Goal: Task Accomplishment & Management: Use online tool/utility

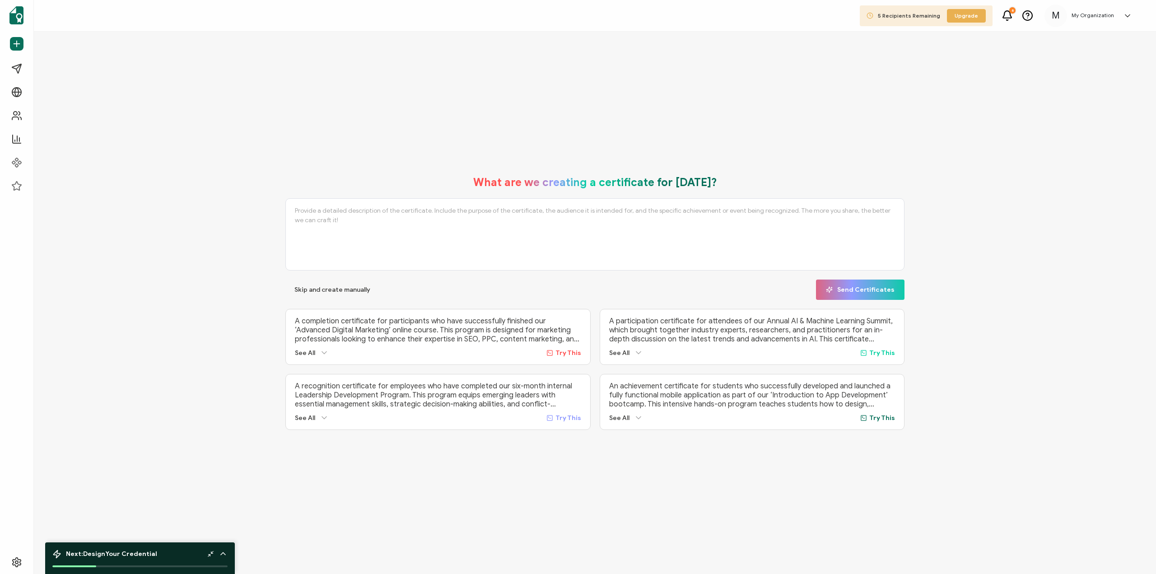
click at [510, 229] on textarea at bounding box center [594, 234] width 619 height 72
click at [561, 349] on span "Try This" at bounding box center [569, 353] width 26 height 8
type textarea "A completion certificate for participants who have successfully finished our ‘A…"
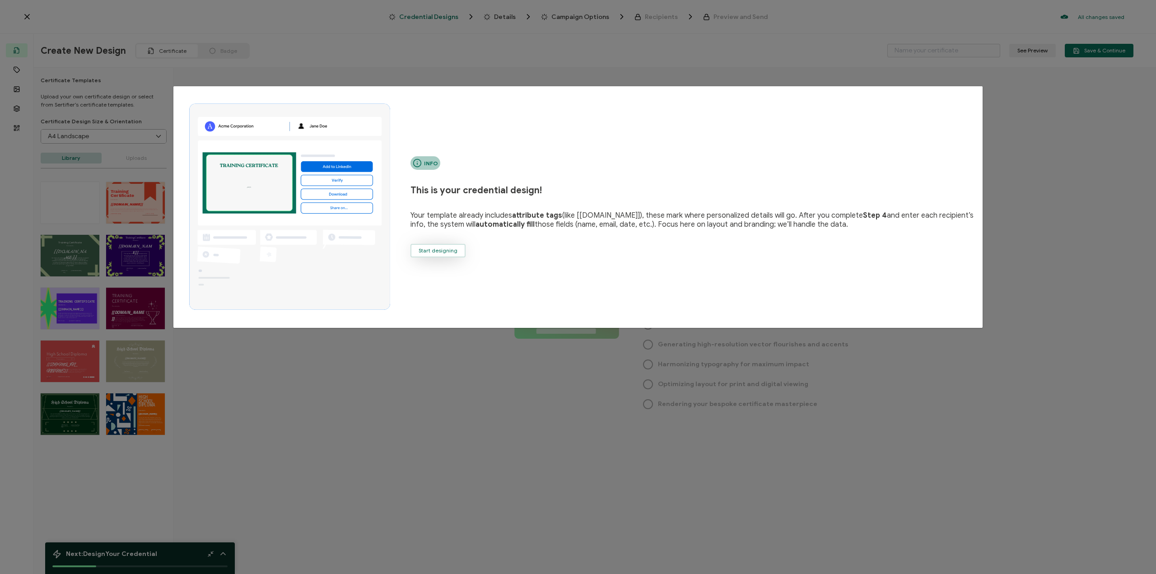
click at [449, 244] on button "Start designing" at bounding box center [438, 251] width 55 height 14
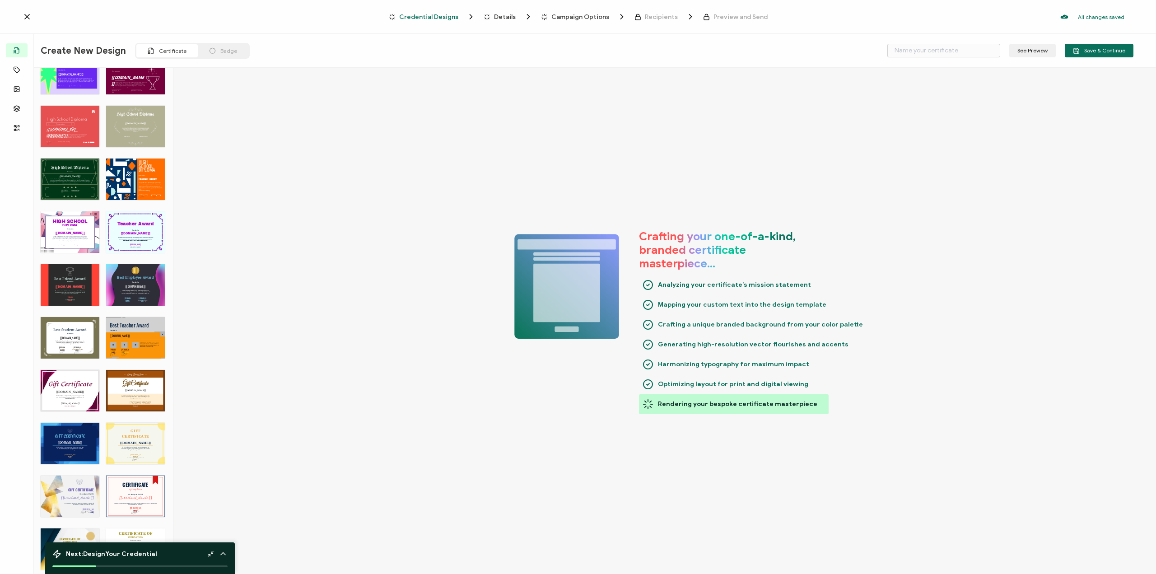
scroll to position [290, 0]
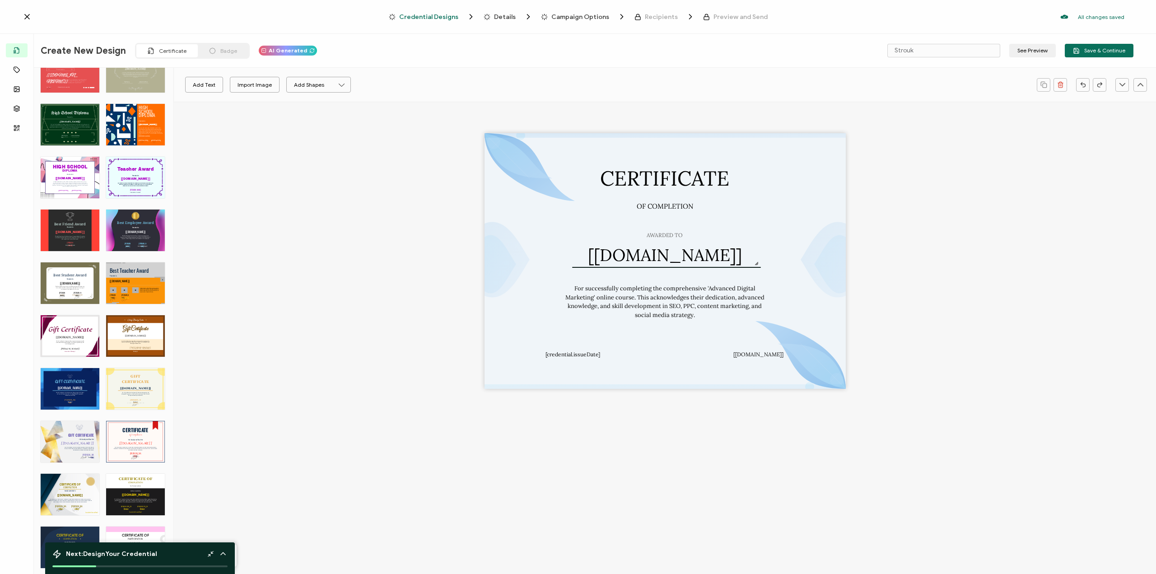
click at [137, 426] on div "CERTIFICATE The Certificate of Completion for Internships celebrates individual…" at bounding box center [135, 442] width 59 height 42
type input "Marine"
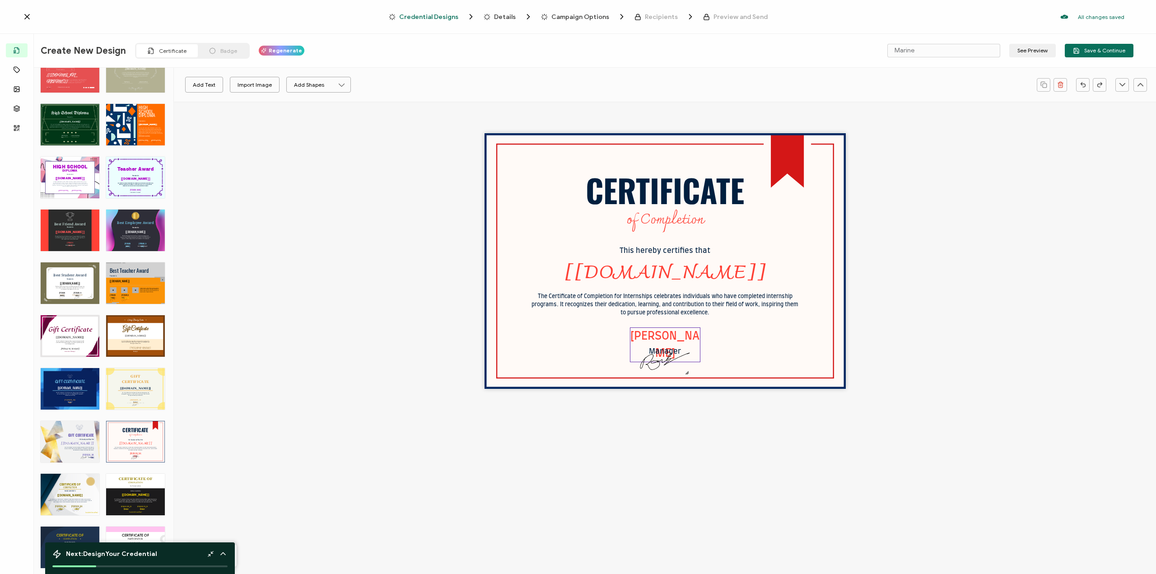
click at [674, 336] on pre "[PERSON_NAME]" at bounding box center [665, 345] width 69 height 28
click at [674, 334] on pre "[PERSON_NAME]" at bounding box center [665, 345] width 69 height 28
click at [674, 337] on pre "[PERSON_NAME]" at bounding box center [665, 345] width 69 height 28
click at [667, 353] on img at bounding box center [665, 361] width 52 height 31
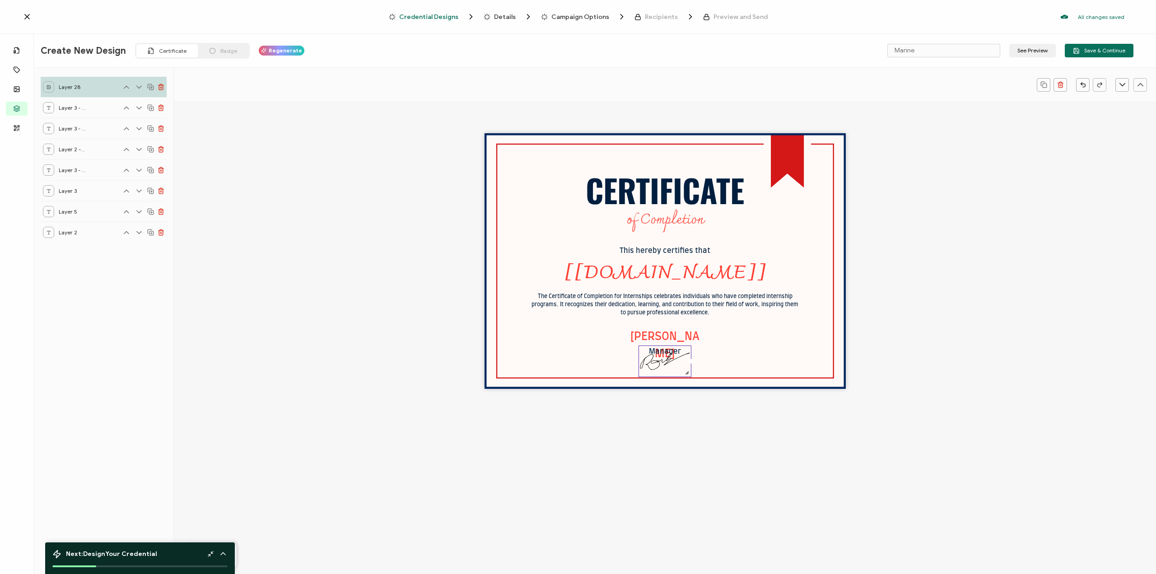
click at [667, 353] on img at bounding box center [665, 361] width 52 height 31
click at [667, 352] on img at bounding box center [665, 361] width 52 height 31
click at [668, 354] on img at bounding box center [665, 361] width 52 height 31
click at [668, 353] on img at bounding box center [665, 361] width 52 height 31
click at [666, 356] on div "Manager" at bounding box center [665, 352] width 70 height 12
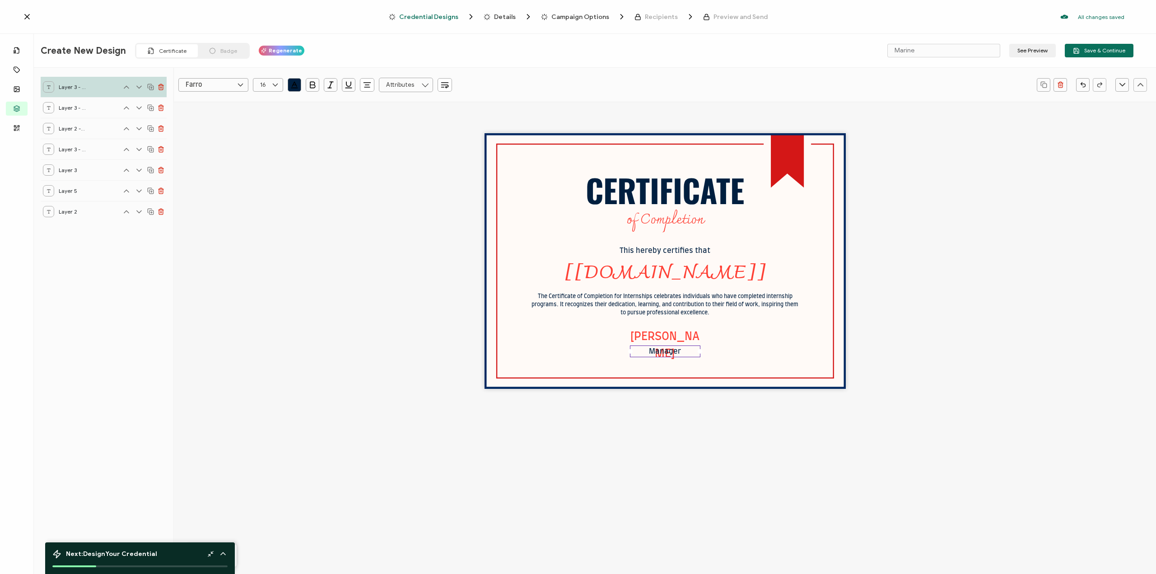
click at [666, 356] on div "Manager" at bounding box center [665, 352] width 70 height 12
click at [676, 313] on pre "The Certificate of Completion for Internships celebrates individuals who have c…" at bounding box center [666, 305] width 268 height 22
click at [721, 311] on div "The Certificate of Completion for Internships celebrates individuals who have c…" at bounding box center [665, 304] width 269 height 25
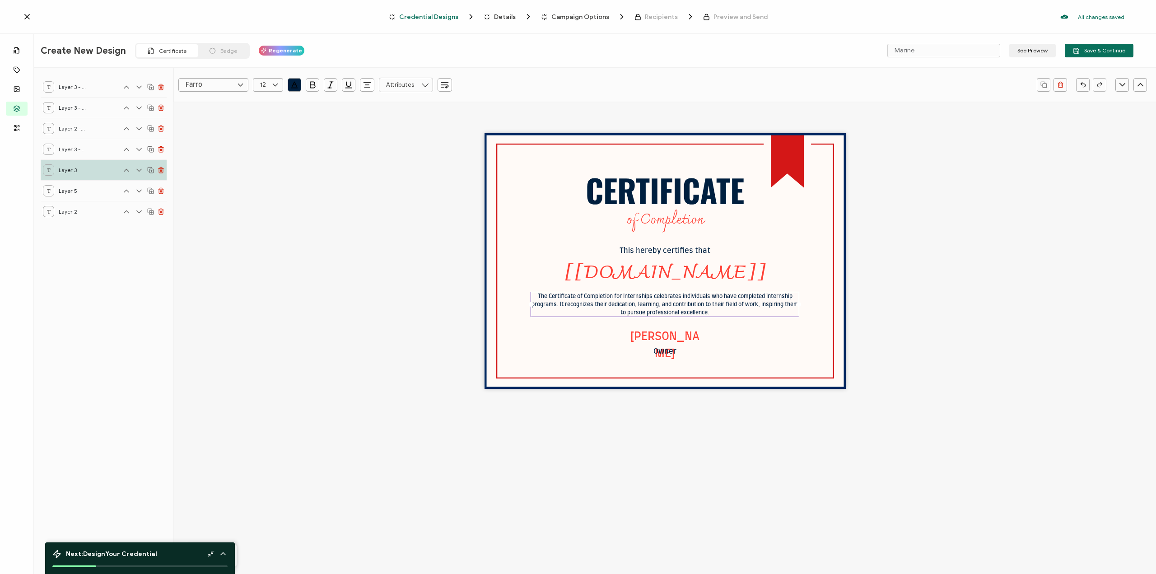
click at [721, 311] on div "The Certificate of Completion for Internships celebrates individuals who have c…" at bounding box center [665, 304] width 269 height 25
click at [722, 309] on div "The Certificate of Completion for Internships celebrates individuals who have c…" at bounding box center [665, 304] width 269 height 25
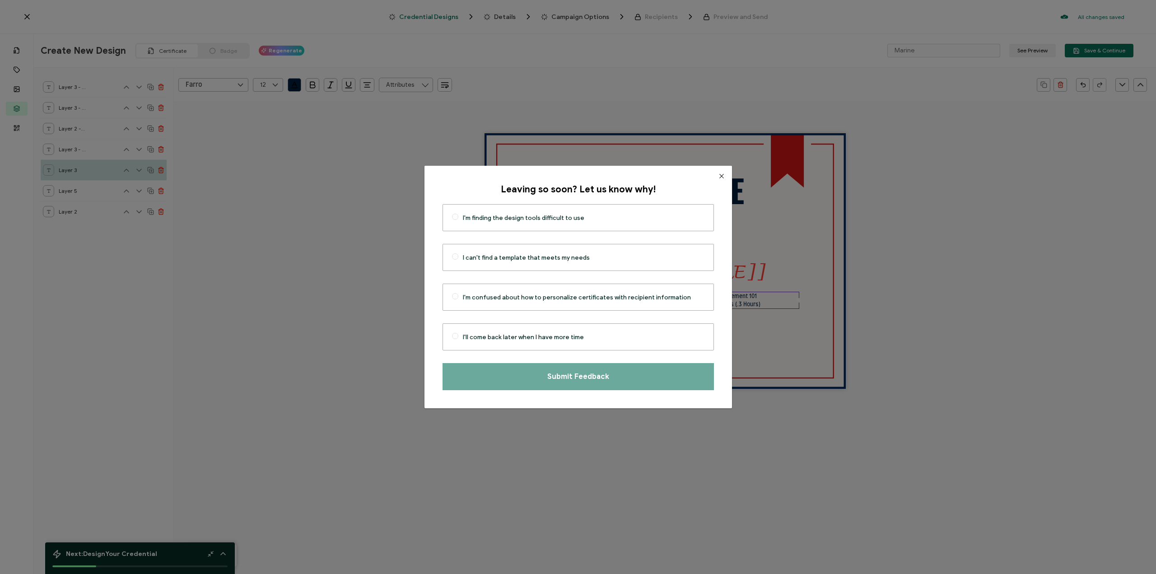
click at [718, 174] on icon "Close" at bounding box center [721, 176] width 7 height 7
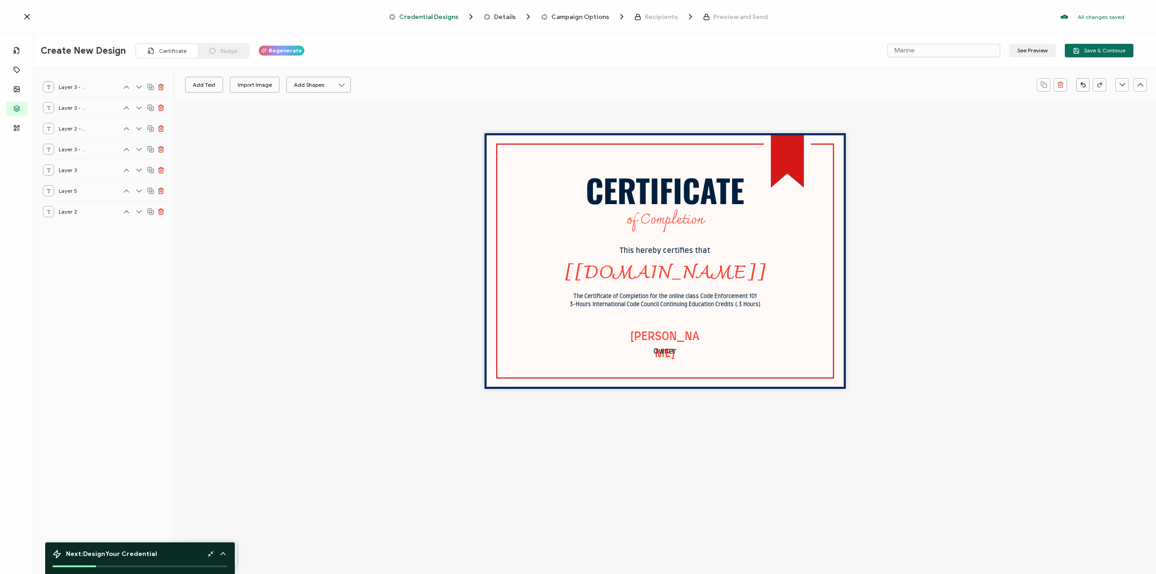
click at [773, 255] on div "CERTIFICATE The Certificate of Completion for the online class Code Enforcement…" at bounding box center [665, 261] width 361 height 256
click at [27, 95] on span "Images" at bounding box center [37, 94] width 21 height 9
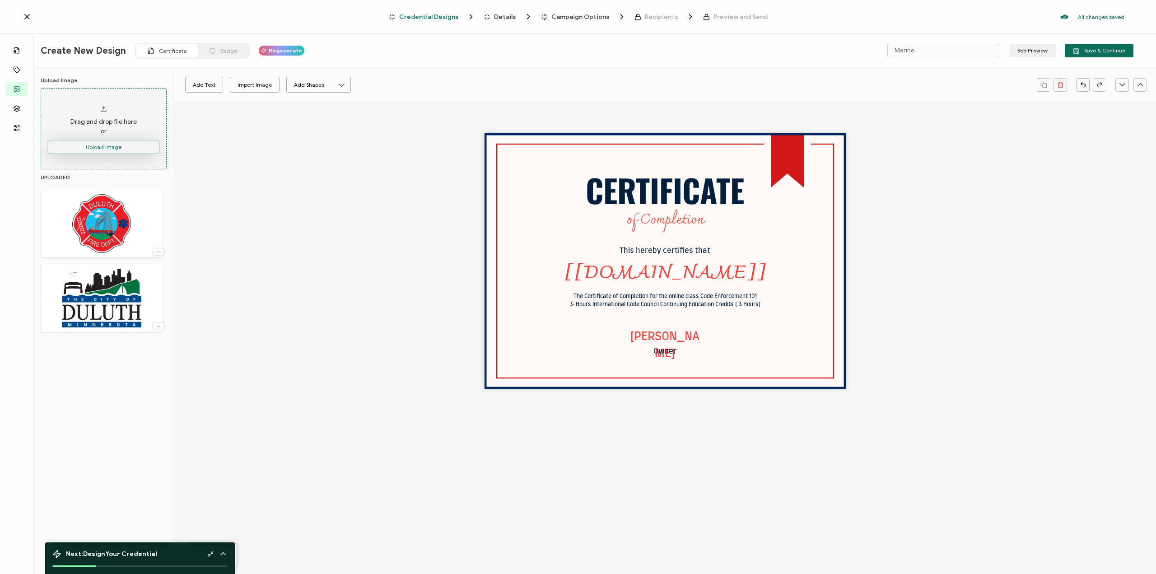
click at [111, 144] on button "Upload Image" at bounding box center [103, 147] width 112 height 14
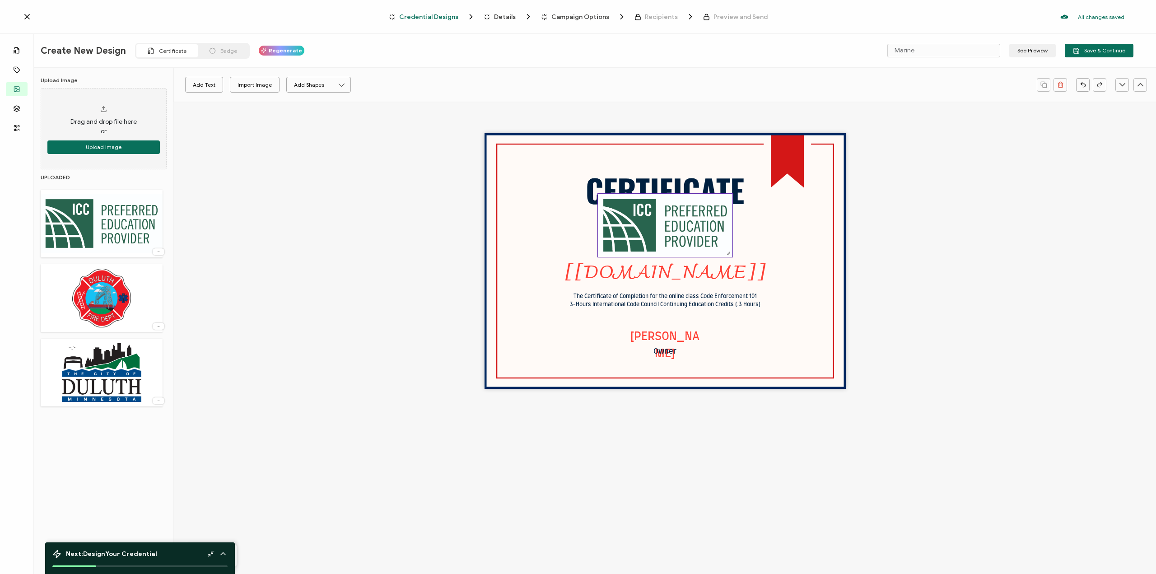
click at [711, 256] on div at bounding box center [666, 225] width 136 height 64
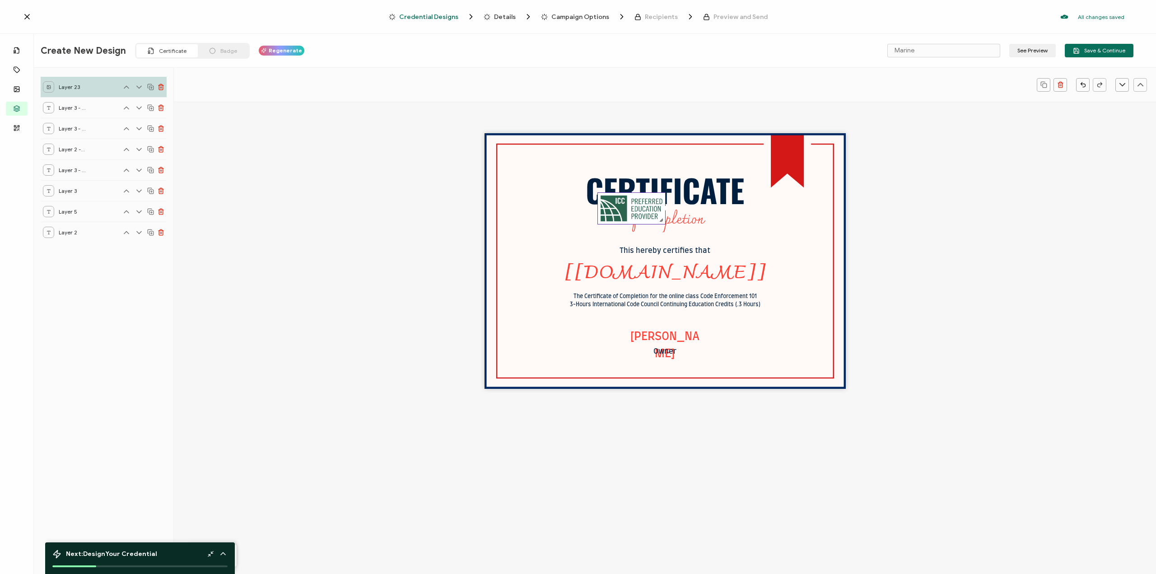
drag, startPoint x: 732, startPoint y: 255, endPoint x: 645, endPoint y: 196, distance: 104.4
click at [659, 200] on div at bounding box center [632, 208] width 68 height 32
drag, startPoint x: 633, startPoint y: 229, endPoint x: 544, endPoint y: 350, distance: 149.3
click at [544, 350] on img at bounding box center [542, 342] width 61 height 28
click at [512, 162] on div "CERTIFICATE The Certificate of Completion for the online class Code Enforcement…" at bounding box center [665, 261] width 361 height 256
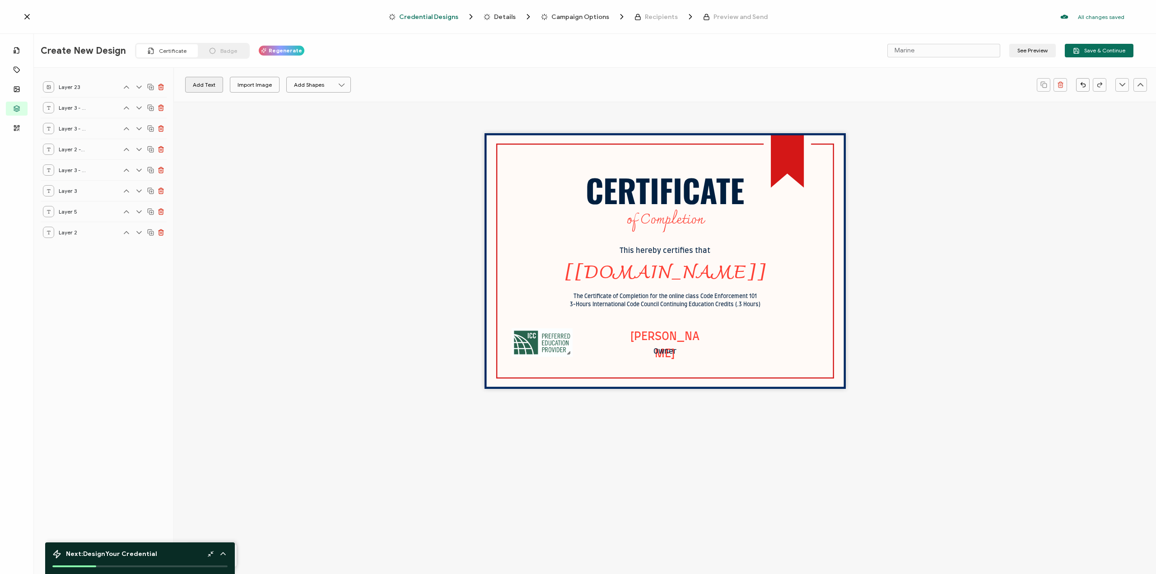
click at [198, 88] on button "Add Text" at bounding box center [204, 85] width 38 height 16
click at [80, 80] on div "Layer 25" at bounding box center [104, 87] width 126 height 20
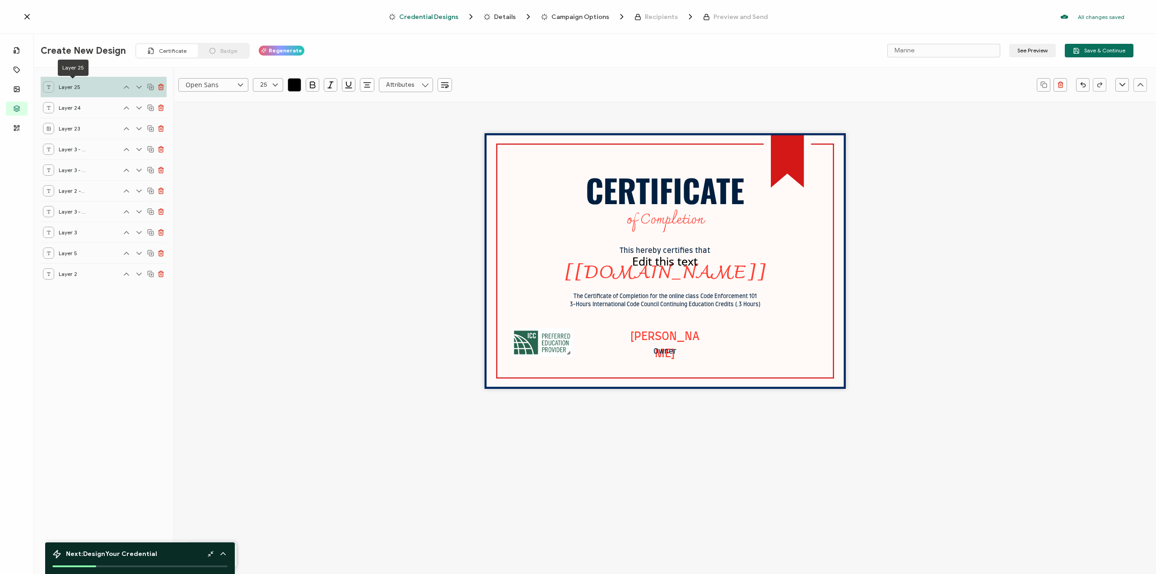
click at [78, 75] on div "Layer 25" at bounding box center [73, 68] width 31 height 16
click at [73, 101] on div "Layer 24" at bounding box center [104, 107] width 126 height 21
click at [86, 131] on div "Layer 23" at bounding box center [104, 128] width 126 height 21
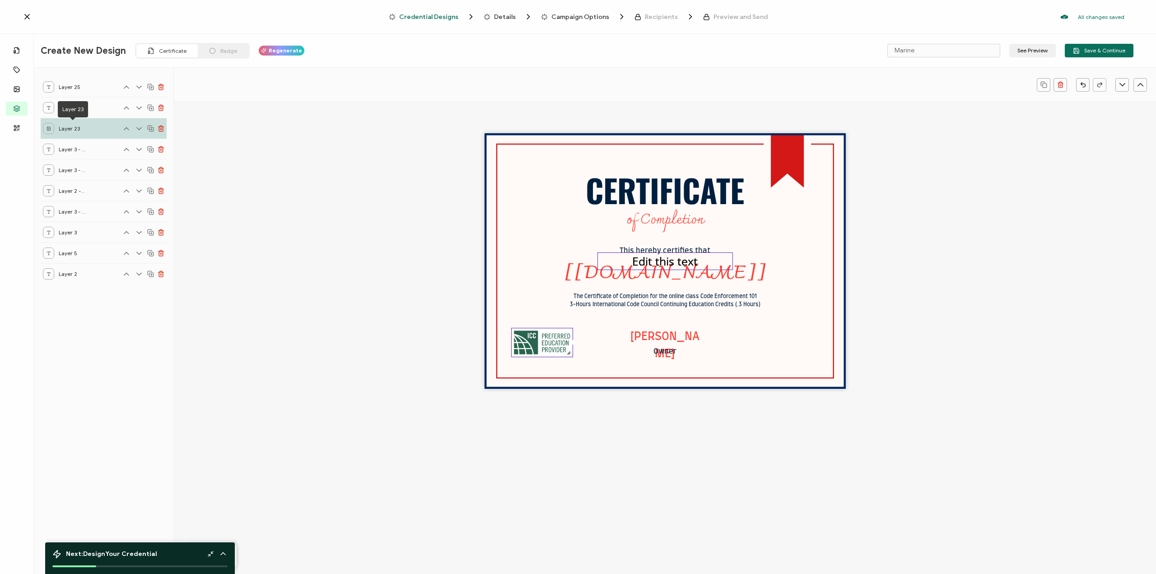
click at [662, 265] on pre "Edit this text" at bounding box center [664, 260] width 65 height 15
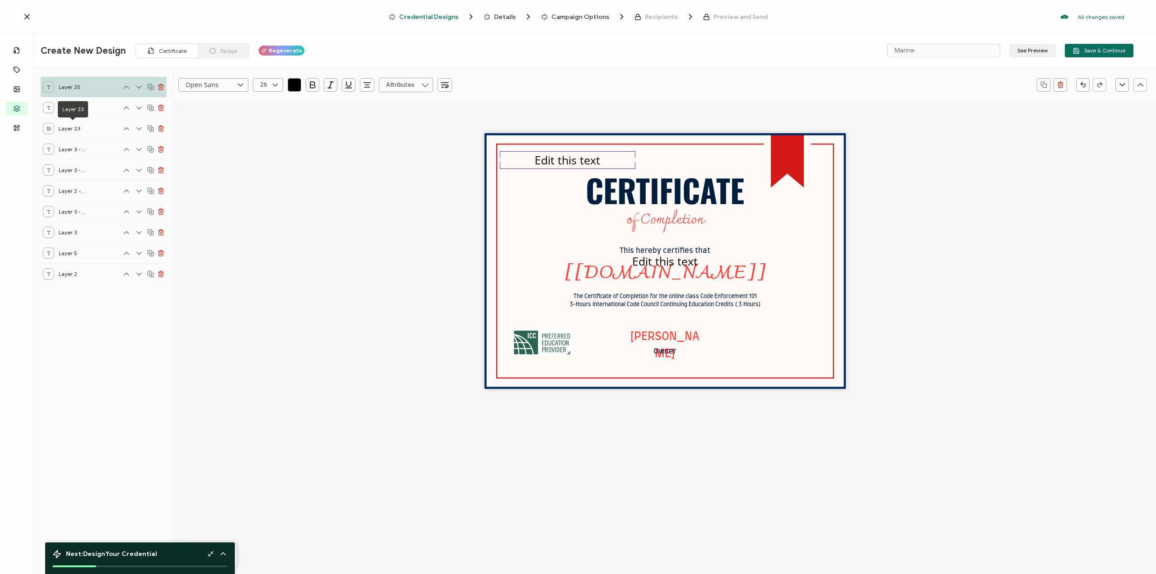
drag, startPoint x: 662, startPoint y: 264, endPoint x: 565, endPoint y: 163, distance: 140.6
click at [565, 163] on pre "Edit this text" at bounding box center [567, 159] width 65 height 15
click at [566, 162] on pre "Edit this text" at bounding box center [567, 159] width 65 height 15
click at [639, 157] on div "CERTIFICATE The Certificate of Completion for the online class Code Enforcement…" at bounding box center [665, 261] width 361 height 256
click at [631, 164] on div "ICCPP#2002" at bounding box center [568, 160] width 136 height 18
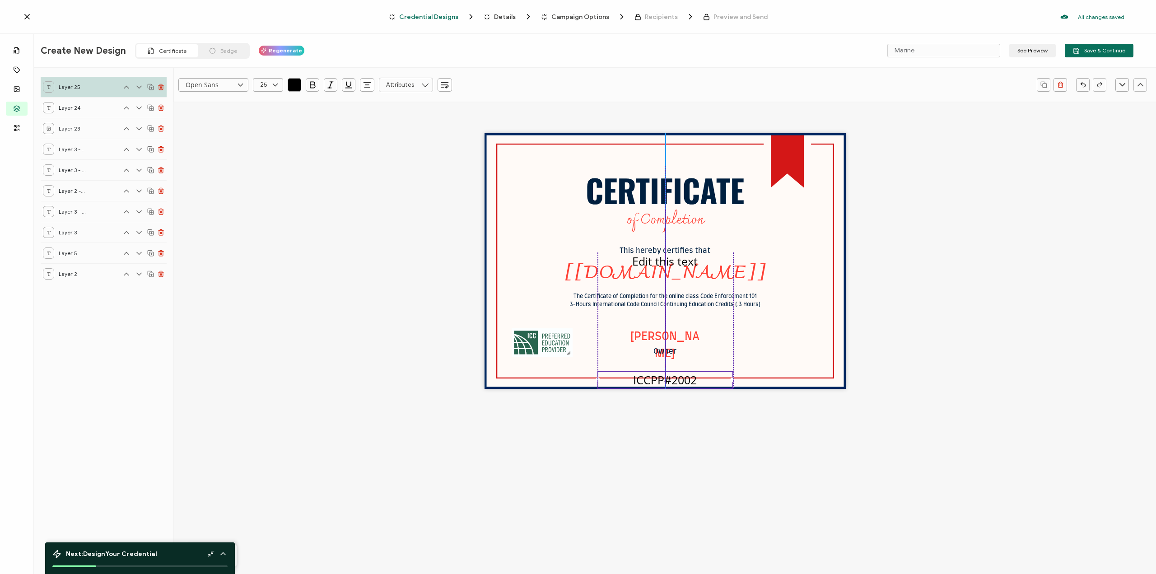
drag, startPoint x: 641, startPoint y: 209, endPoint x: 705, endPoint y: 363, distance: 167.3
click at [721, 384] on div "ICCPP#2002" at bounding box center [666, 380] width 136 height 18
drag, startPoint x: 681, startPoint y: 380, endPoint x: 678, endPoint y: 366, distance: 14.2
click at [678, 366] on div "CERTIFICATE The Certificate of Completion for the online class Code Enforcement…" at bounding box center [665, 261] width 361 height 256
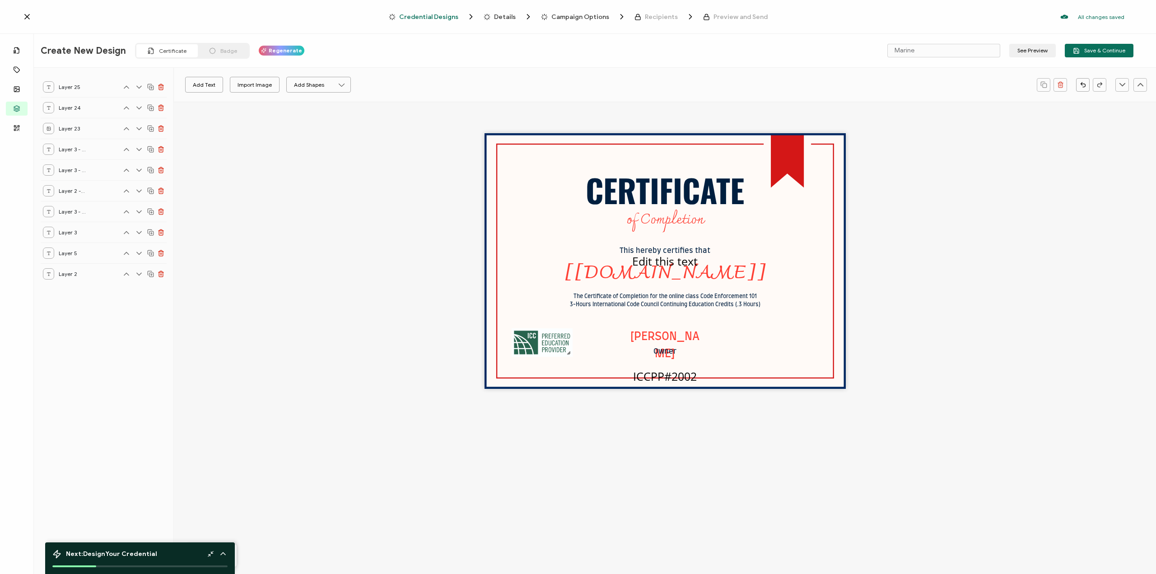
click at [748, 359] on div "CERTIFICATE The Certificate of Completion for the online class Code Enforcement…" at bounding box center [665, 261] width 361 height 256
drag, startPoint x: 699, startPoint y: 375, endPoint x: 694, endPoint y: 366, distance: 10.3
click at [694, 366] on div "ICCPP#2002" at bounding box center [661, 368] width 136 height 18
drag, startPoint x: 841, startPoint y: 316, endPoint x: 830, endPoint y: 330, distance: 17.7
click at [838, 323] on div "CERTIFICATE The Certificate of Completion for the online class Code Enforcement…" at bounding box center [665, 261] width 361 height 256
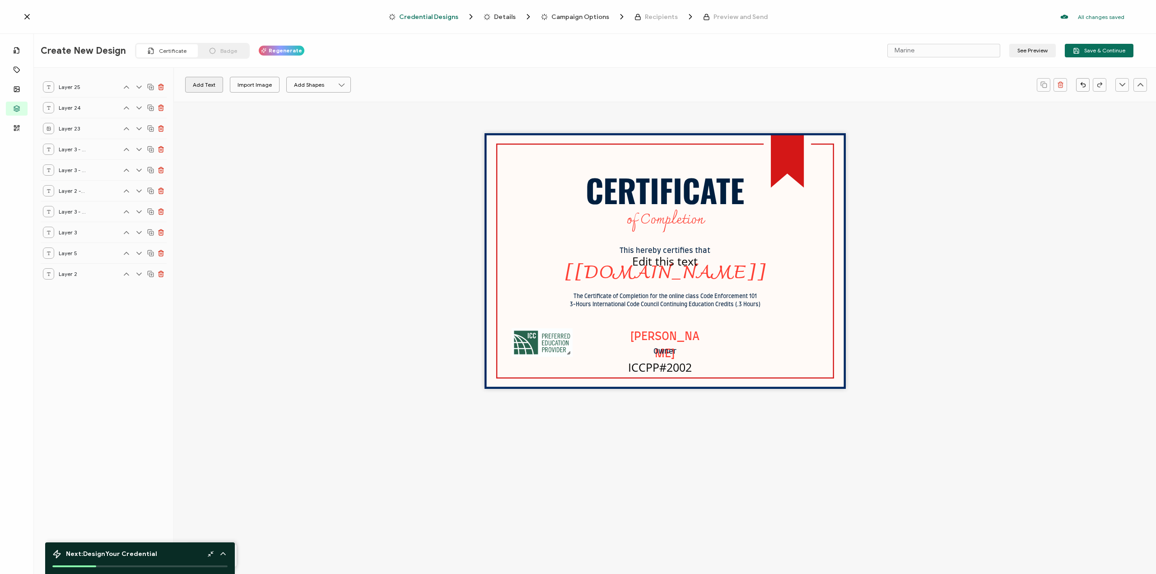
click at [203, 86] on button "Add Text" at bounding box center [204, 85] width 38 height 16
click at [659, 268] on pre "Edit this text" at bounding box center [664, 260] width 65 height 15
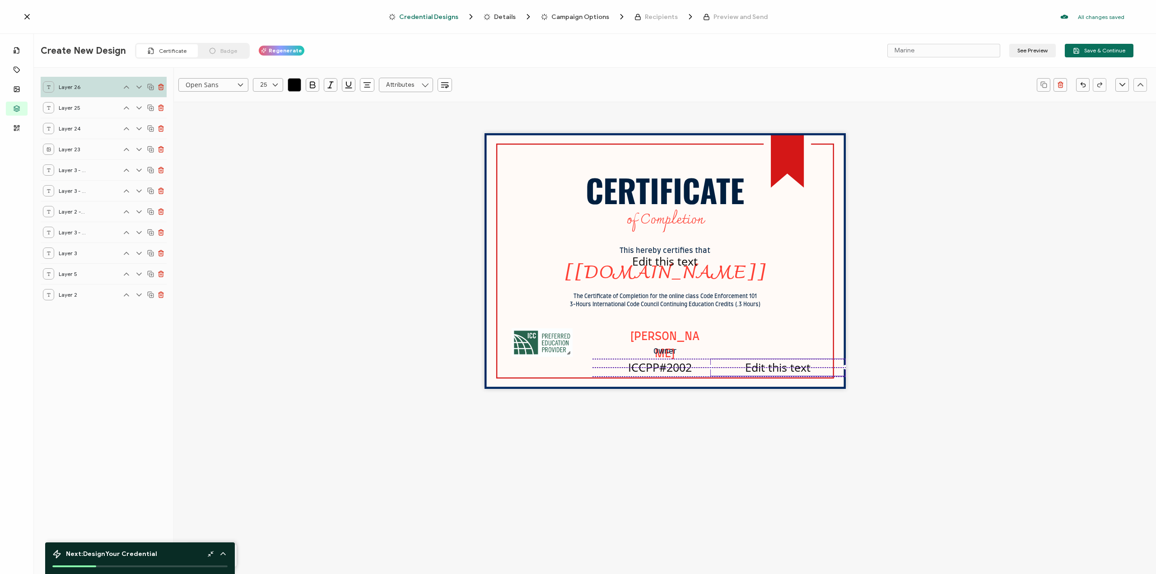
drag, startPoint x: 659, startPoint y: 267, endPoint x: 817, endPoint y: 370, distance: 187.9
click at [817, 372] on div "Edit this text" at bounding box center [779, 368] width 136 height 18
click at [645, 368] on pre "ICCPP#2002" at bounding box center [660, 368] width 64 height 15
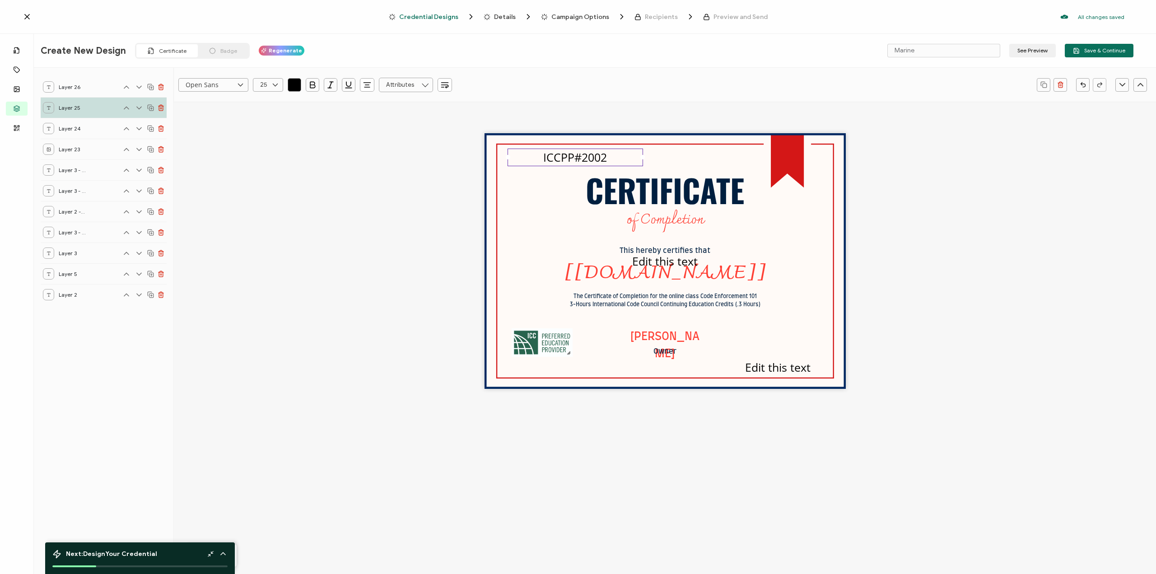
drag, startPoint x: 658, startPoint y: 368, endPoint x: 573, endPoint y: 157, distance: 227.8
click at [573, 157] on pre "ICCPP#2002" at bounding box center [575, 157] width 64 height 15
drag, startPoint x: 641, startPoint y: 157, endPoint x: 702, endPoint y: 254, distance: 114.2
click at [578, 169] on div "CERTIFICATE The Certificate of Completion for the online class Code Enforcement…" at bounding box center [665, 261] width 361 height 256
click at [781, 377] on div "CERTIFICATE The Certificate of Completion for the online class Code Enforcement…" at bounding box center [665, 261] width 361 height 256
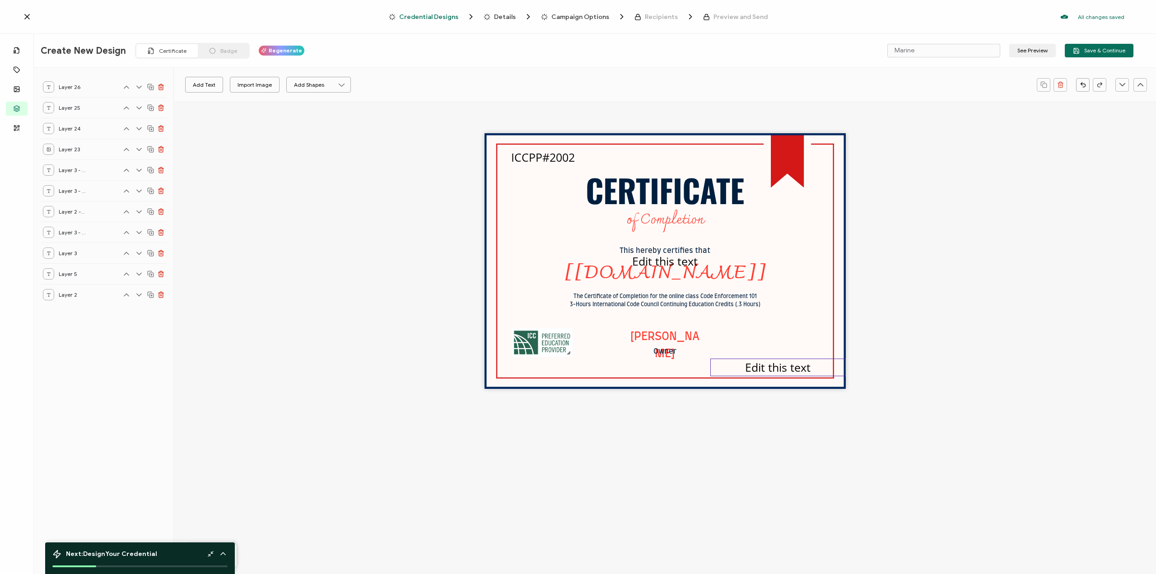
click at [780, 368] on pre "Edit this text" at bounding box center [777, 367] width 65 height 15
click at [647, 262] on pre "Edit this text" at bounding box center [664, 260] width 65 height 15
click at [784, 372] on pre "ICCPP#2002" at bounding box center [778, 367] width 64 height 15
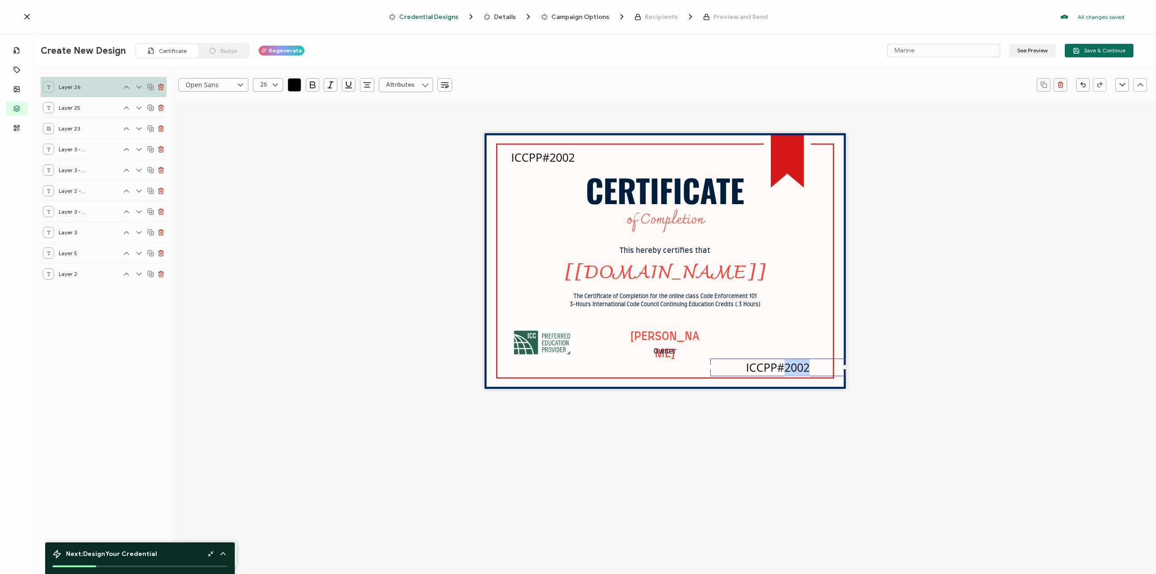
click at [784, 372] on pre "ICCPP#2002" at bounding box center [778, 367] width 64 height 15
click at [783, 372] on pre "ICCPP#2002" at bounding box center [778, 367] width 64 height 15
click at [800, 371] on div "CLASS#" at bounding box center [779, 368] width 136 height 18
click at [793, 261] on div "The recipient’s full name, which will be automatically filled based on the info…" at bounding box center [665, 274] width 269 height 28
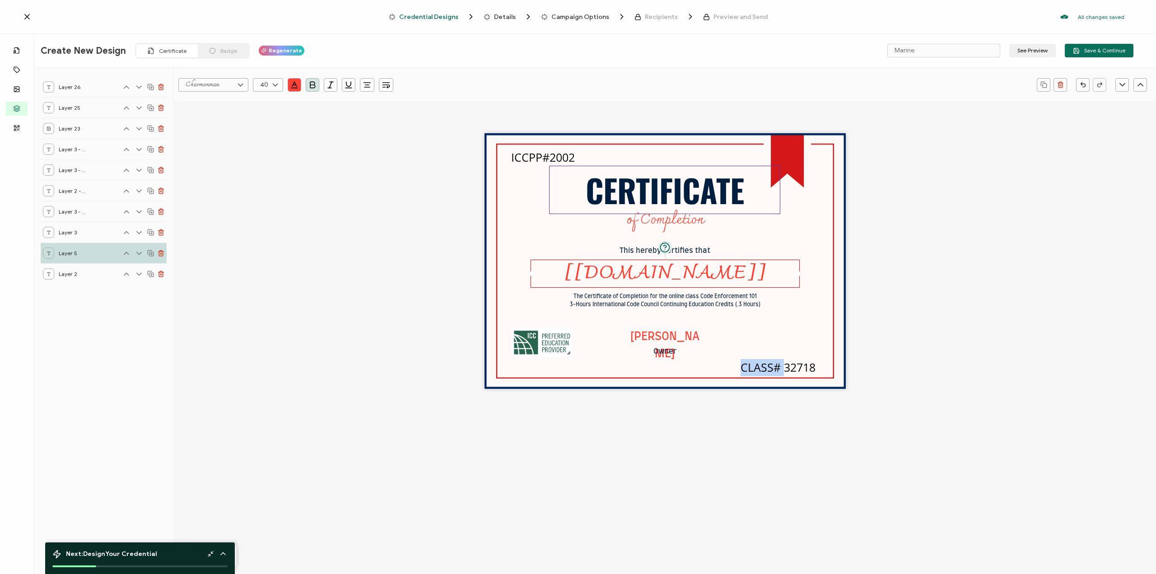
drag, startPoint x: 786, startPoint y: 367, endPoint x: 595, endPoint y: 192, distance: 258.3
click at [595, 192] on div "CERTIFICATE The Certificate of Completion for the online class Code Enforcement…" at bounding box center [665, 261] width 361 height 256
type input "Open Sans"
type input "25"
click at [888, 350] on div "CERTIFICATE The Certificate of Completion for the online class Code Enforcement…" at bounding box center [665, 277] width 982 height 351
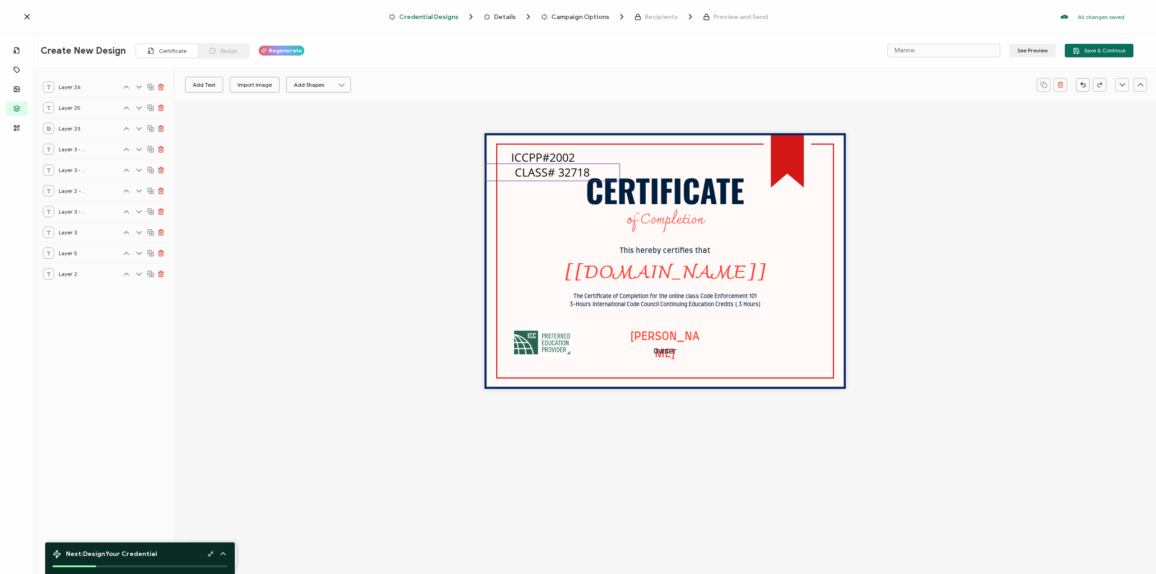
drag, startPoint x: 800, startPoint y: 373, endPoint x: 508, endPoint y: 178, distance: 351.8
click at [508, 178] on div "CLASS# 32718" at bounding box center [553, 173] width 136 height 18
drag, startPoint x: 617, startPoint y: 173, endPoint x: 593, endPoint y: 177, distance: 25.2
click at [593, 177] on div "CLASS# 32718" at bounding box center [540, 173] width 110 height 18
click at [549, 177] on pre "CLASS# 32718" at bounding box center [539, 171] width 75 height 15
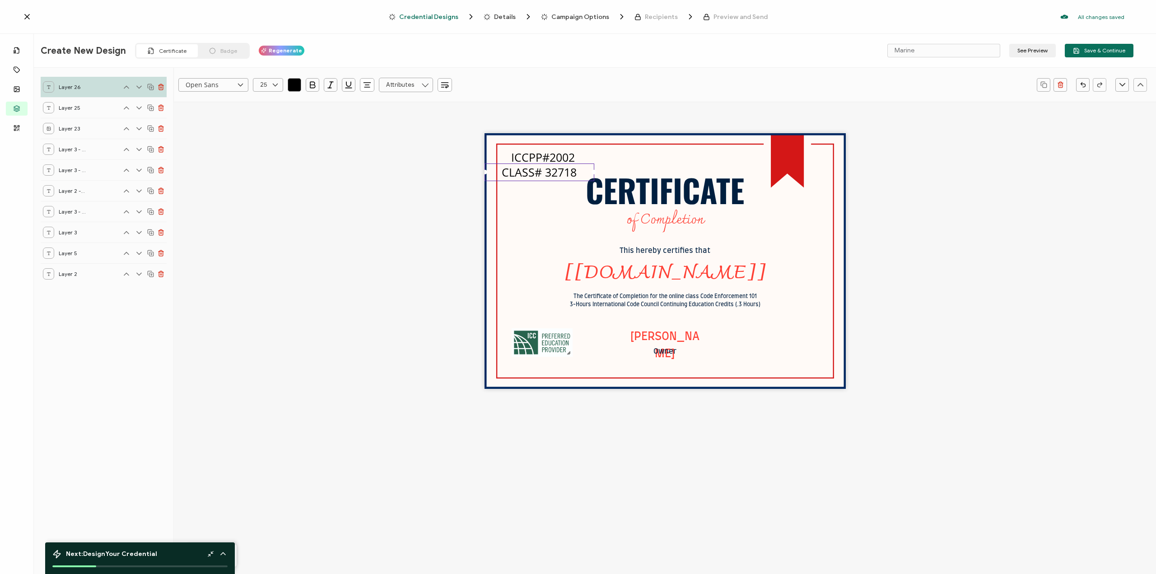
click at [547, 169] on pre "CLASS# 32718" at bounding box center [539, 171] width 75 height 15
click at [548, 170] on pre "CLASS# 32718" at bounding box center [539, 171] width 75 height 15
click at [269, 91] on div at bounding box center [268, 85] width 30 height 14
click at [272, 104] on li "18" at bounding box center [269, 101] width 33 height 15
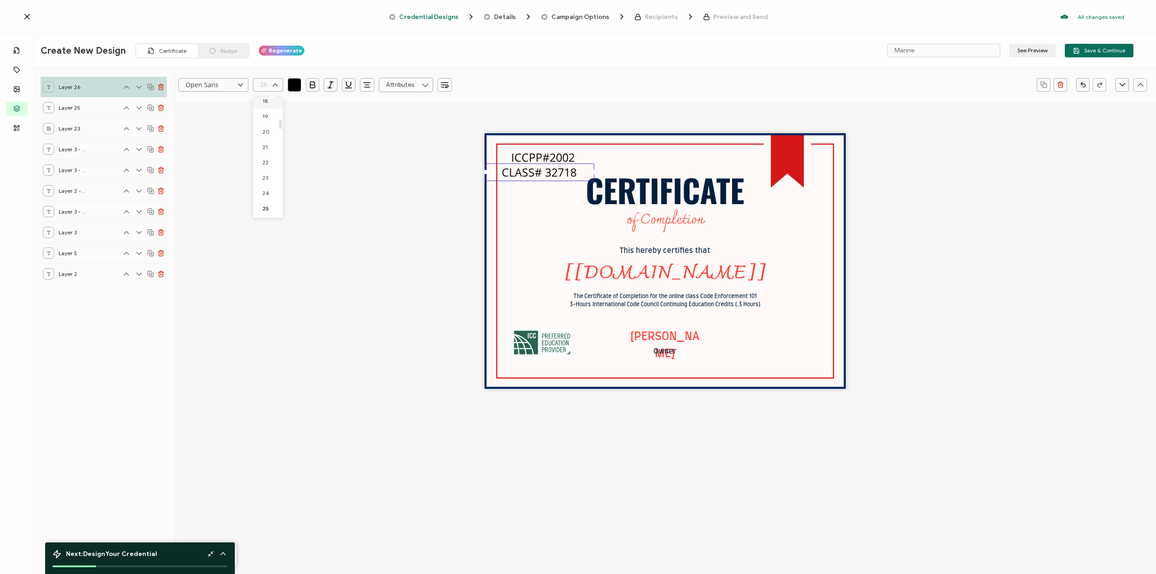
type input "18"
click at [539, 157] on pre "ICCPP#2002" at bounding box center [543, 157] width 64 height 15
click at [539, 157] on pre "ICCPP#2002" at bounding box center [542, 157] width 64 height 15
click at [262, 84] on input "text" at bounding box center [268, 85] width 30 height 14
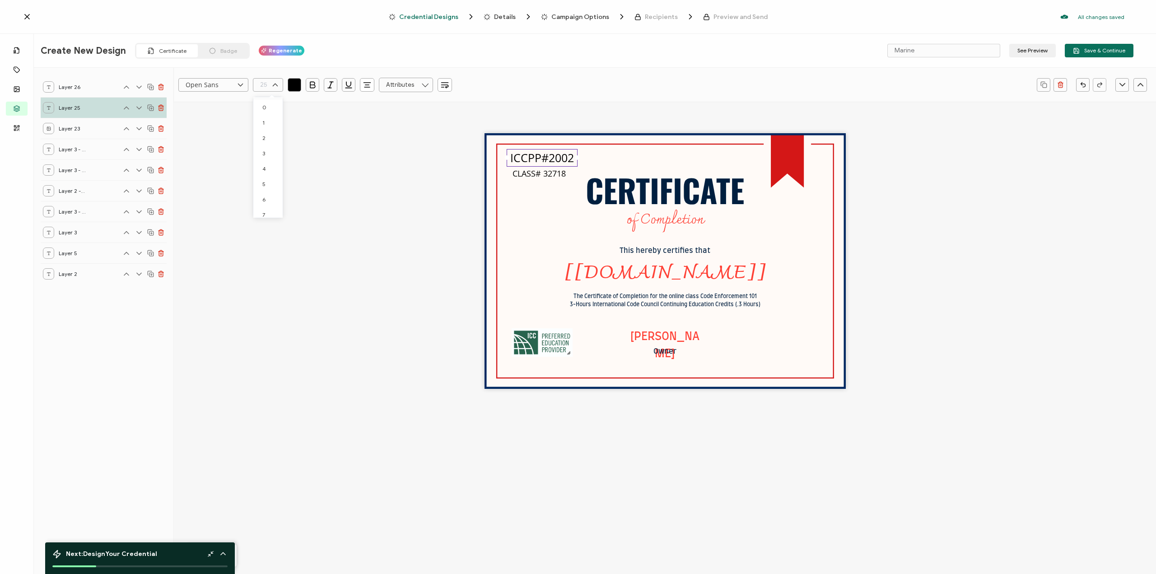
scroll to position [283, 0]
click at [263, 99] on span "18" at bounding box center [264, 101] width 5 height 7
type input "18"
click at [538, 217] on div "CERTIFICATE The Certificate of Completion for the online class Code Enforcement…" at bounding box center [665, 261] width 361 height 256
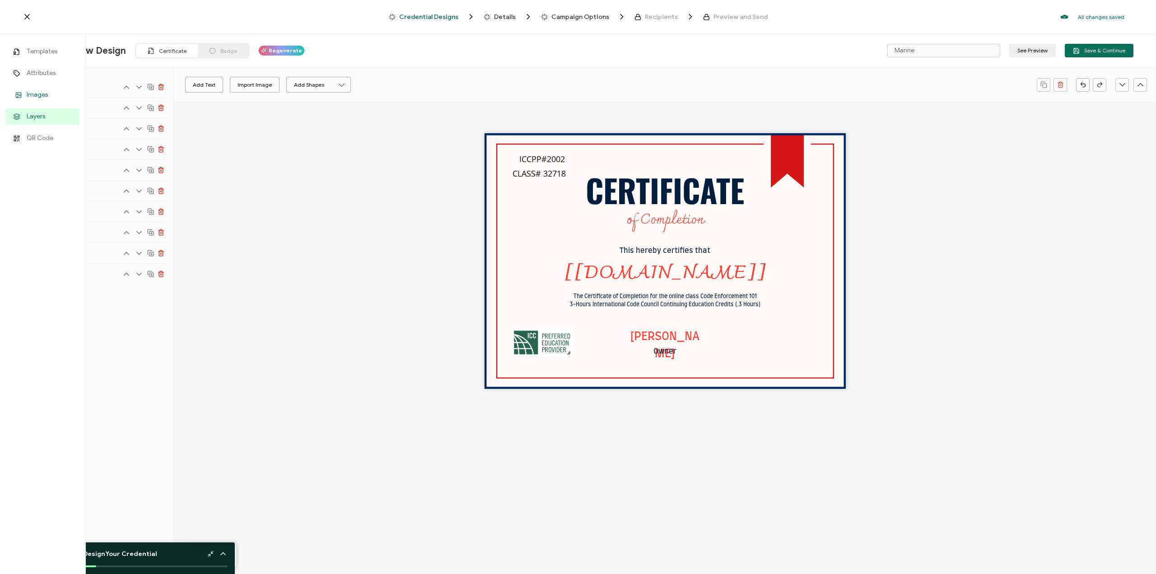
click at [12, 97] on link "Images" at bounding box center [43, 95] width 74 height 16
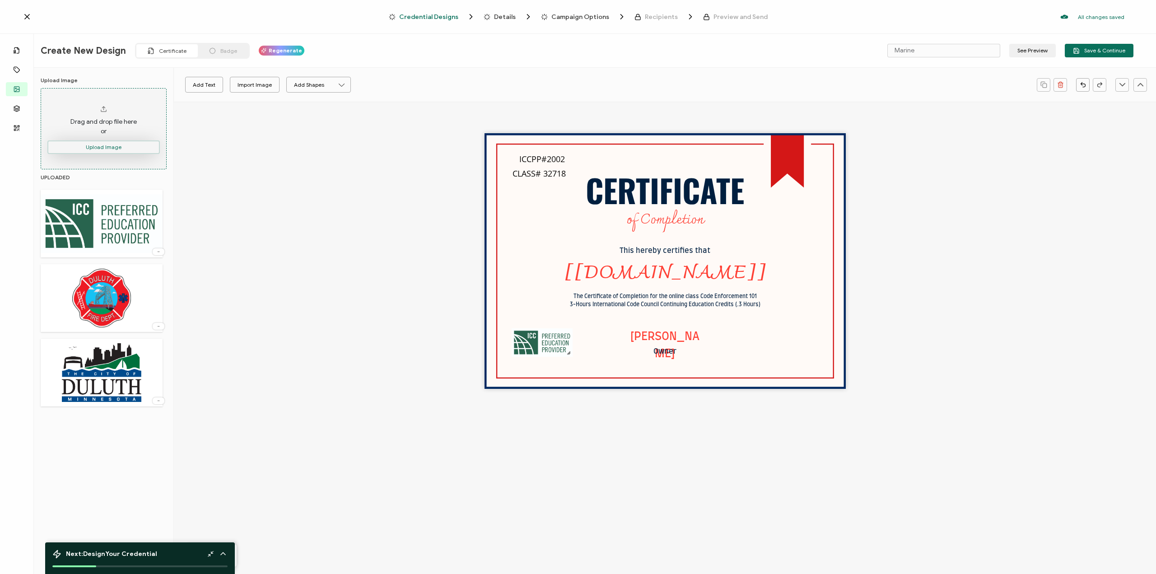
click at [137, 150] on button "Upload Image" at bounding box center [103, 147] width 112 height 14
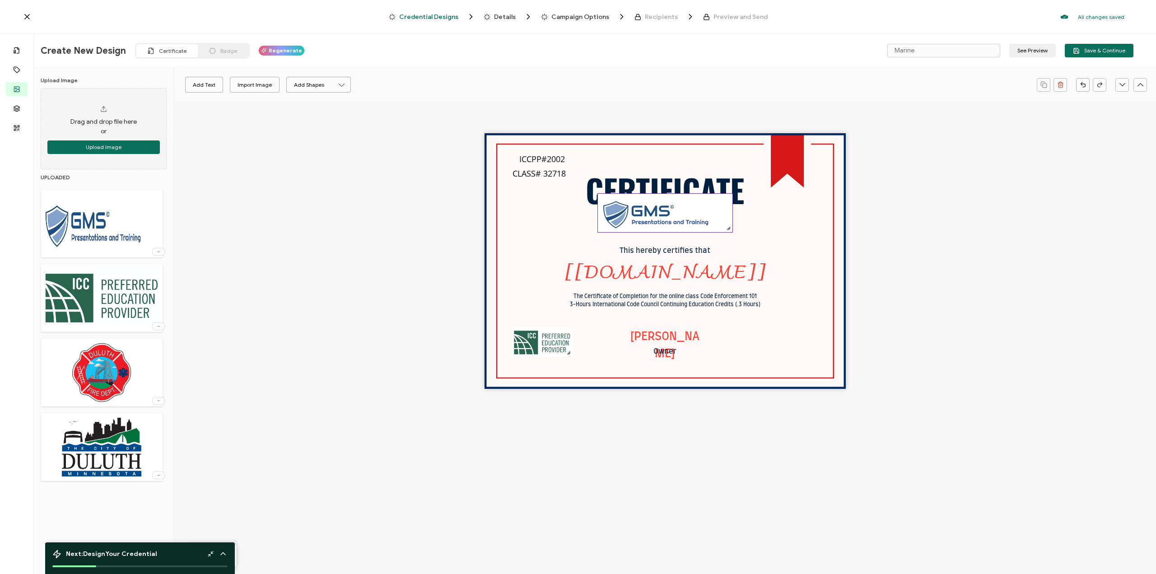
click at [652, 224] on img at bounding box center [665, 213] width 135 height 38
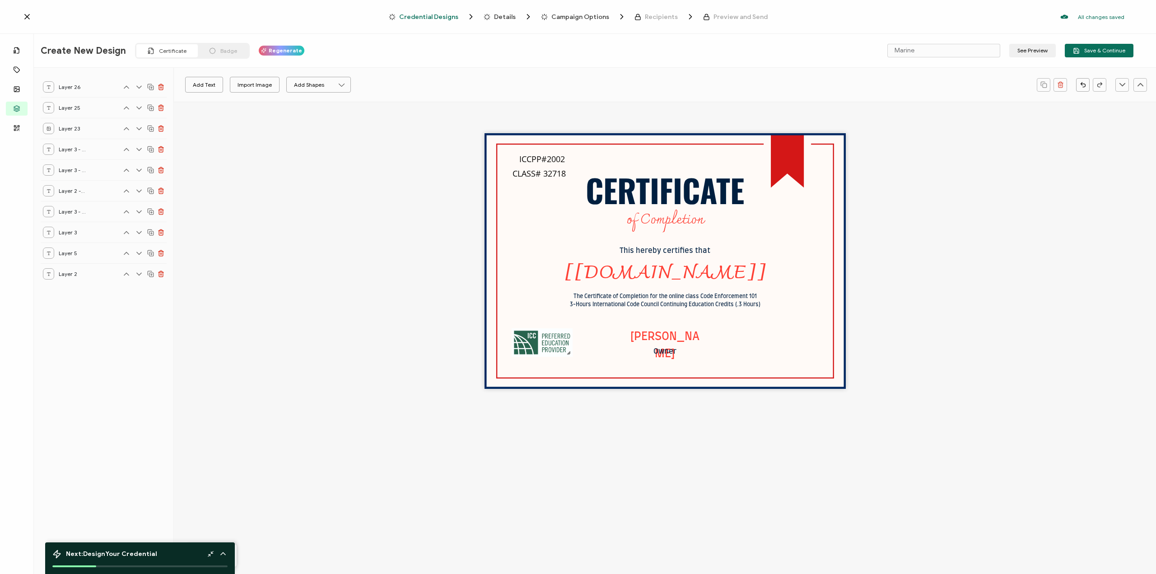
click at [794, 150] on div "CERTIFICATE The Certificate of Completion for the online class Code Enforcement…" at bounding box center [665, 261] width 361 height 256
click at [672, 187] on pre "CERTIFICATE" at bounding box center [665, 189] width 159 height 47
click at [614, 305] on pre "The Certificate of Completion for the online class Code Enforcement 101 3-Hours…" at bounding box center [665, 301] width 191 height 14
click at [771, 305] on div "The Certificate of Completion for the online class Code Enforcement 101 3-Hours…" at bounding box center [665, 300] width 269 height 17
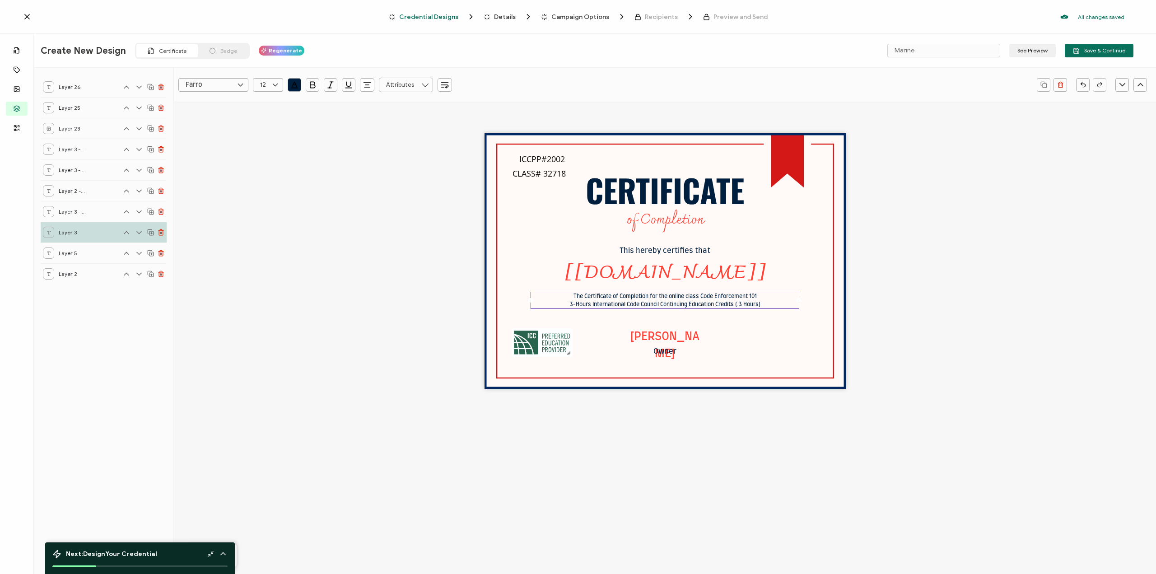
click at [774, 302] on div "The Certificate of Completion for the online class Code Enforcement 101 3-Hours…" at bounding box center [665, 300] width 269 height 17
click at [608, 307] on pre "The Certificate of Completion for the online class Code Enforcement 101 3-Hours…" at bounding box center [665, 301] width 183 height 14
click at [603, 306] on pre "The Certificate of Completion for the online class Code Enforcement 101 3-Hours…" at bounding box center [665, 301] width 183 height 14
click at [746, 304] on div "The Certificate of Completion for the online class Code Enforcement 101 3-Hours…" at bounding box center [665, 300] width 269 height 17
drag, startPoint x: 535, startPoint y: 171, endPoint x: 531, endPoint y: 207, distance: 36.0
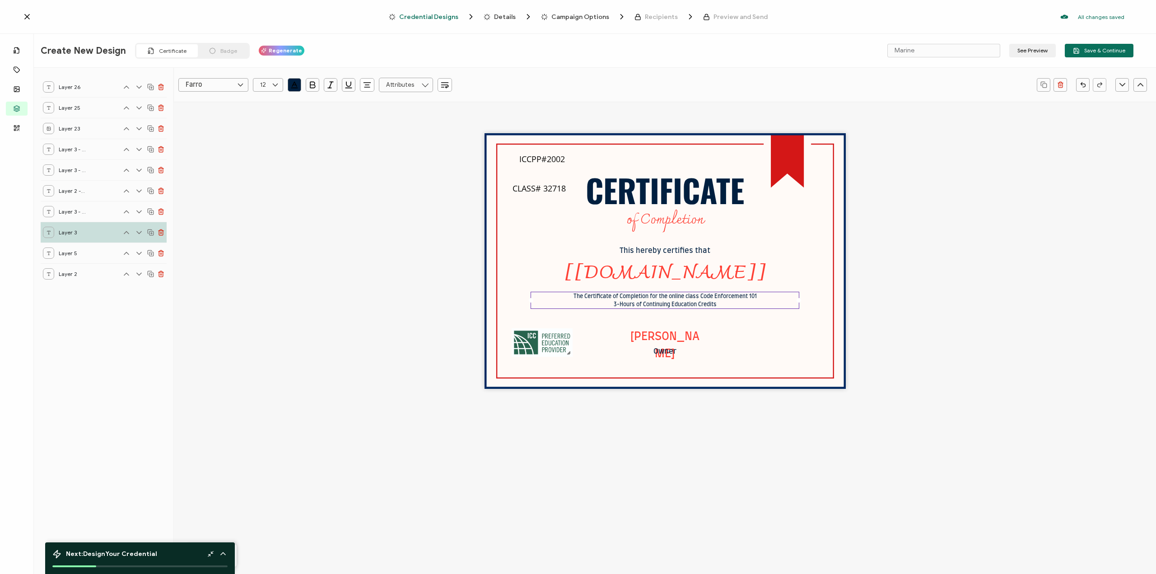
click at [529, 194] on span "CLASS# 32718" at bounding box center [539, 188] width 53 height 11
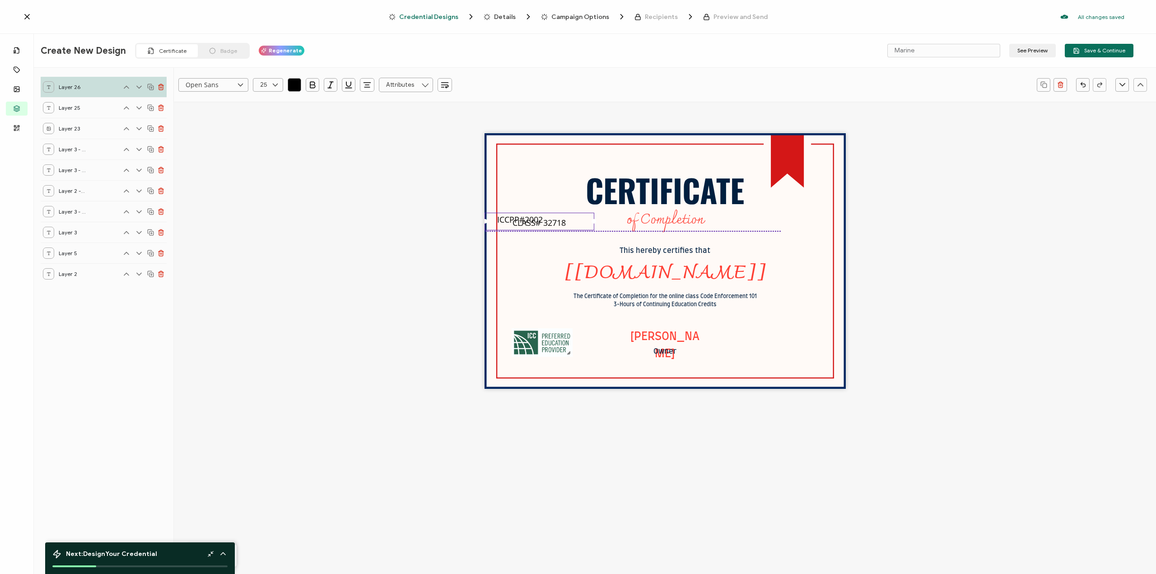
drag, startPoint x: 542, startPoint y: 170, endPoint x: 528, endPoint y: 247, distance: 78.1
click at [528, 228] on span "CLASS# 32718" at bounding box center [539, 222] width 53 height 11
drag, startPoint x: 553, startPoint y: 194, endPoint x: 552, endPoint y: 184, distance: 10.5
click at [553, 194] on div at bounding box center [554, 189] width 3 height 47
drag, startPoint x: 545, startPoint y: 168, endPoint x: 542, endPoint y: 206, distance: 38.5
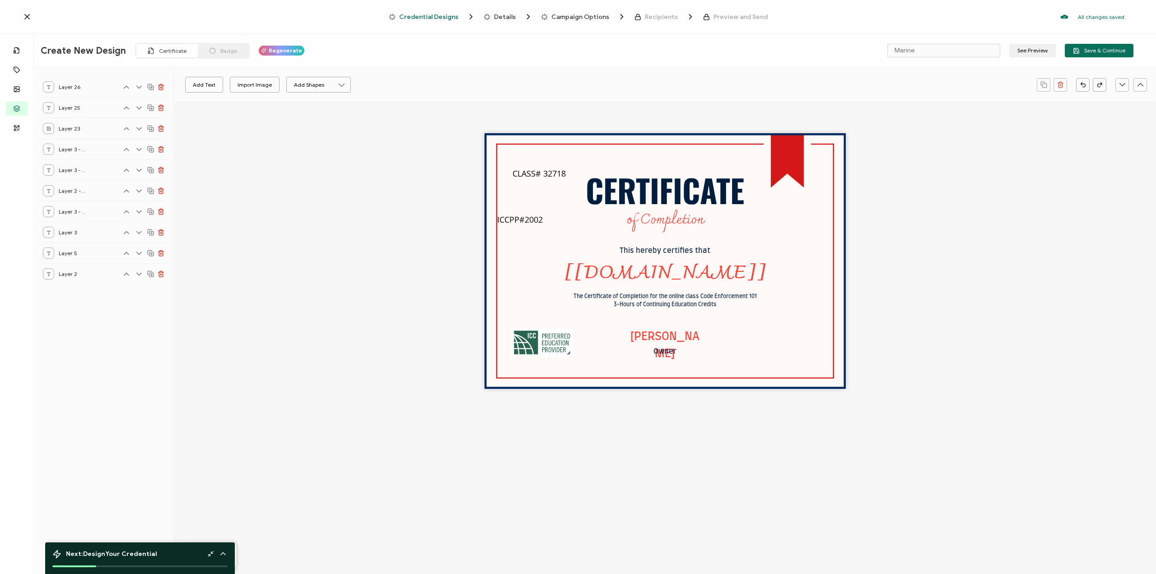
click at [542, 206] on div "CERTIFICATE The Certificate of Completion for the online class Code Enforcement…" at bounding box center [665, 261] width 361 height 256
drag, startPoint x: 524, startPoint y: 168, endPoint x: 518, endPoint y: 210, distance: 42.5
click at [518, 210] on span "CLASS# 32718" at bounding box center [539, 215] width 53 height 11
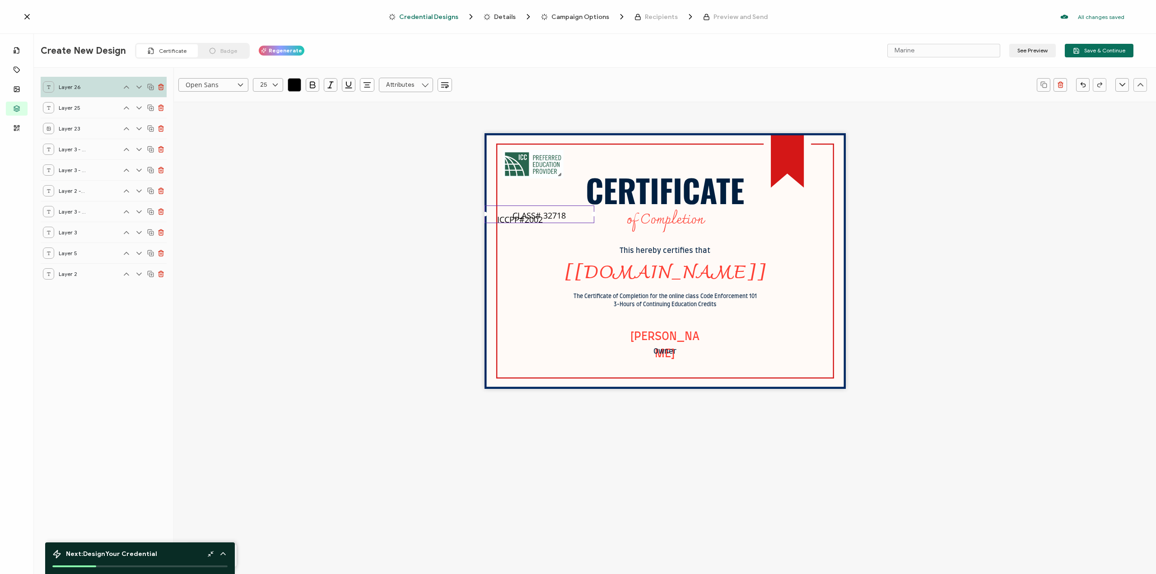
drag, startPoint x: 526, startPoint y: 347, endPoint x: 525, endPoint y: 183, distance: 163.5
click at [516, 168] on img at bounding box center [533, 164] width 61 height 28
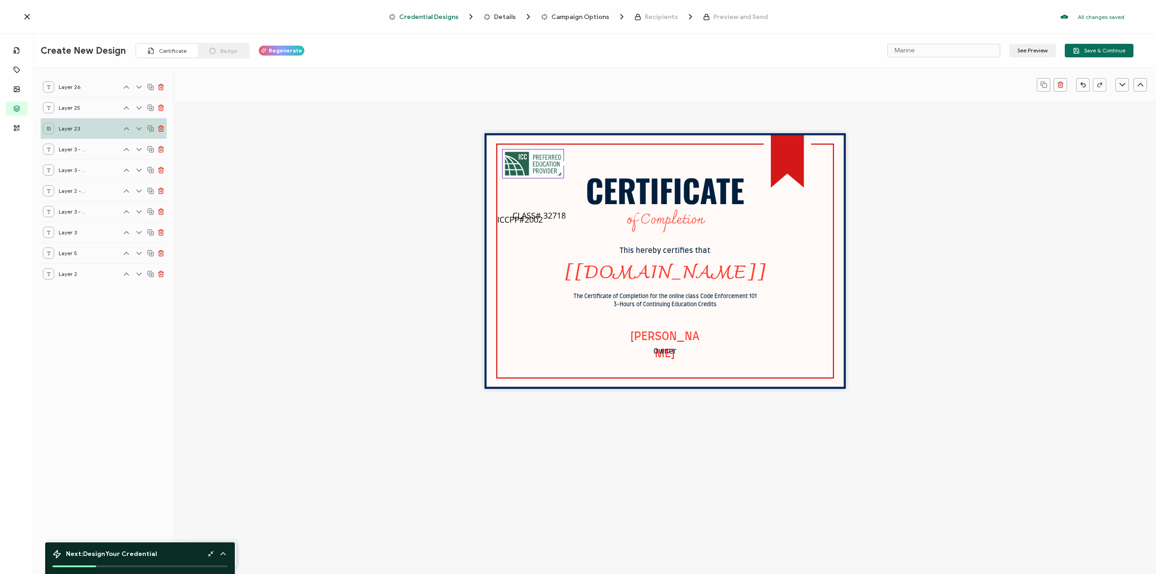
drag, startPoint x: 544, startPoint y: 265, endPoint x: 541, endPoint y: 249, distance: 16.6
click at [544, 261] on div "The recipient’s full name, which will be automatically filled based on the info…" at bounding box center [665, 274] width 269 height 28
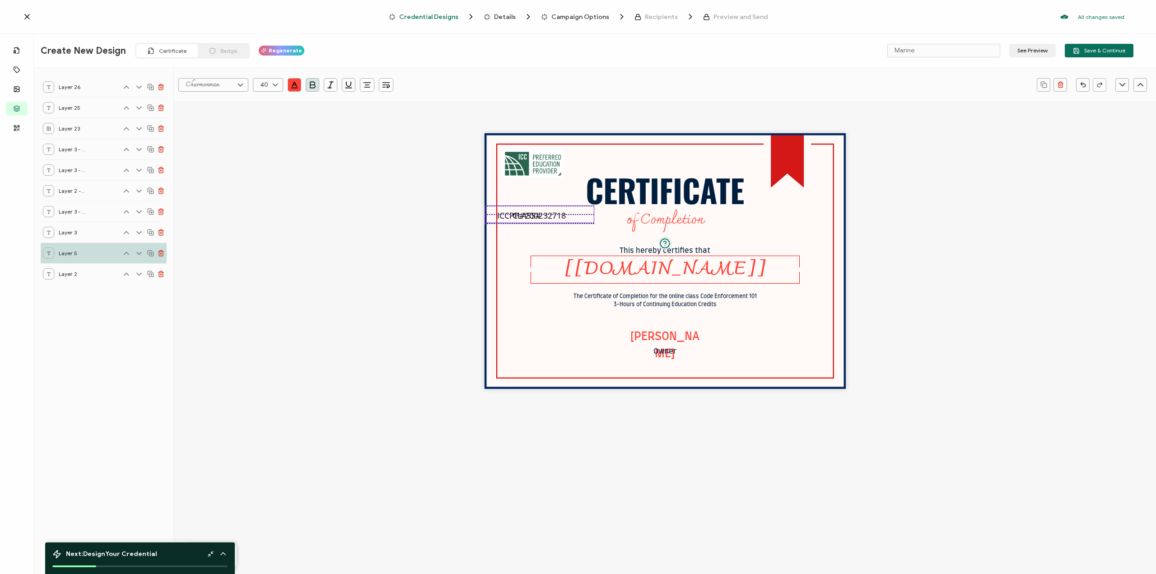
drag, startPoint x: 506, startPoint y: 225, endPoint x: 507, endPoint y: 220, distance: 4.6
click at [507, 220] on div "CERTIFICATE The Certificate of Completion for the online class Code Enforcement…" at bounding box center [665, 261] width 361 height 256
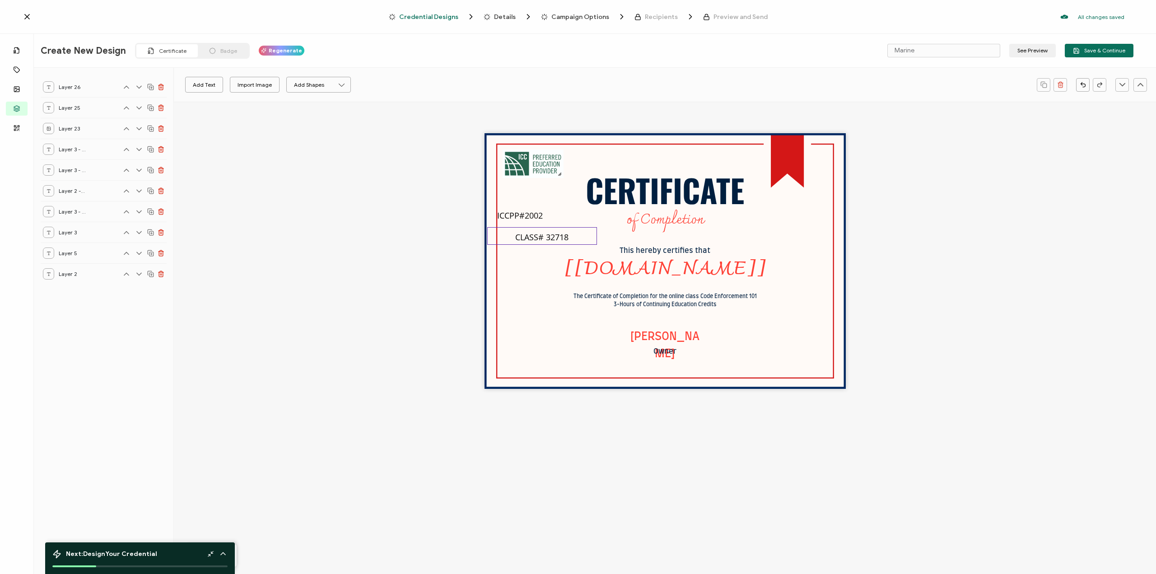
drag, startPoint x: 514, startPoint y: 216, endPoint x: 513, endPoint y: 227, distance: 10.9
click at [513, 235] on div "CLASS# 32718" at bounding box center [542, 236] width 110 height 18
drag, startPoint x: 520, startPoint y: 212, endPoint x: 529, endPoint y: 186, distance: 28.1
click at [529, 189] on span "ICCPP#2002" at bounding box center [533, 190] width 46 height 11
click at [529, 185] on span "ICCPP#2002" at bounding box center [533, 190] width 46 height 11
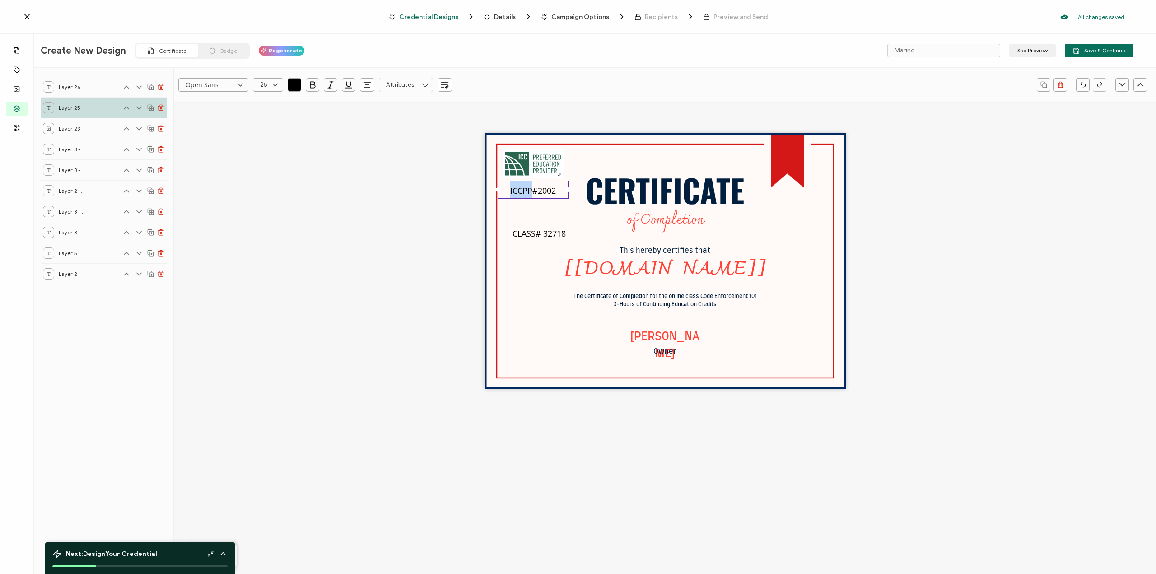
click at [529, 185] on span "ICCPP#2002" at bounding box center [533, 190] width 46 height 11
type input "18"
type input ""Open Sans""
click at [277, 83] on icon at bounding box center [275, 85] width 11 height 14
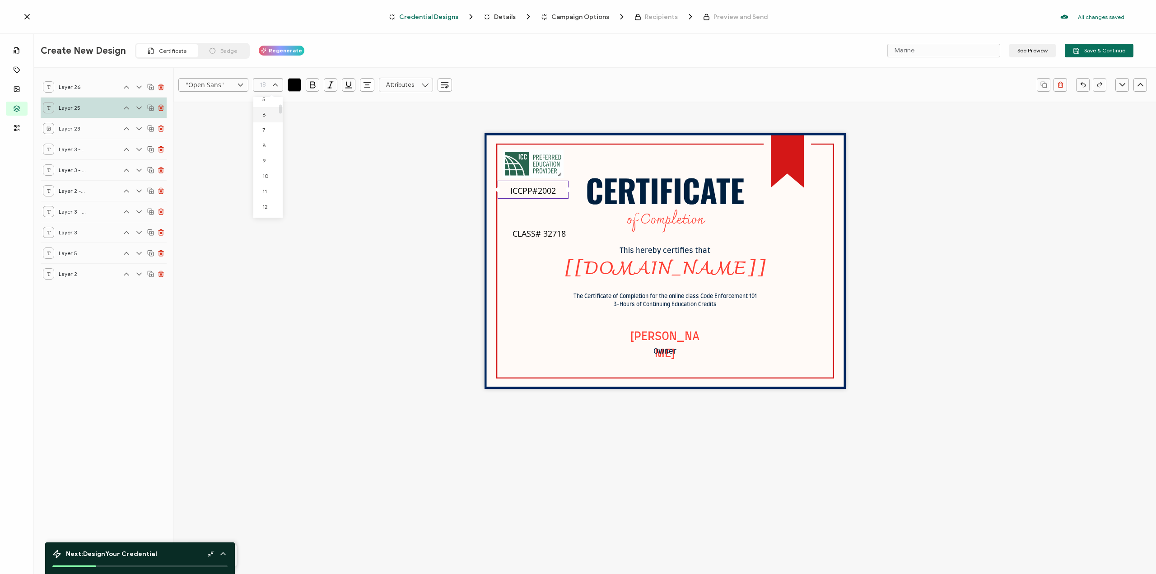
click at [270, 112] on li "6" at bounding box center [269, 114] width 33 height 15
type input "6"
click at [534, 193] on span "ICCPP" at bounding box center [530, 190] width 22 height 11
type input "Open Sans"
type input "25"
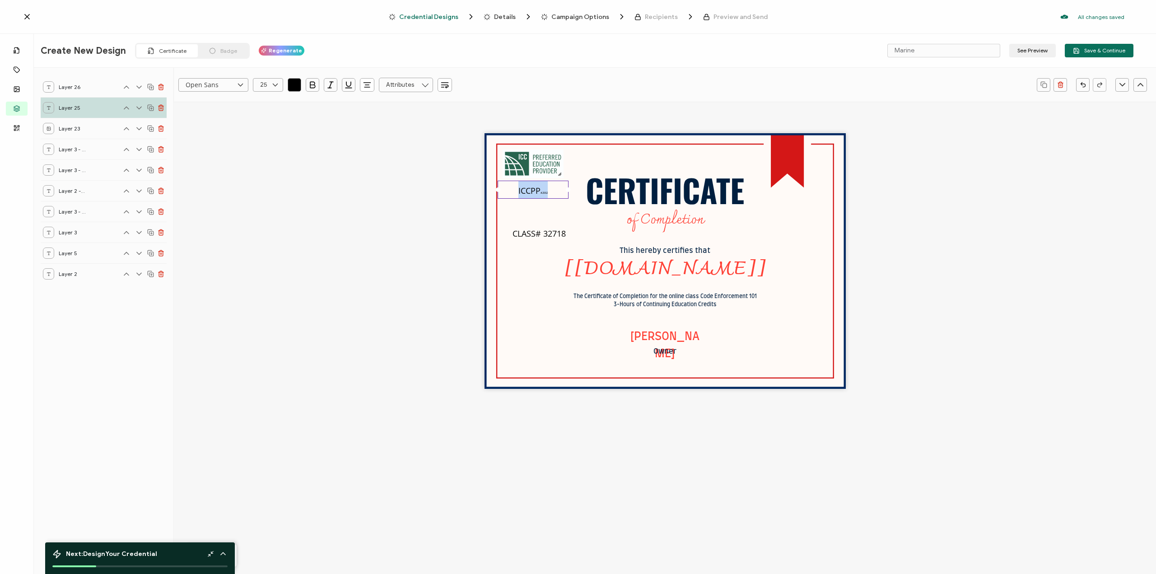
type input ""Open Sans""
type input "6"
click at [279, 83] on icon at bounding box center [275, 85] width 11 height 14
click at [272, 169] on li "10" at bounding box center [269, 170] width 33 height 15
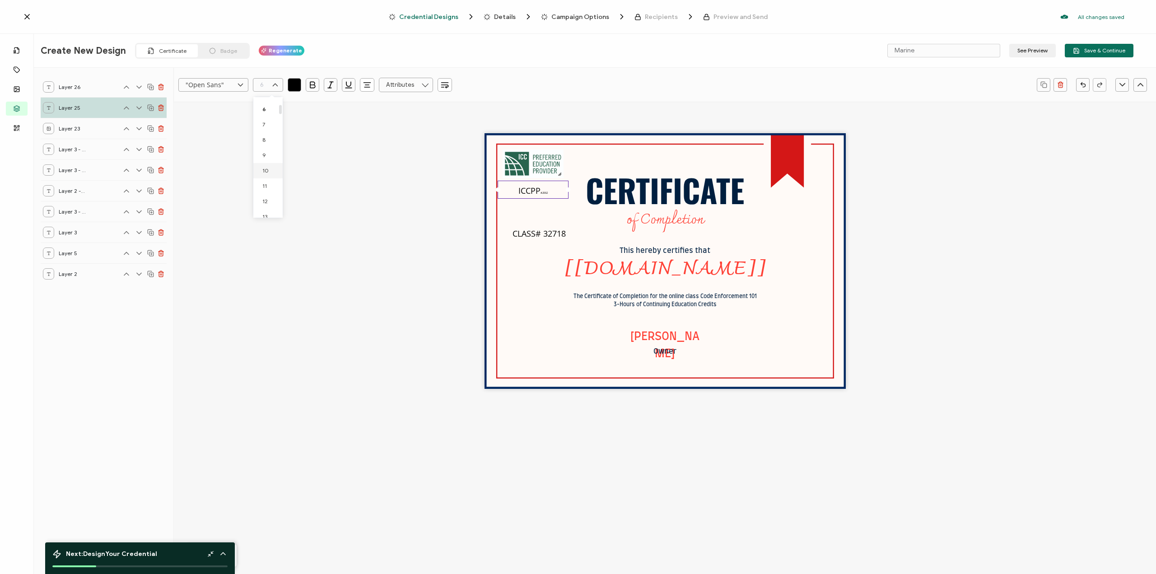
type input "10"
drag, startPoint x: 512, startPoint y: 201, endPoint x: 516, endPoint y: 190, distance: 12.2
click at [512, 201] on div "CERTIFICATE The Certificate of Completion for the online class Code Enforcement…" at bounding box center [665, 261] width 361 height 256
click at [517, 189] on span "ICCPP" at bounding box center [526, 190] width 22 height 11
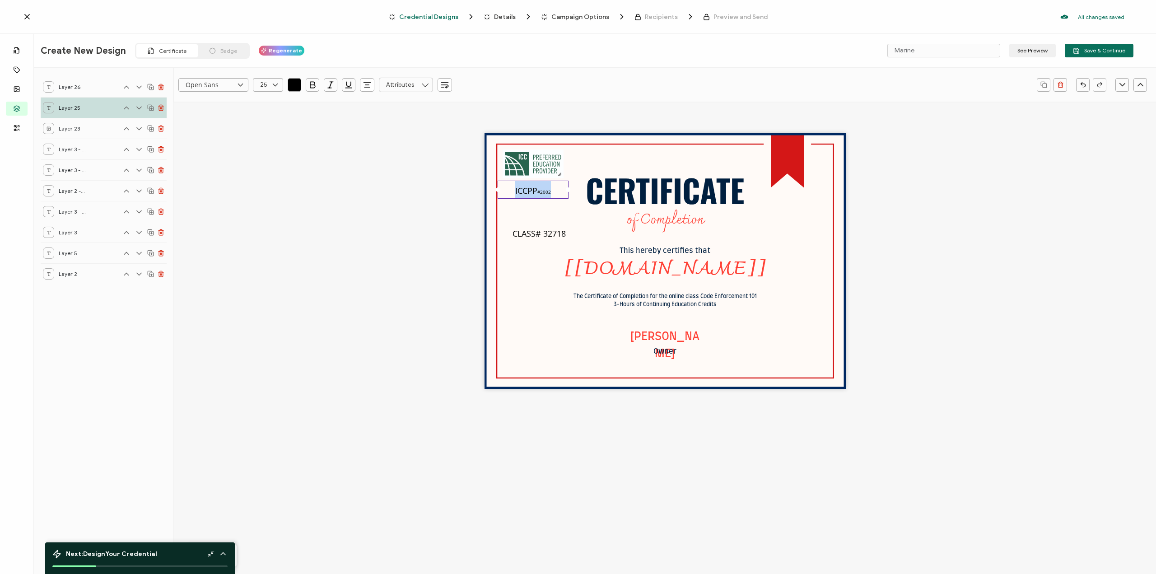
click at [519, 189] on span "ICCPP" at bounding box center [526, 190] width 22 height 11
type input ""Open Sans""
type input "10"
click at [265, 81] on input "text" at bounding box center [268, 85] width 30 height 14
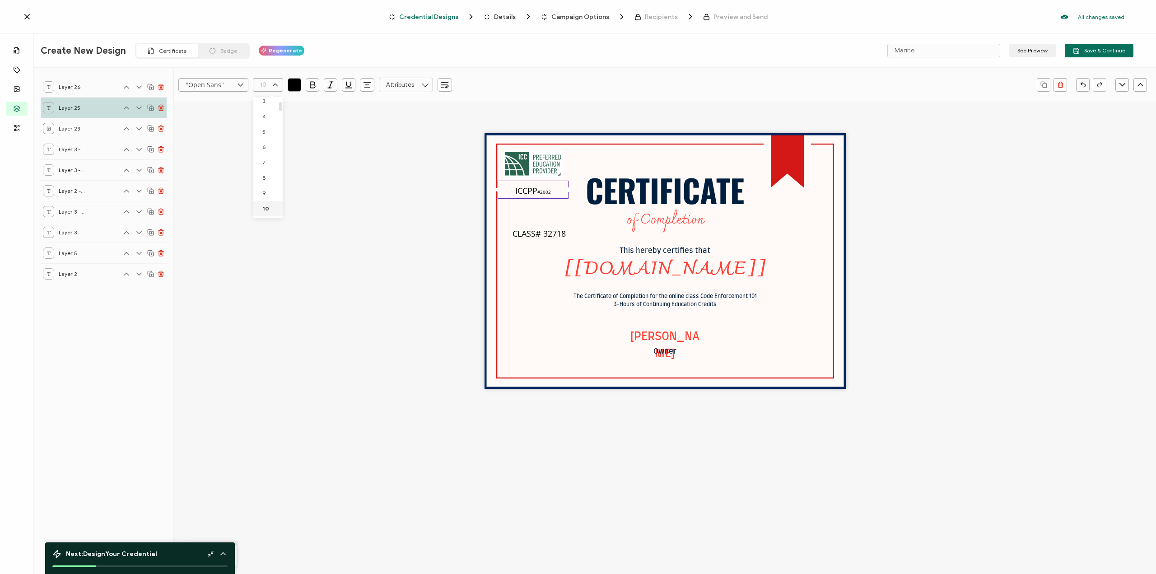
click at [265, 212] on li "10" at bounding box center [269, 208] width 33 height 15
type input "10"
click at [549, 193] on span "ICCPP #2002" at bounding box center [533, 192] width 36 height 6
type input "Open Sans"
type input "25"
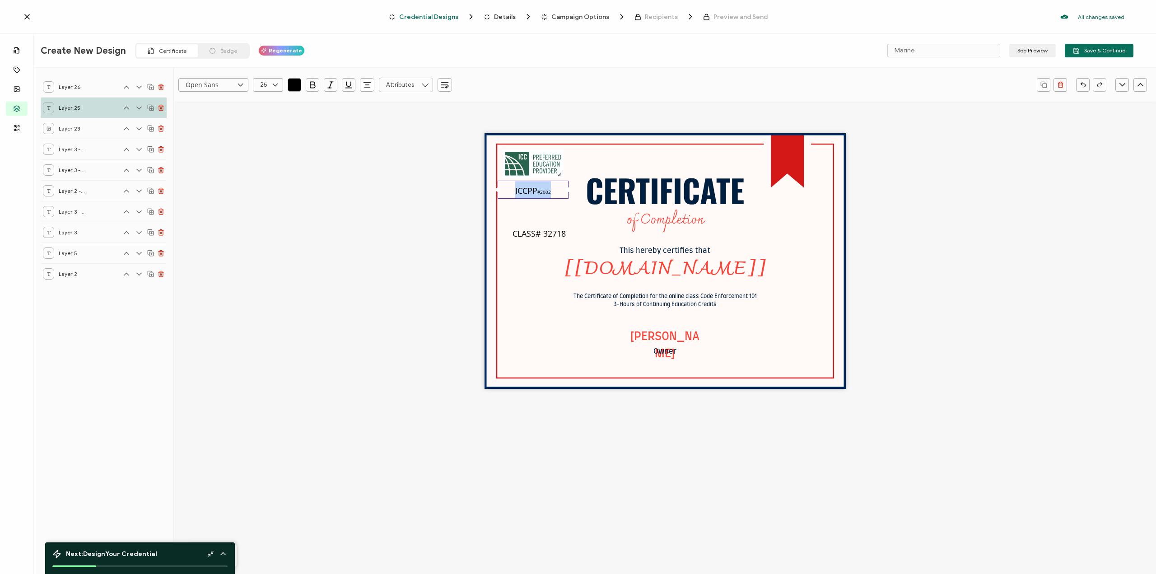
drag, startPoint x: 553, startPoint y: 192, endPoint x: 483, endPoint y: 179, distance: 71.6
click at [490, 186] on div "CERTIFICATE The Certificate of Completion for the online class Code Enforcement…" at bounding box center [665, 261] width 361 height 256
click at [274, 85] on icon at bounding box center [275, 85] width 11 height 14
click at [267, 106] on li "12" at bounding box center [269, 99] width 33 height 15
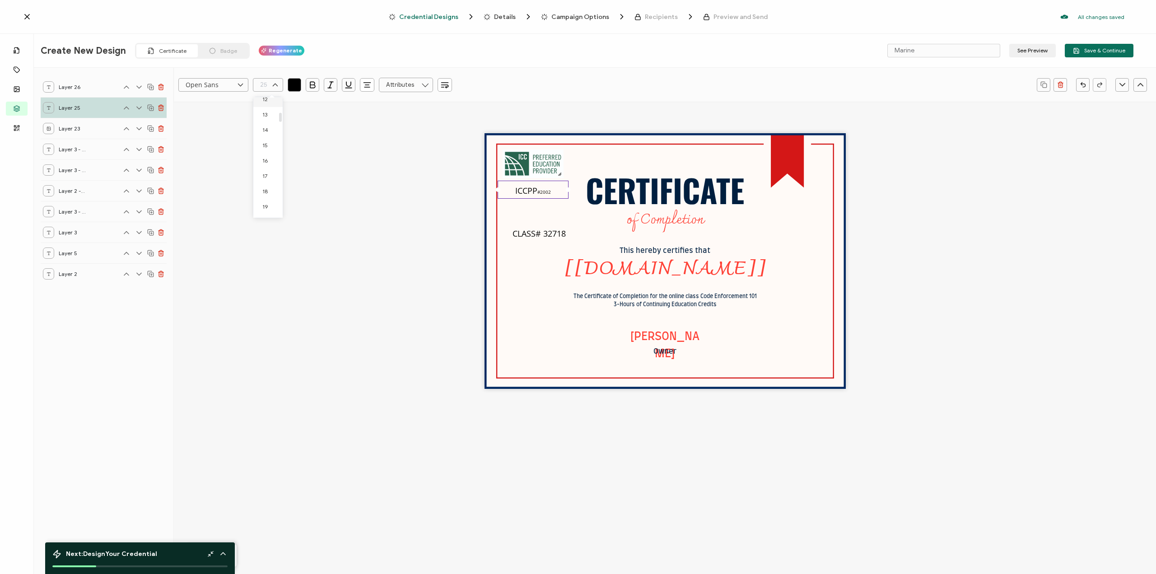
type input "12"
click at [504, 196] on div "CERTIFICATE The Certificate of Completion for the online class Code Enforcement…" at bounding box center [665, 261] width 361 height 256
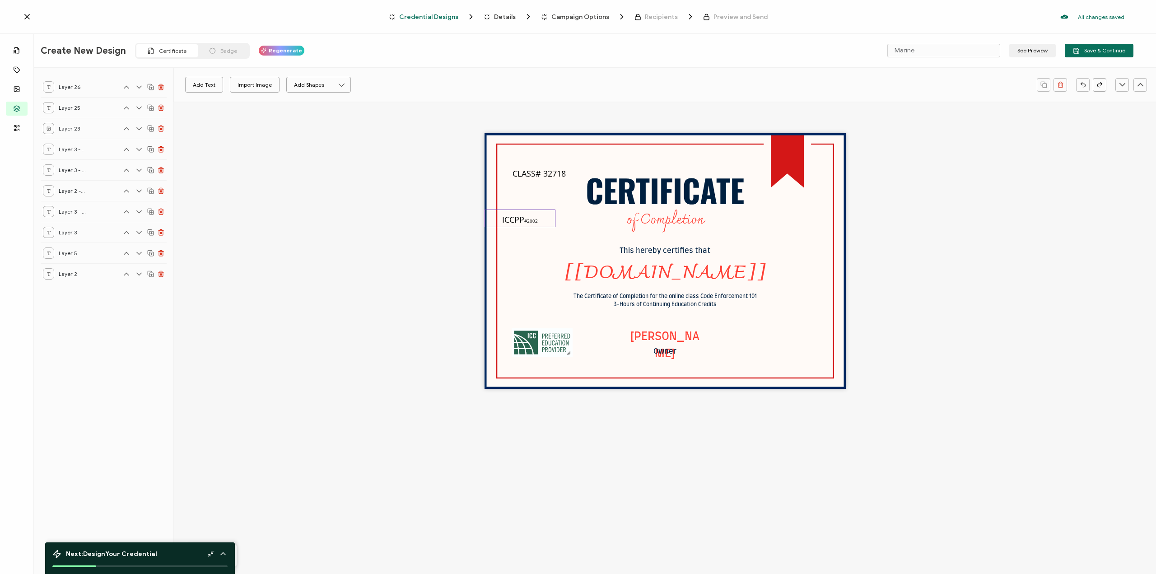
click at [520, 215] on span "ICCPP" at bounding box center [513, 219] width 22 height 11
click at [525, 221] on span "ICCPP #2002" at bounding box center [520, 221] width 36 height 6
click at [524, 181] on div "CERTIFICATE The Certificate of Completion for the online class Code Enforcement…" at bounding box center [665, 261] width 361 height 256
click at [524, 173] on span "CLASS# 32718" at bounding box center [539, 173] width 53 height 11
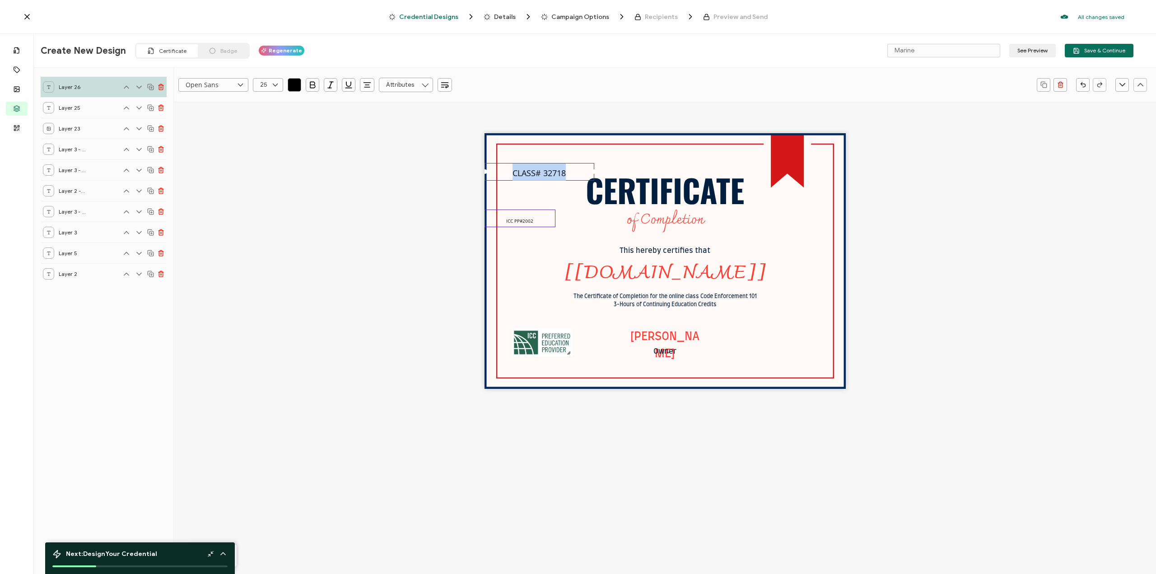
type input ""Open Sans""
type input "18"
click at [266, 89] on input "text" at bounding box center [268, 85] width 30 height 14
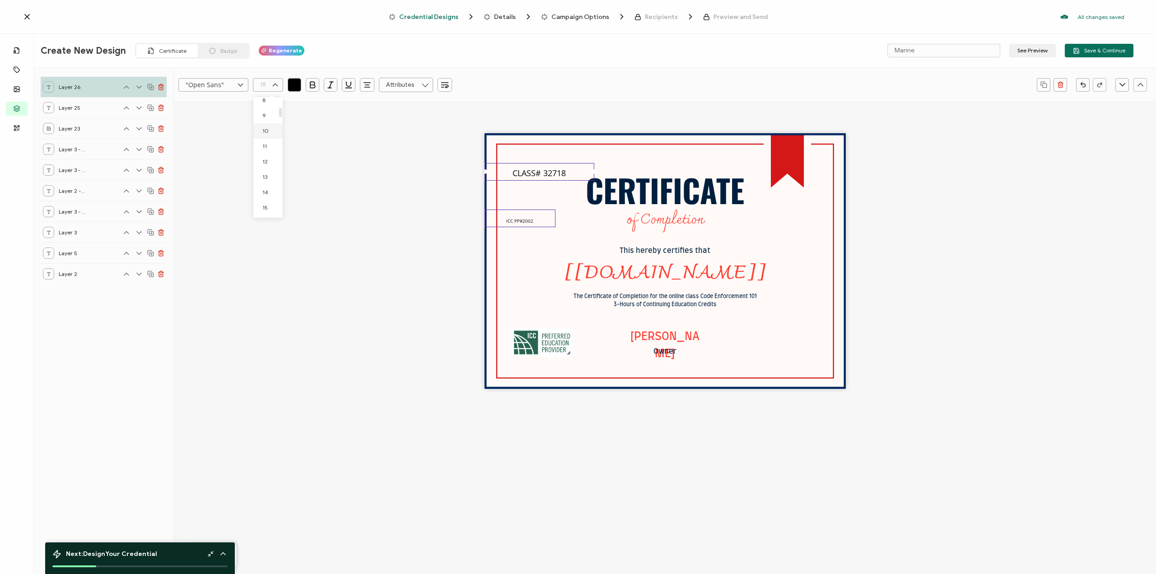
click at [262, 136] on li "10" at bounding box center [269, 130] width 33 height 15
type input "10"
drag, startPoint x: 514, startPoint y: 208, endPoint x: 523, endPoint y: 228, distance: 21.8
click at [514, 208] on div "CERTIFICATE The Certificate of Completion for the online class Code Enforcement…" at bounding box center [665, 261] width 361 height 256
drag, startPoint x: 536, startPoint y: 182, endPoint x: 493, endPoint y: 214, distance: 53.6
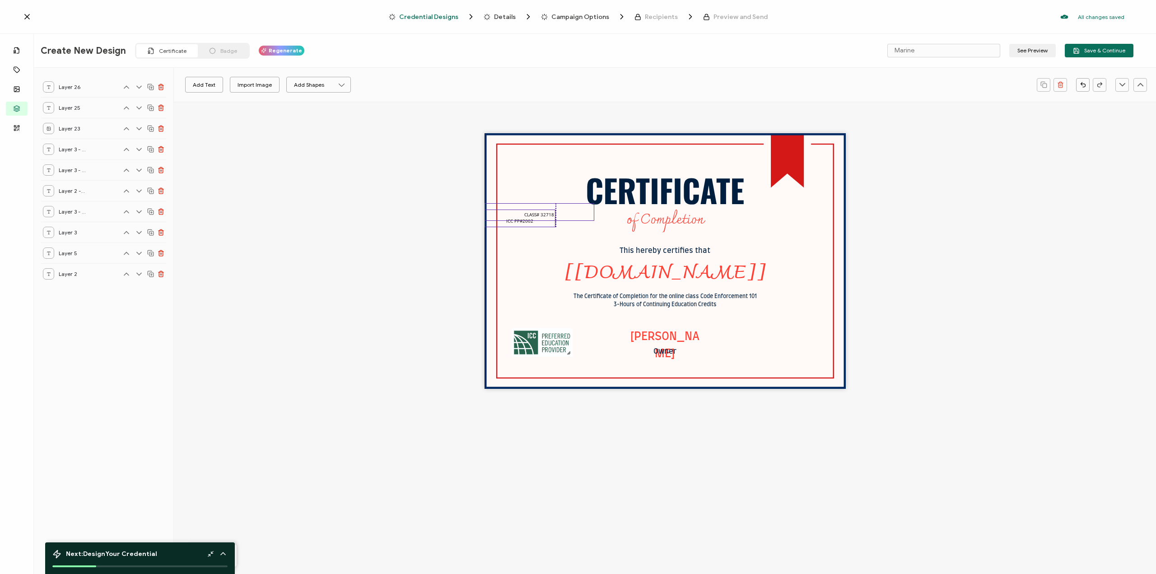
click at [490, 213] on div "CLASS# 32718" at bounding box center [540, 212] width 110 height 18
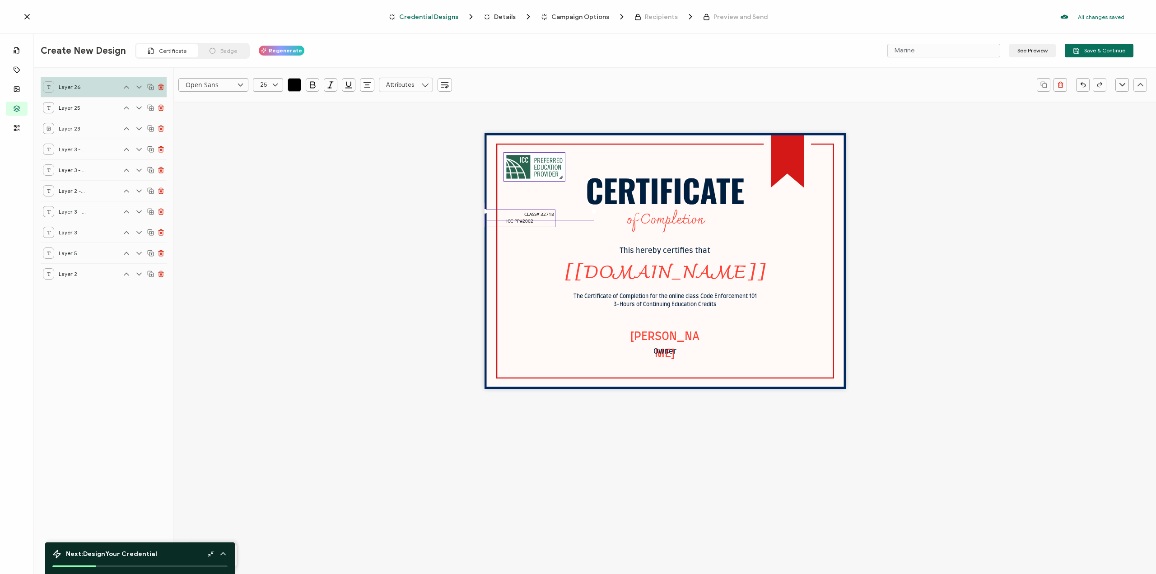
drag, startPoint x: 563, startPoint y: 338, endPoint x: 553, endPoint y: 166, distance: 172.4
click at [553, 166] on img at bounding box center [534, 167] width 61 height 28
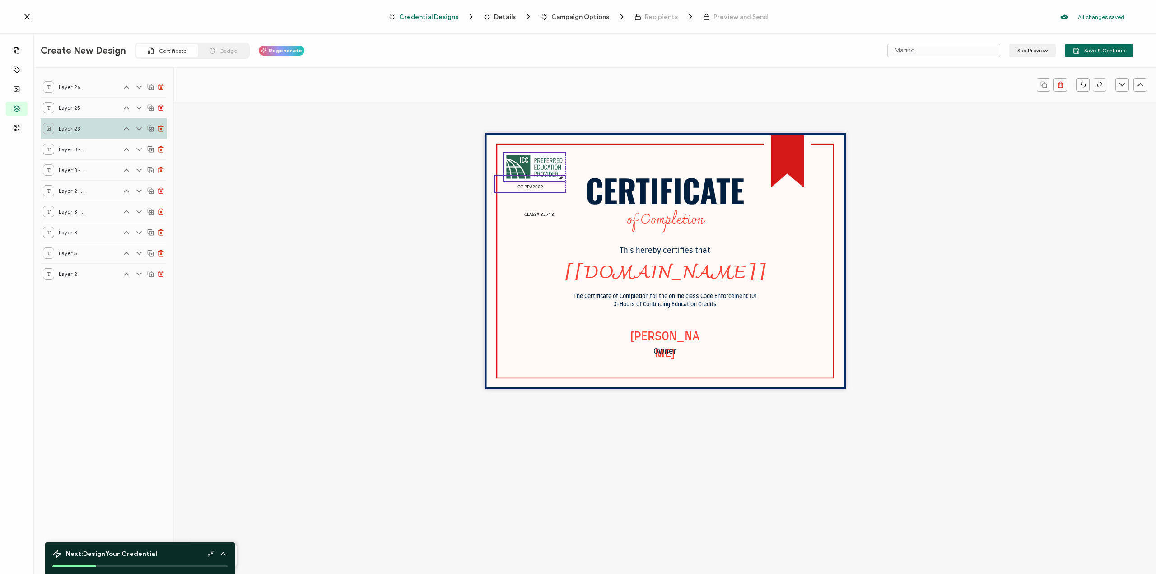
drag, startPoint x: 519, startPoint y: 222, endPoint x: 531, endPoint y: 187, distance: 37.3
click at [531, 187] on span "ICC PP#2002" at bounding box center [529, 186] width 27 height 6
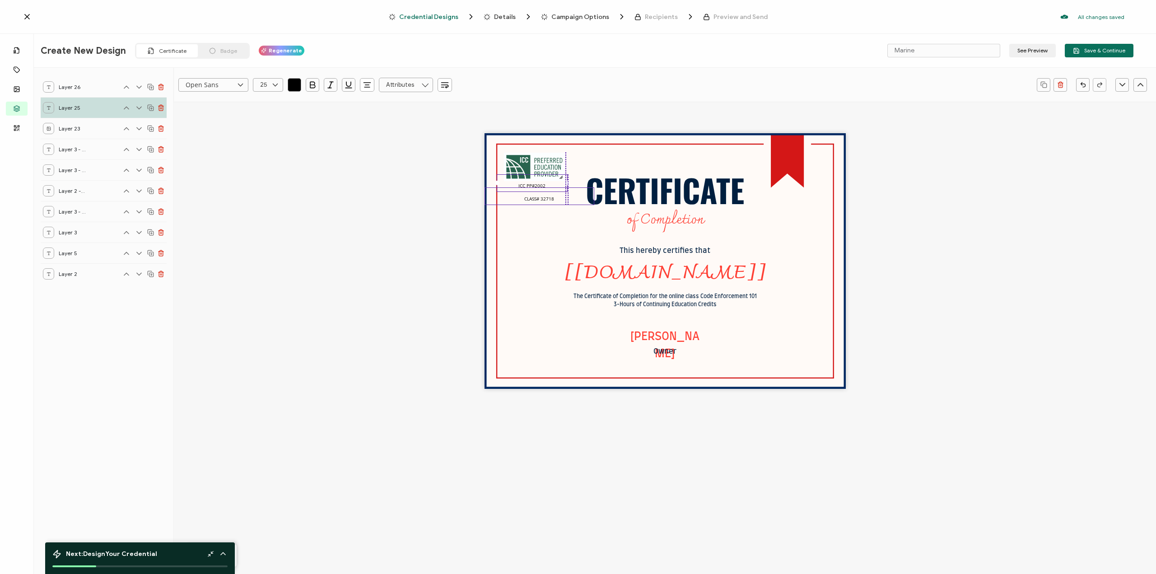
drag, startPoint x: 543, startPoint y: 217, endPoint x: 542, endPoint y: 194, distance: 22.7
click at [515, 201] on div "CLASS# 32718" at bounding box center [540, 196] width 110 height 18
drag, startPoint x: 543, startPoint y: 196, endPoint x: 525, endPoint y: 194, distance: 18.7
click at [525, 195] on span "CLASS# 32718" at bounding box center [539, 198] width 30 height 6
drag, startPoint x: 594, startPoint y: 192, endPoint x: 578, endPoint y: 193, distance: 15.9
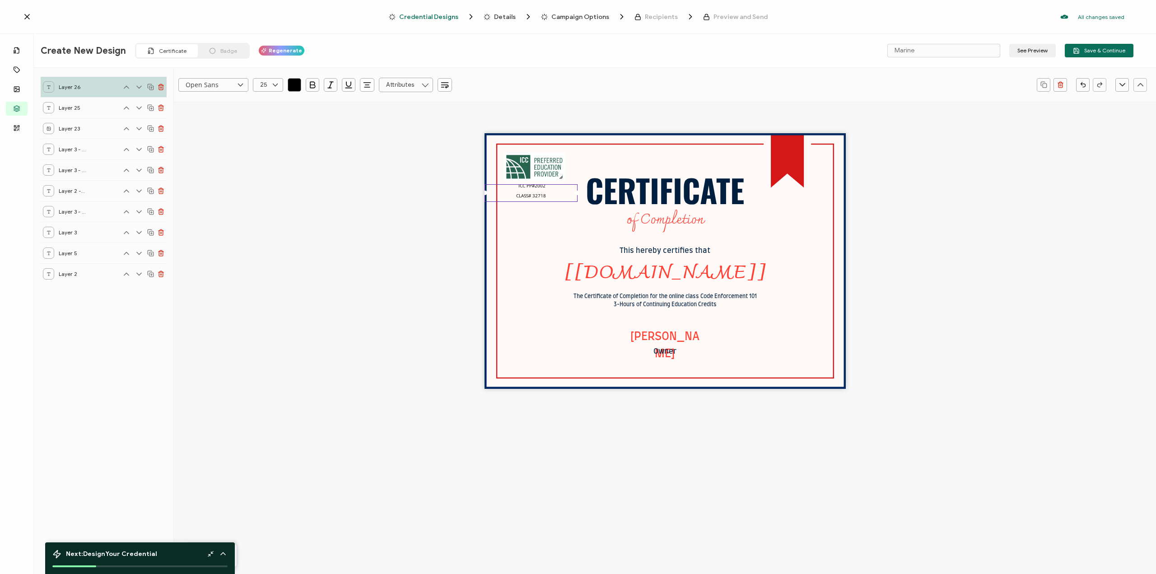
click at [578, 193] on div at bounding box center [577, 193] width 5 height 5
drag, startPoint x: 981, startPoint y: 251, endPoint x: 980, endPoint y: 244, distance: 6.8
click at [981, 246] on div "CERTIFICATE The Certificate of Completion for the online class Code Enforcement…" at bounding box center [665, 277] width 982 height 351
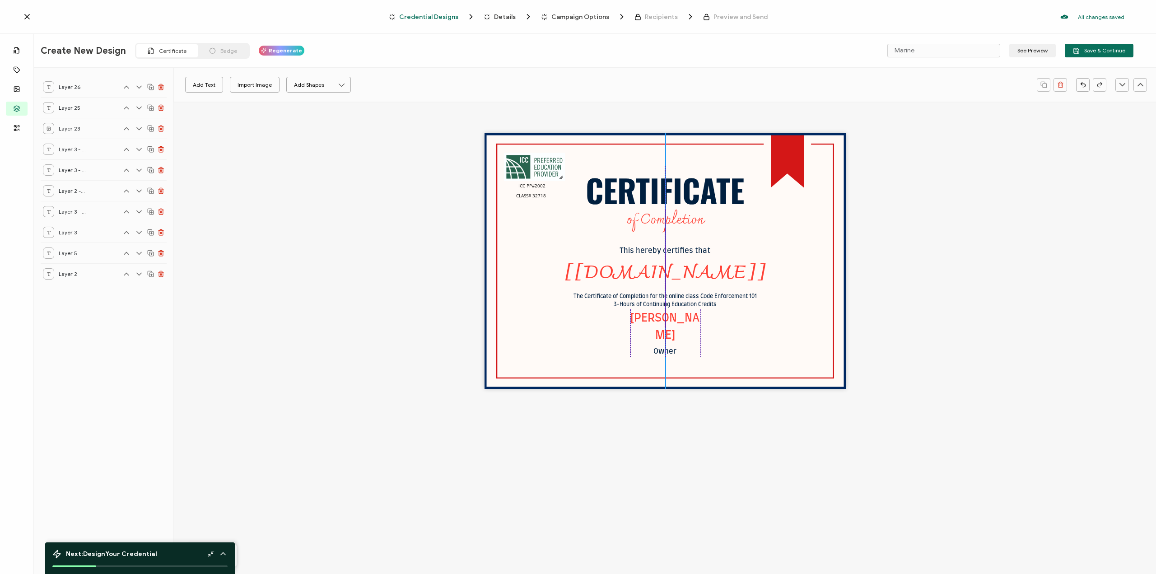
click at [656, 323] on pre "[PERSON_NAME]" at bounding box center [665, 327] width 69 height 28
drag, startPoint x: 667, startPoint y: 350, endPoint x: 668, endPoint y: 334, distance: 15.8
click at [668, 334] on pre "Owner" at bounding box center [665, 335] width 23 height 7
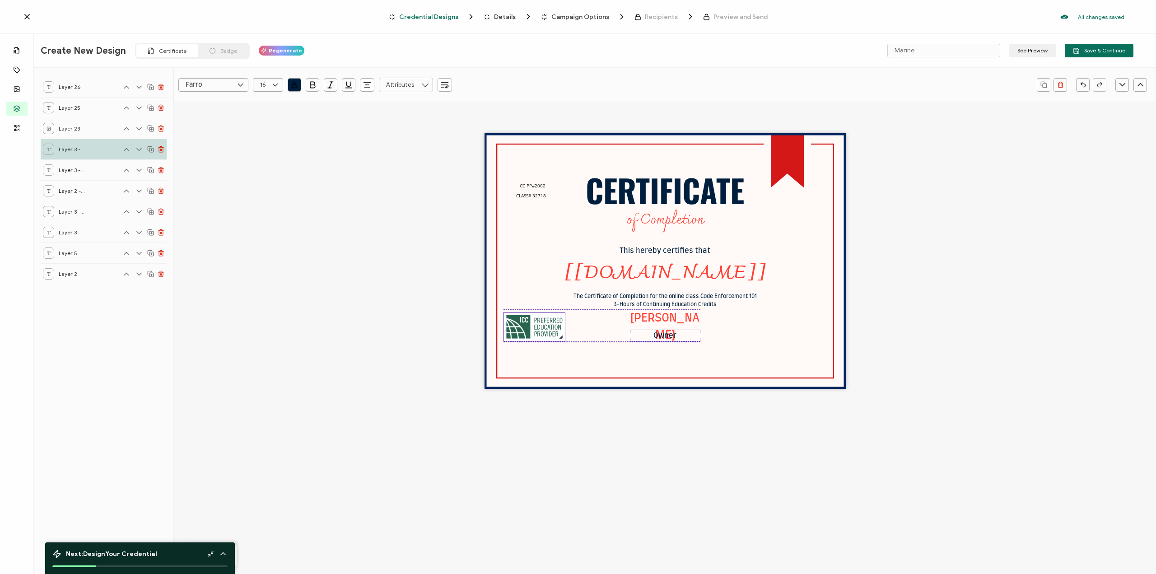
drag, startPoint x: 532, startPoint y: 173, endPoint x: 532, endPoint y: 332, distance: 158.6
click at [532, 332] on img at bounding box center [534, 327] width 61 height 28
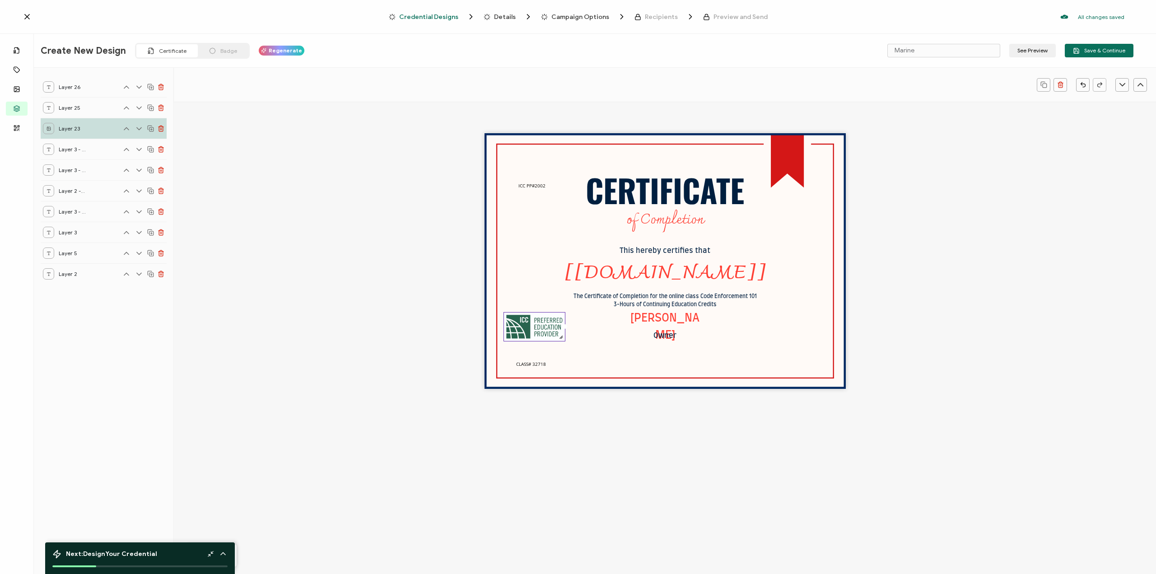
drag, startPoint x: 536, startPoint y: 189, endPoint x: 521, endPoint y: 319, distance: 130.9
click at [520, 357] on pre "CLASS# 32718" at bounding box center [531, 361] width 30 height 15
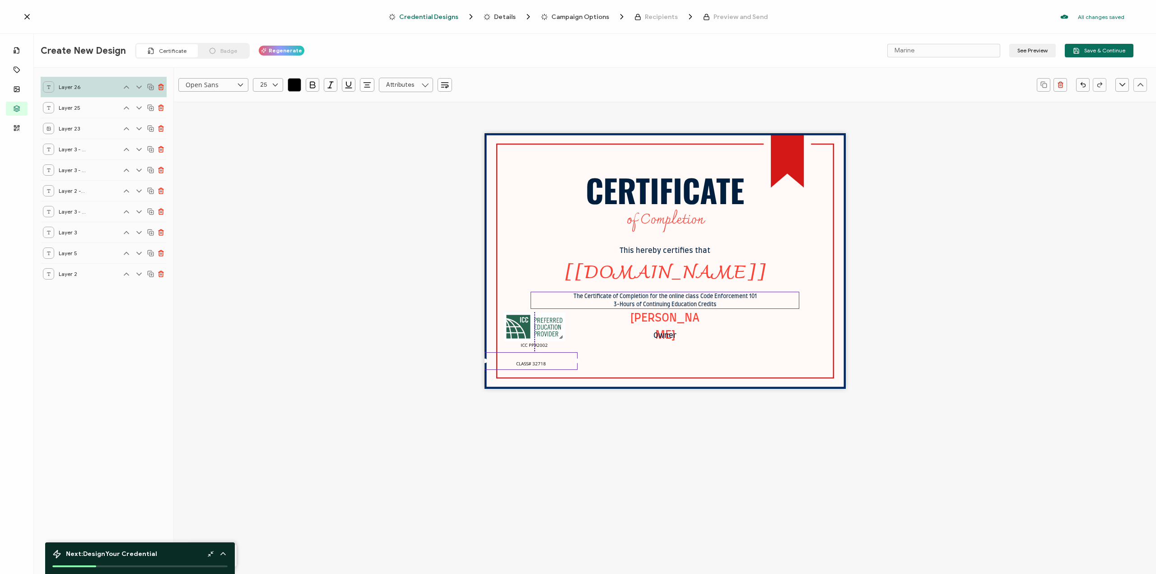
drag, startPoint x: 531, startPoint y: 210, endPoint x: 707, endPoint y: 307, distance: 201.8
click at [533, 345] on span "ICC PP#2002" at bounding box center [534, 345] width 27 height 6
drag, startPoint x: 1140, startPoint y: 193, endPoint x: 1083, endPoint y: 215, distance: 61.5
click at [1136, 193] on div "CERTIFICATE The Certificate of Completion for the online class Code Enforcement…" at bounding box center [665, 277] width 982 height 351
drag, startPoint x: 535, startPoint y: 348, endPoint x: 531, endPoint y: 352, distance: 5.4
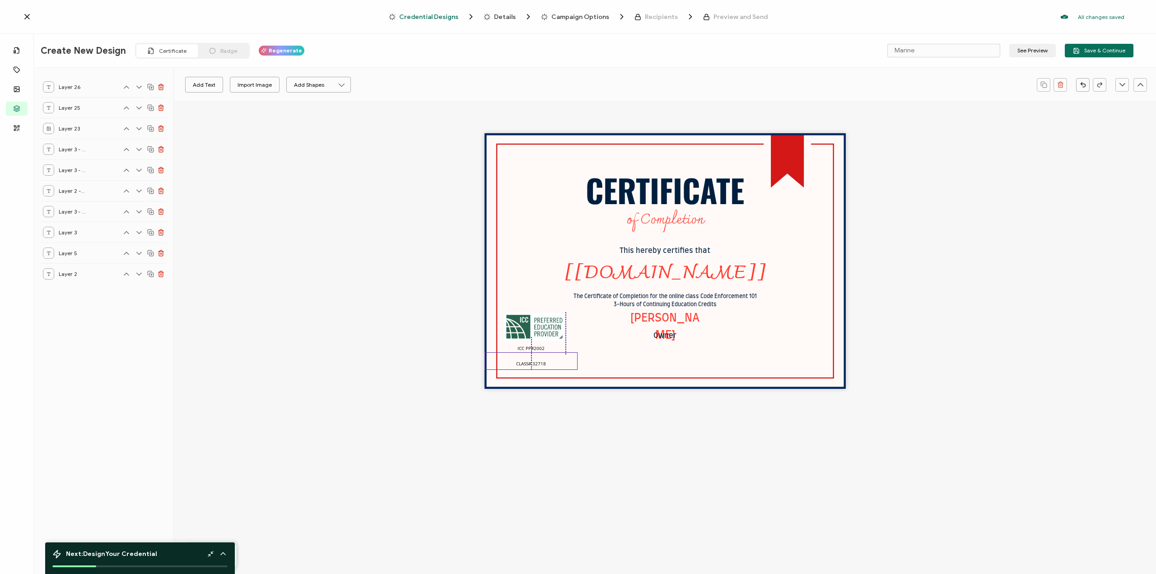
click at [531, 352] on div "CERTIFICATE The Certificate of Completion for the online class Code Enforcement…" at bounding box center [665, 261] width 361 height 256
click at [888, 247] on div "CERTIFICATE The Certificate of Completion for the online class Code Enforcement…" at bounding box center [665, 277] width 982 height 351
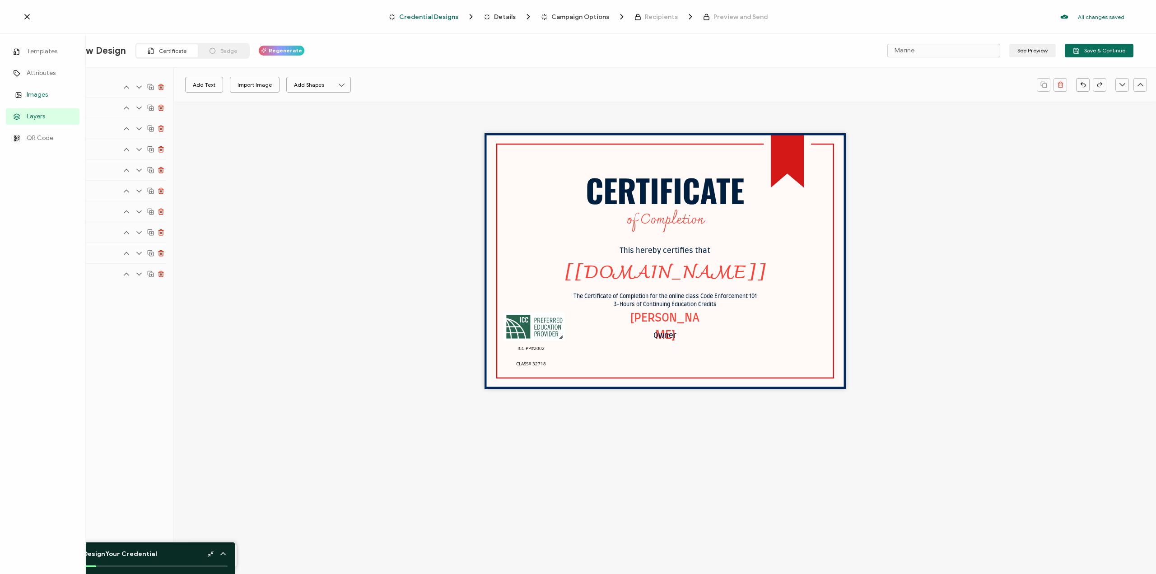
click at [51, 96] on link "Images" at bounding box center [43, 95] width 74 height 16
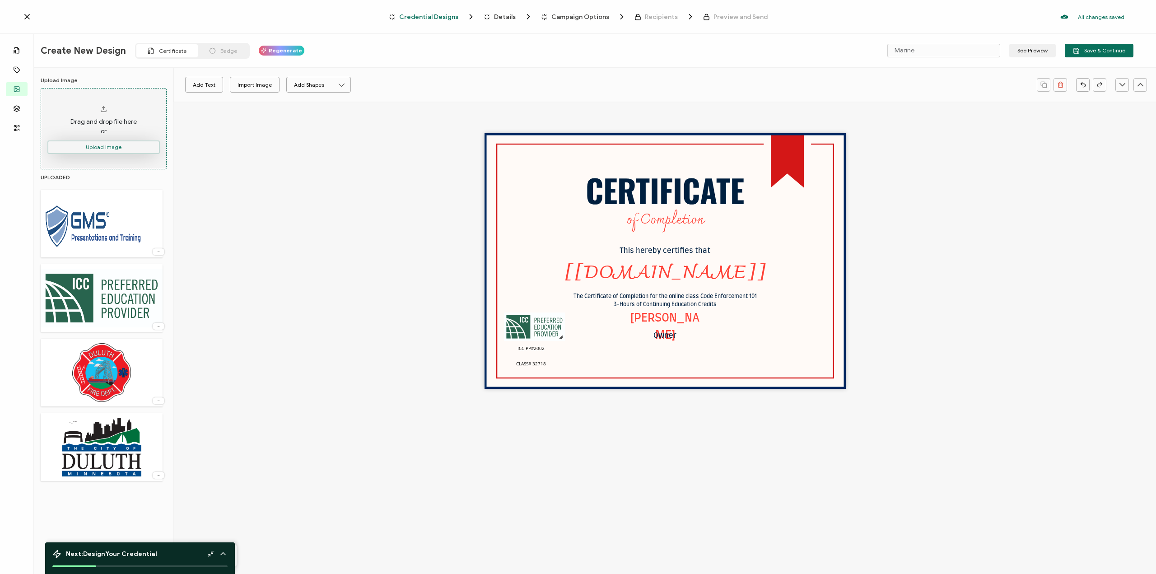
click at [132, 144] on button "Upload Image" at bounding box center [103, 147] width 112 height 14
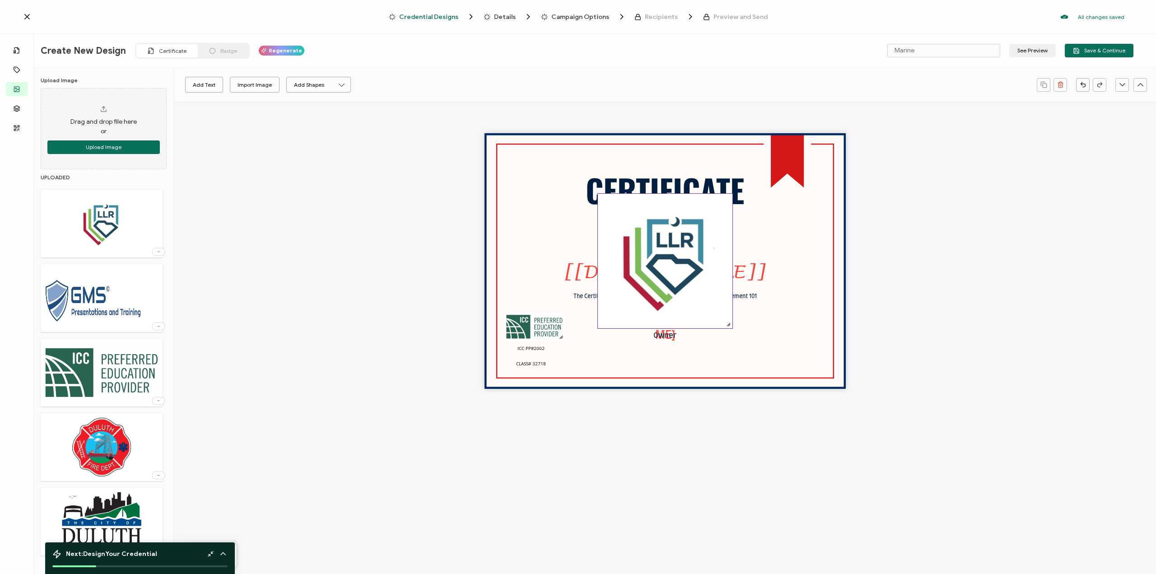
click at [704, 298] on img at bounding box center [665, 261] width 135 height 135
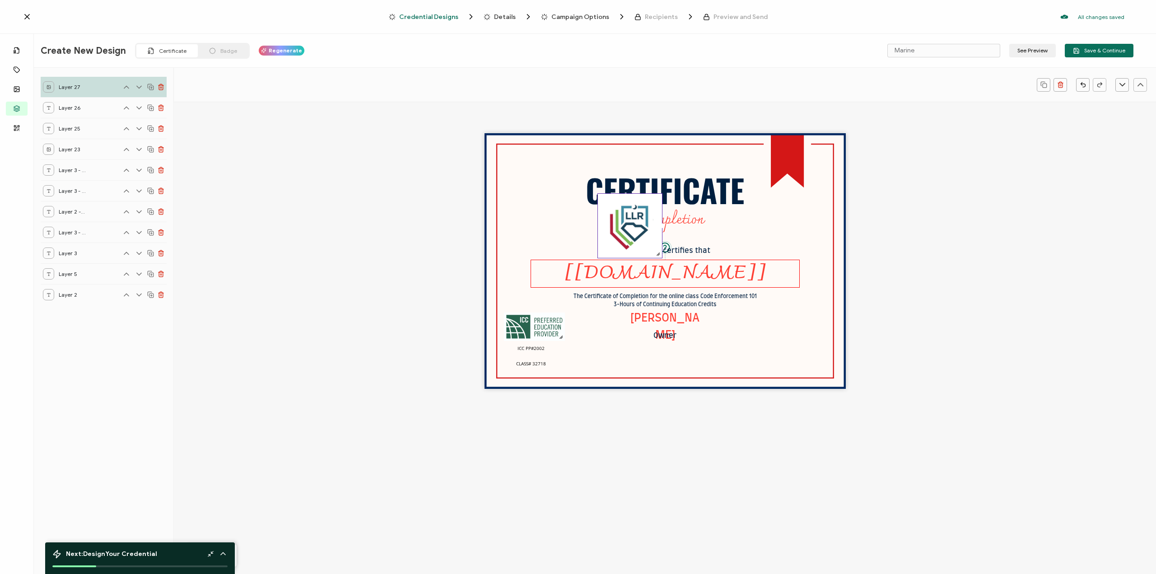
drag, startPoint x: 730, startPoint y: 325, endPoint x: 660, endPoint y: 268, distance: 90.2
click at [660, 268] on div "CERTIFICATE The Certificate of Completion for the online class Code Enforcement…" at bounding box center [665, 261] width 361 height 256
drag, startPoint x: 641, startPoint y: 223, endPoint x: 820, endPoint y: 338, distance: 212.4
click at [810, 329] on img at bounding box center [799, 327] width 64 height 64
drag, startPoint x: 828, startPoint y: 361, endPoint x: 799, endPoint y: 328, distance: 43.2
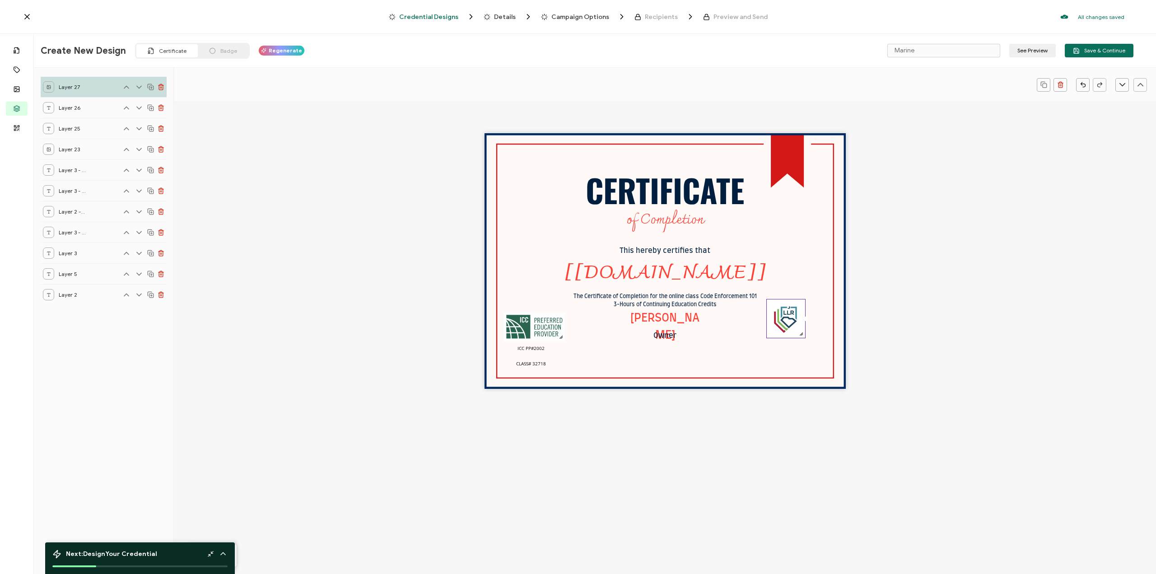
click at [803, 337] on div at bounding box center [801, 333] width 7 height 7
click at [788, 318] on img at bounding box center [786, 318] width 38 height 38
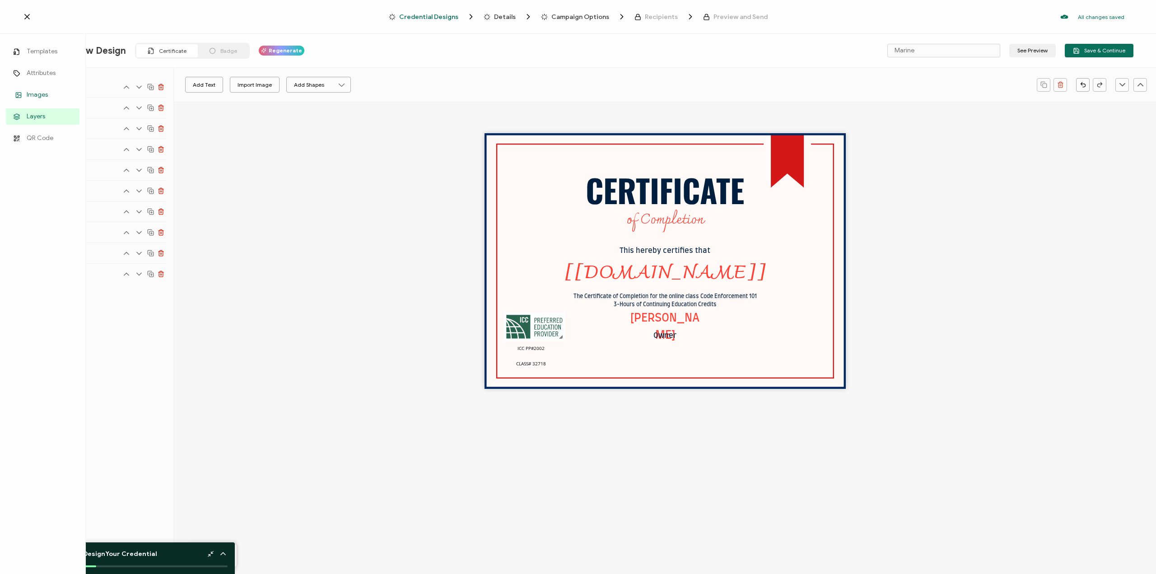
click at [37, 89] on link "Images" at bounding box center [43, 95] width 74 height 16
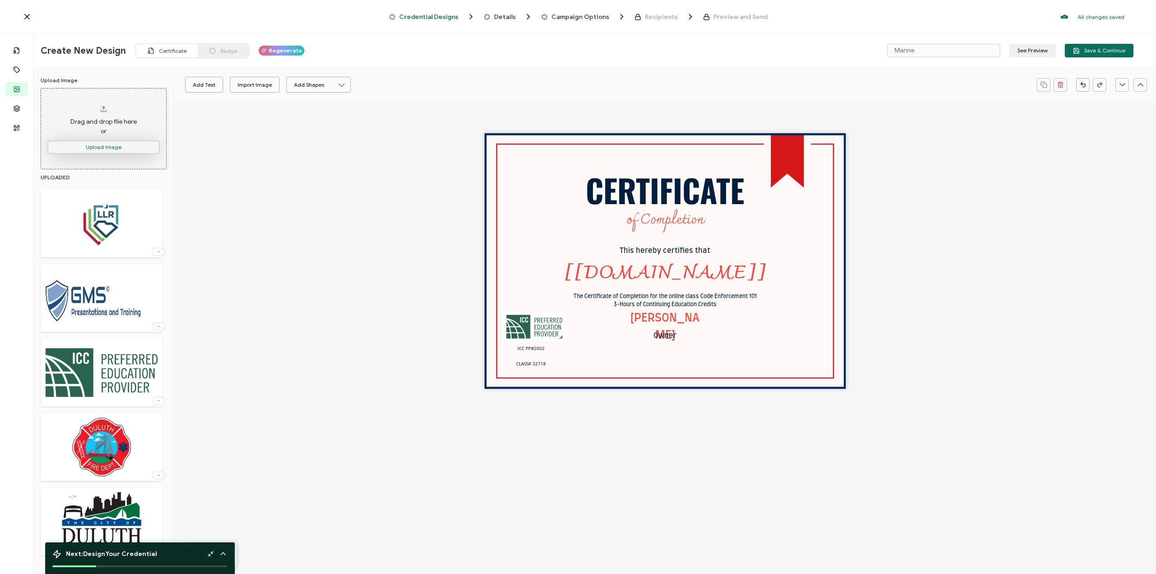
click at [112, 143] on button "Upload Image" at bounding box center [103, 147] width 112 height 14
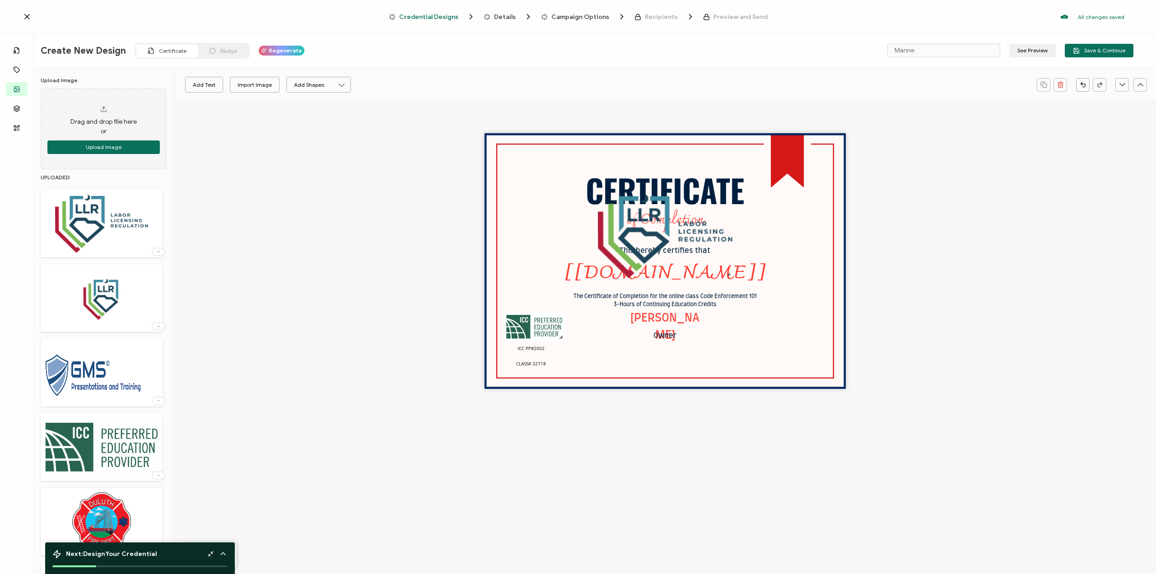
click at [127, 217] on img at bounding box center [101, 223] width 93 height 59
click at [107, 227] on img at bounding box center [101, 223] width 93 height 59
drag, startPoint x: 278, startPoint y: 234, endPoint x: 252, endPoint y: 229, distance: 26.6
click at [275, 229] on div "CERTIFICATE The Certificate of Completion for the online class Code Enforcement…" at bounding box center [665, 277] width 982 height 351
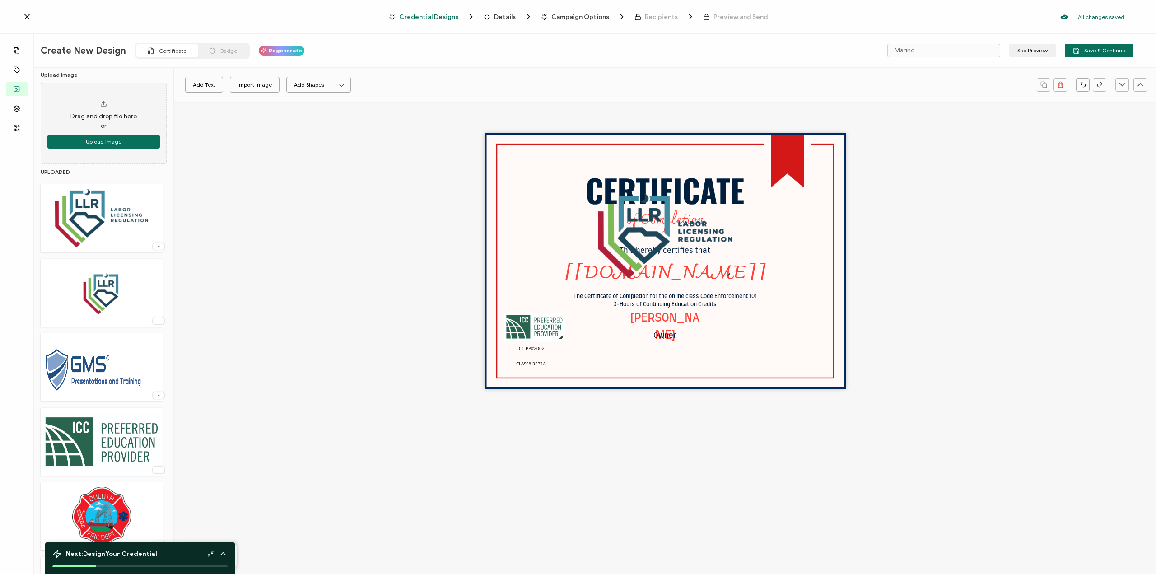
scroll to position [0, 0]
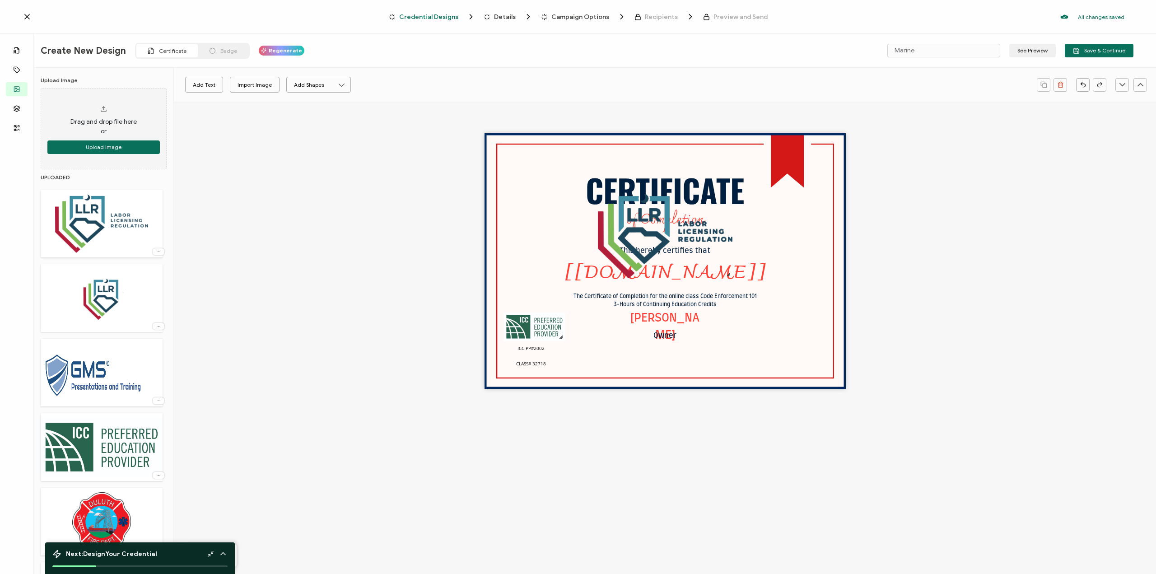
click at [96, 219] on img at bounding box center [101, 223] width 93 height 59
drag, startPoint x: 96, startPoint y: 219, endPoint x: 358, endPoint y: 288, distance: 270.5
click at [386, 304] on div "Templates Attributes Images Layers QR Code Upload Image Drag and drop file here…" at bounding box center [578, 322] width 1156 height 509
click at [649, 229] on img at bounding box center [665, 236] width 135 height 84
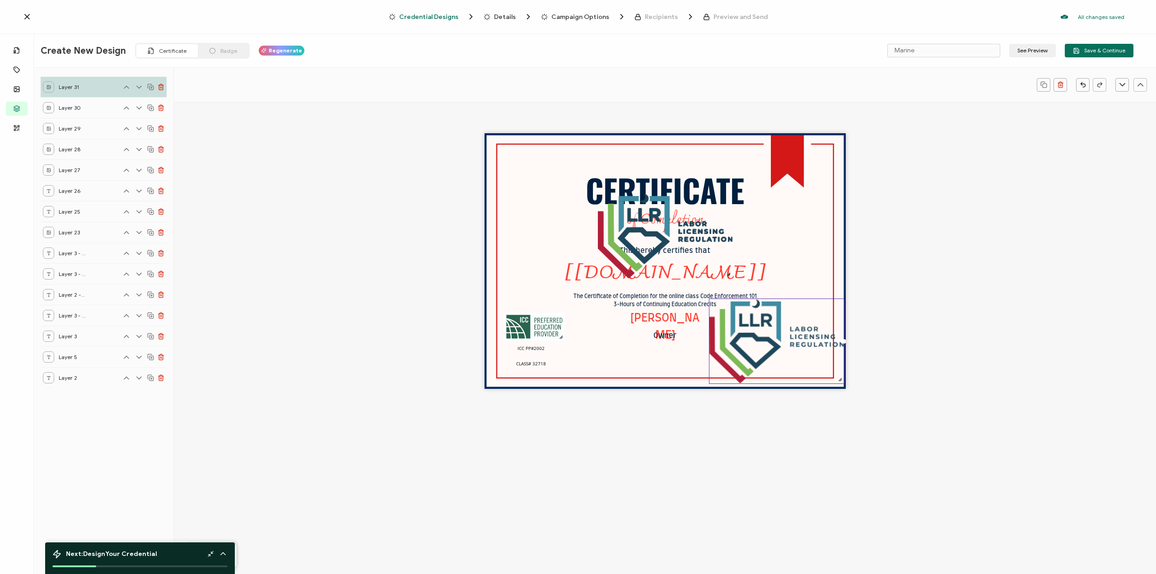
drag, startPoint x: 666, startPoint y: 245, endPoint x: 783, endPoint y: 355, distance: 160.8
click at [784, 355] on img at bounding box center [777, 341] width 135 height 84
click at [649, 234] on img at bounding box center [665, 236] width 135 height 84
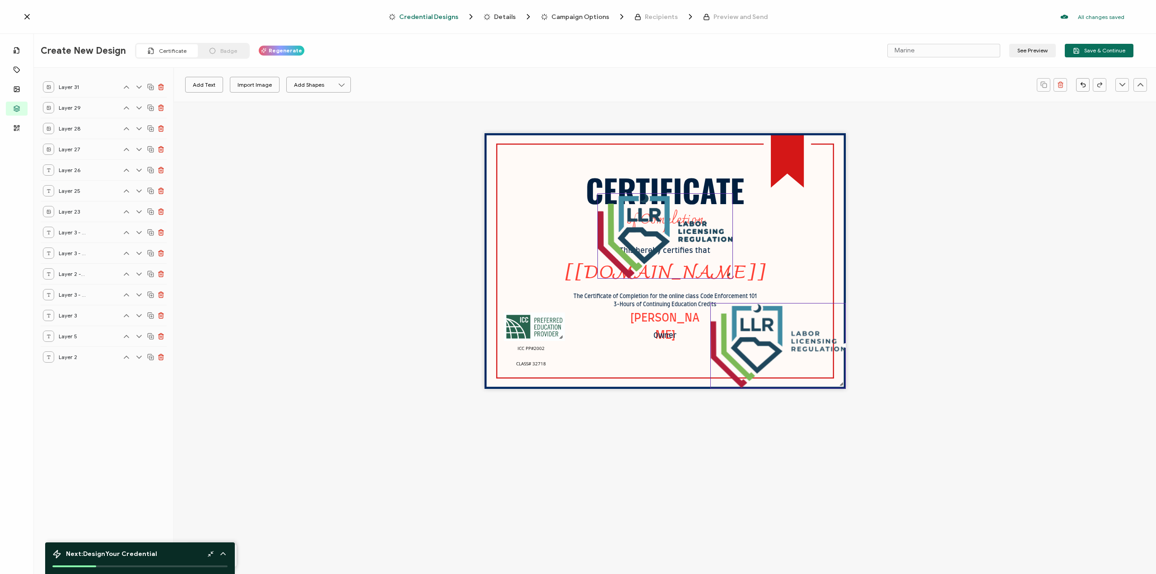
click at [649, 231] on img at bounding box center [665, 236] width 135 height 84
click at [650, 232] on img at bounding box center [665, 236] width 135 height 84
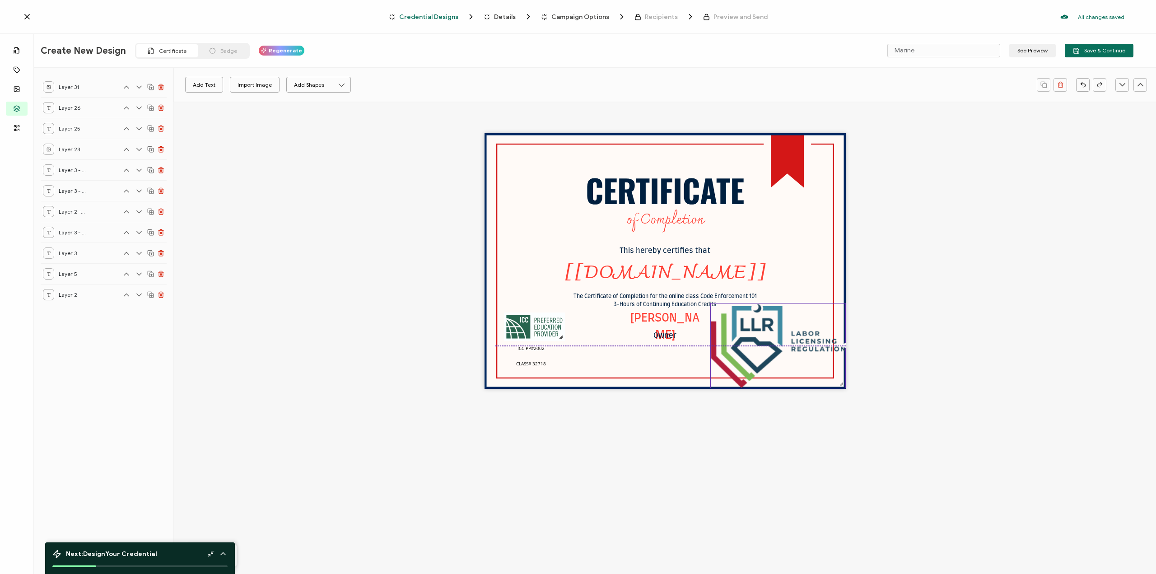
click at [828, 372] on img at bounding box center [778, 346] width 135 height 84
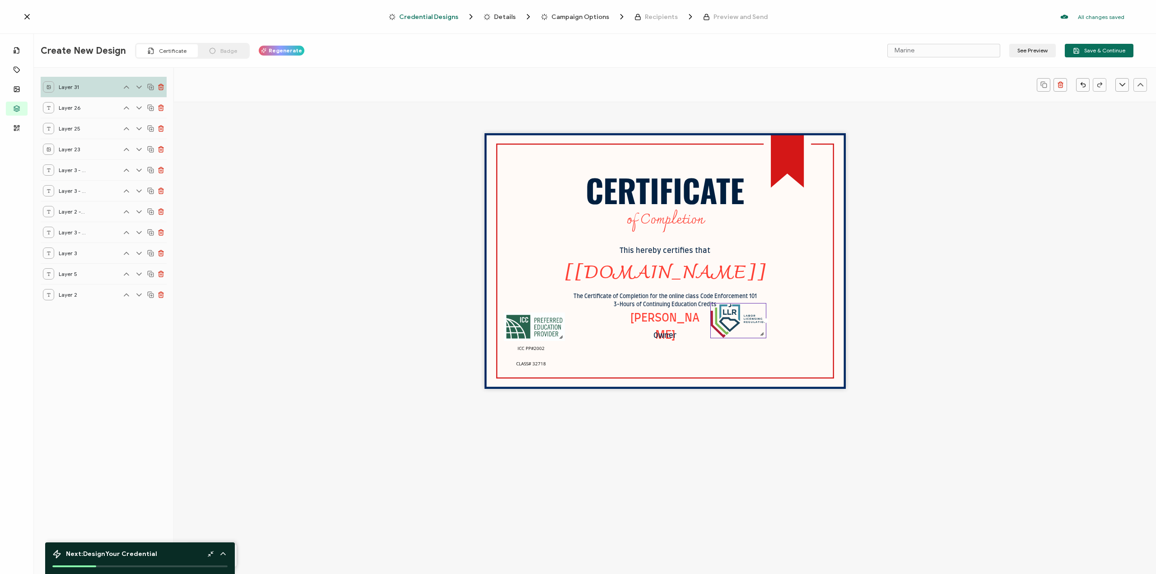
drag, startPoint x: 841, startPoint y: 385, endPoint x: 760, endPoint y: 313, distance: 108.8
click at [761, 313] on div at bounding box center [739, 320] width 56 height 35
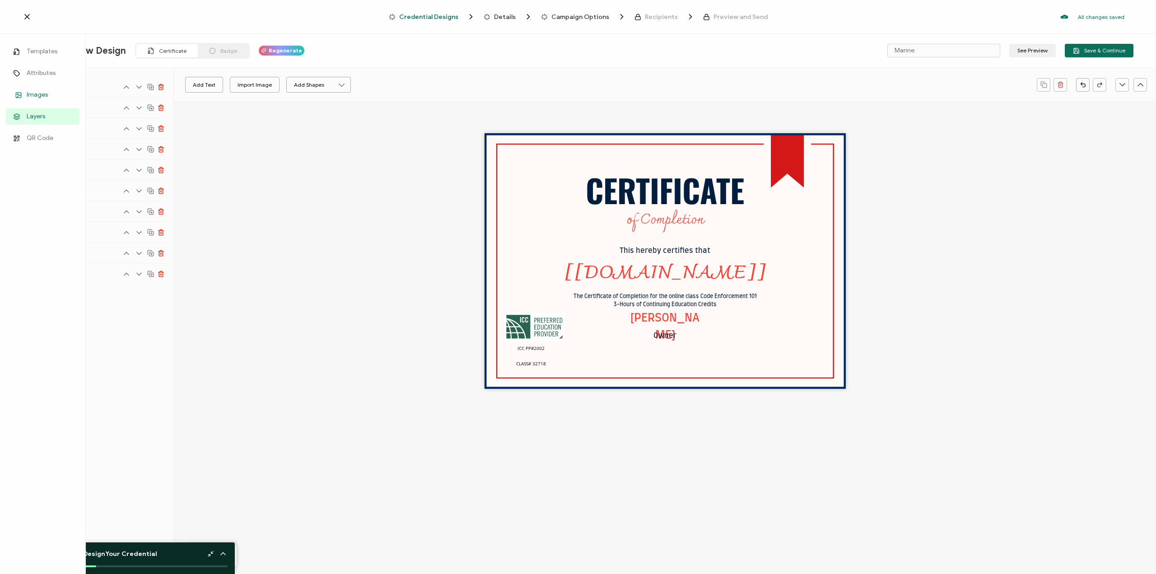
click at [36, 94] on span "Images" at bounding box center [37, 94] width 21 height 9
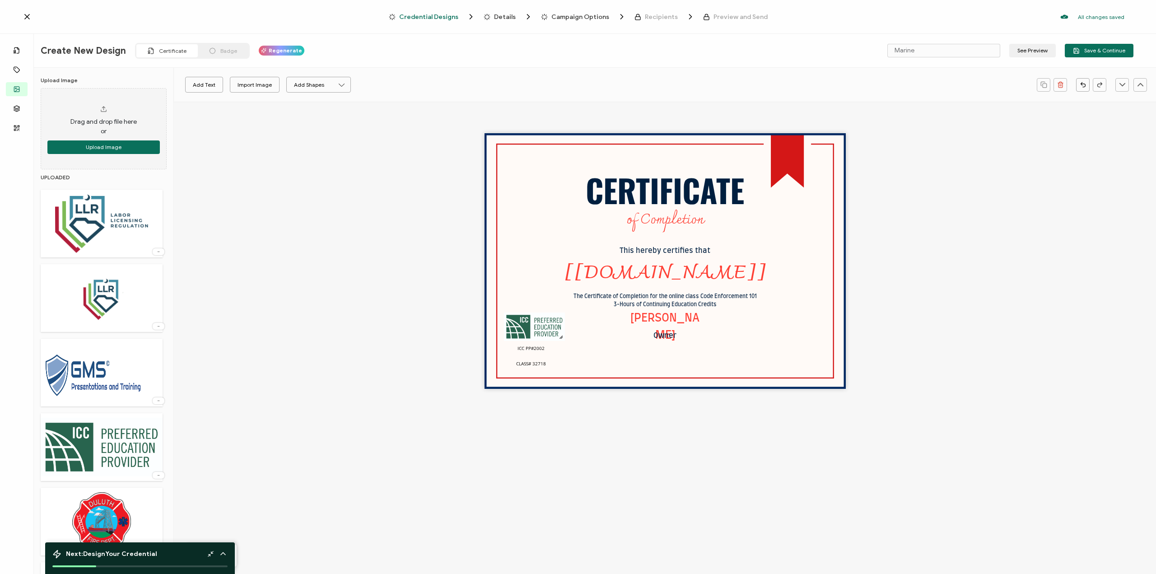
click at [136, 203] on img at bounding box center [101, 223] width 93 height 59
drag, startPoint x: 614, startPoint y: 253, endPoint x: 706, endPoint y: 358, distance: 139.5
click at [703, 357] on img at bounding box center [754, 335] width 135 height 84
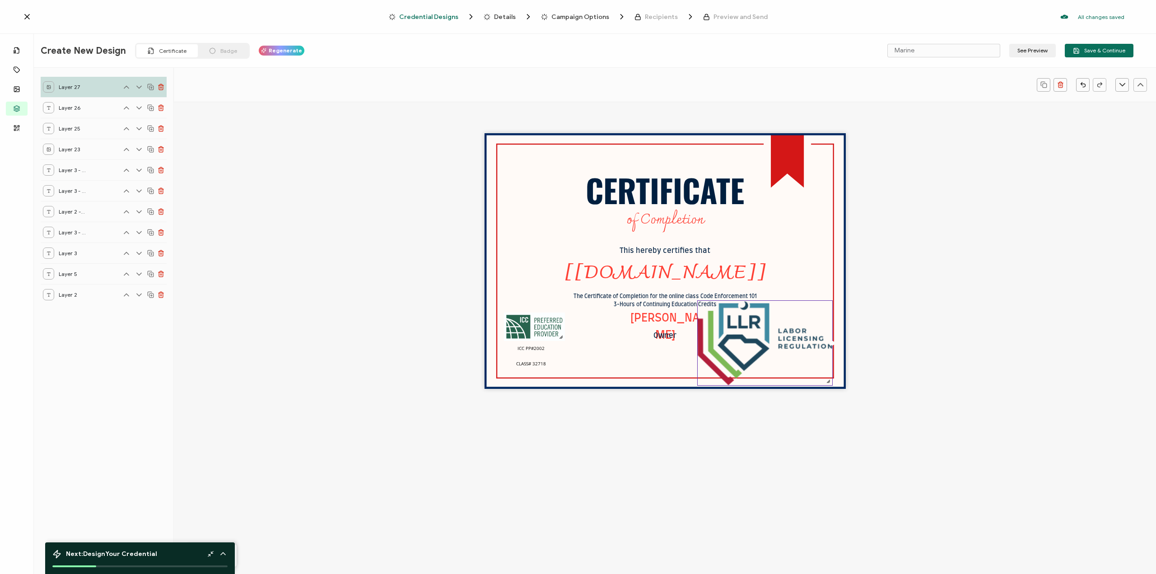
click at [698, 385] on div at bounding box center [765, 385] width 135 height 3
drag, startPoint x: 697, startPoint y: 385, endPoint x: 699, endPoint y: 369, distance: 16.4
click at [697, 369] on div "CERTIFICATE The Certificate of Completion for the online class Code Enforcement…" at bounding box center [665, 261] width 361 height 256
drag, startPoint x: 829, startPoint y: 366, endPoint x: 761, endPoint y: 345, distance: 71.9
click at [761, 345] on div "CERTIFICATE The Certificate of Completion for the online class Code Enforcement…" at bounding box center [665, 261] width 361 height 256
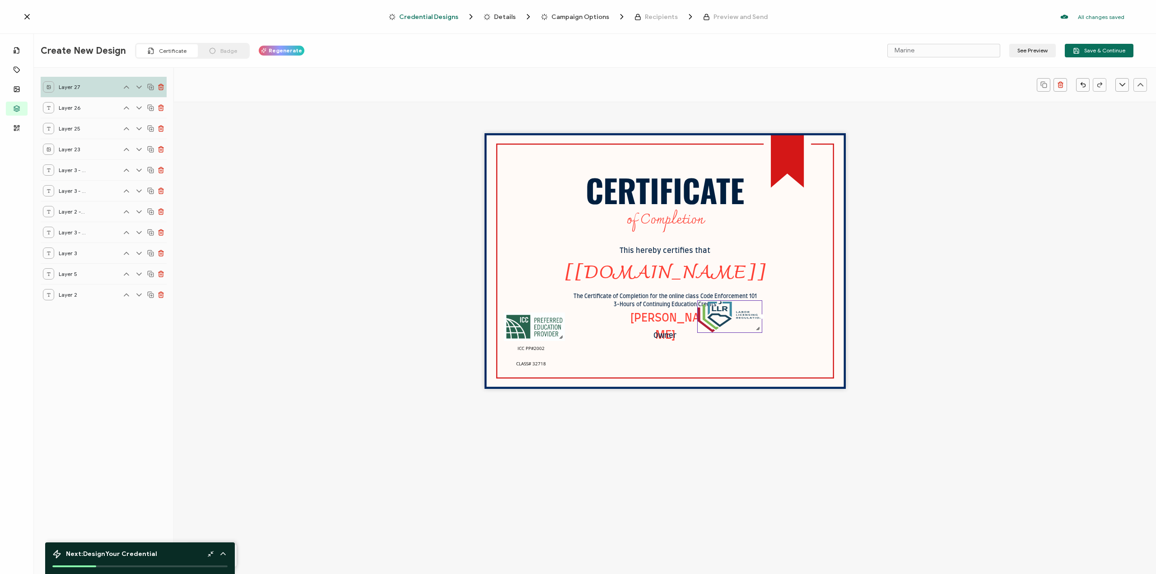
click at [535, 178] on div "CERTIFICATE The Certificate of Completion for the online class Code Enforcement…" at bounding box center [665, 261] width 361 height 256
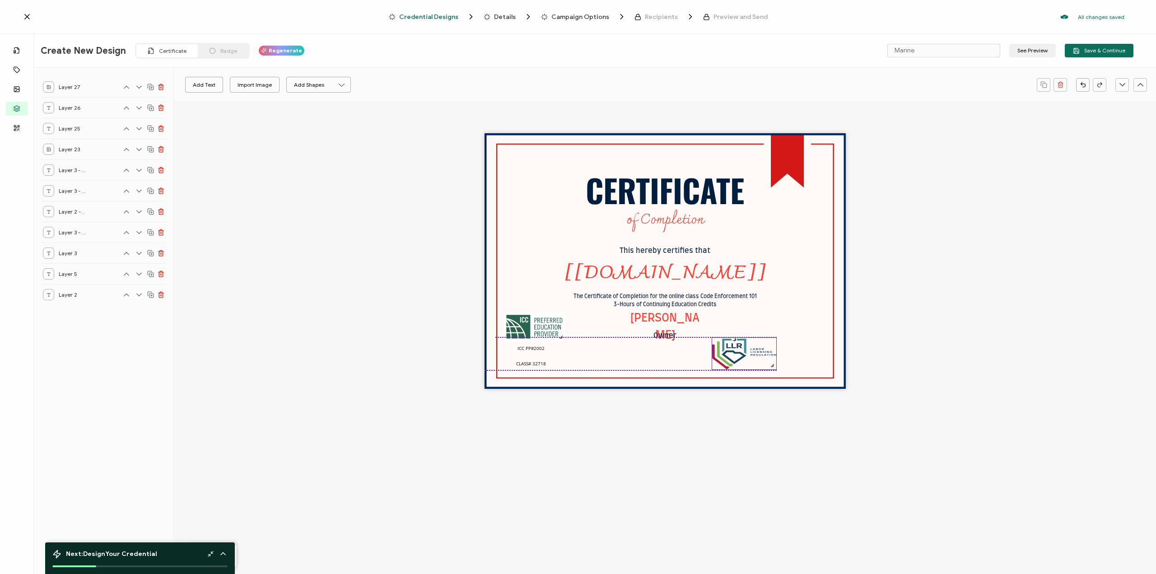
drag, startPoint x: 722, startPoint y: 325, endPoint x: 735, endPoint y: 361, distance: 38.4
click at [735, 361] on img at bounding box center [744, 354] width 64 height 32
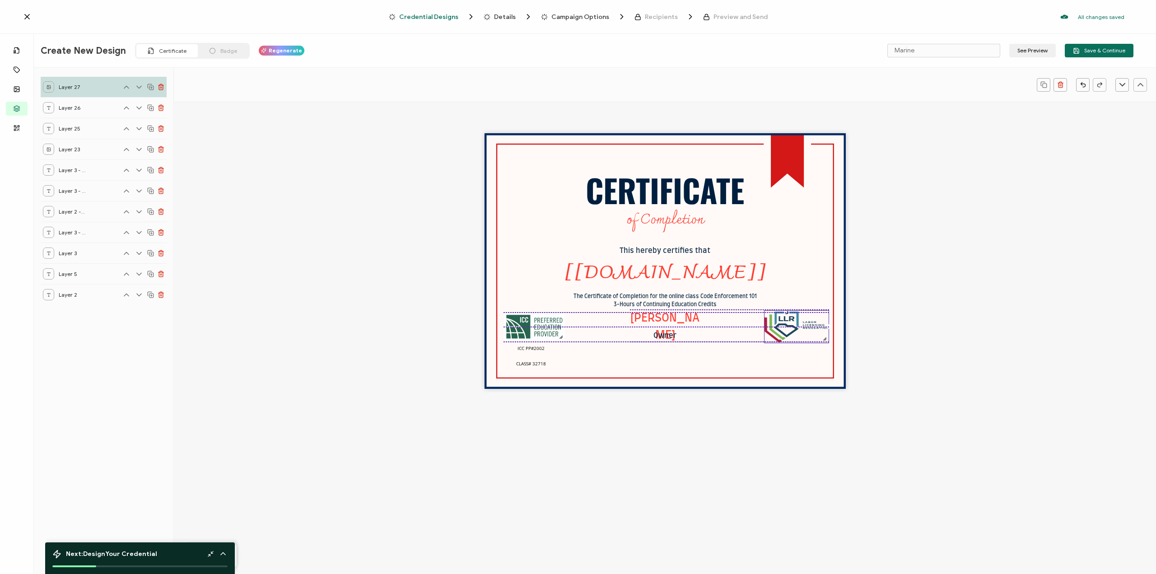
drag, startPoint x: 735, startPoint y: 360, endPoint x: 787, endPoint y: 333, distance: 59.0
click at [787, 333] on img at bounding box center [797, 327] width 64 height 32
click at [913, 304] on div "CERTIFICATE The Certificate of Completion for the online class Code Enforcement…" at bounding box center [665, 277] width 982 height 351
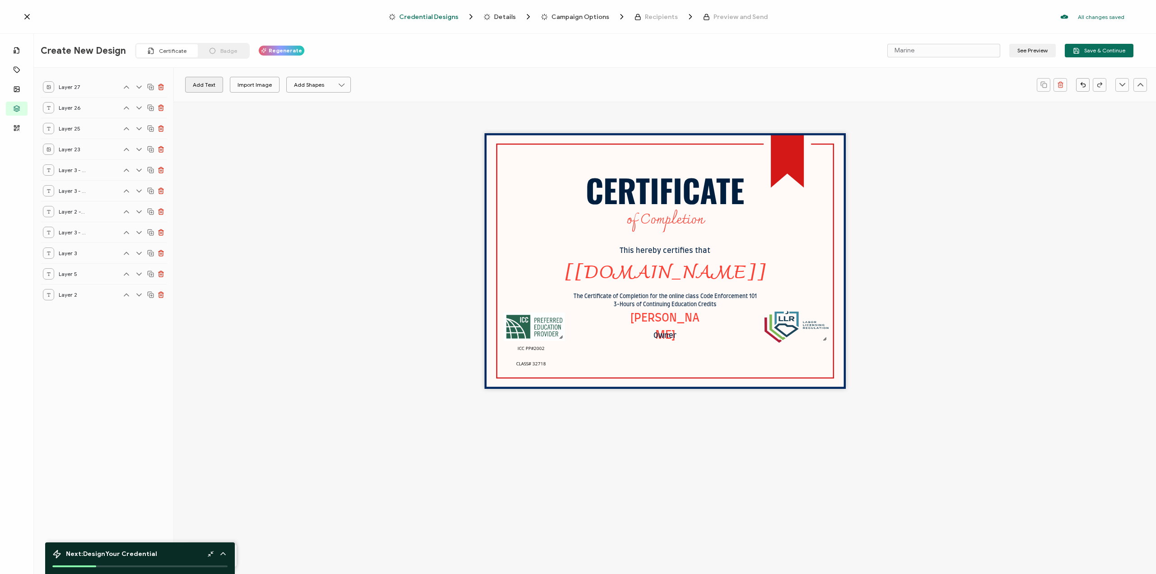
click at [201, 88] on button "Add Text" at bounding box center [204, 85] width 38 height 16
drag, startPoint x: 678, startPoint y: 269, endPoint x: 804, endPoint y: 369, distance: 160.6
click at [814, 371] on div "Edit this text" at bounding box center [779, 364] width 136 height 18
click at [789, 360] on pre "Edit this text" at bounding box center [777, 362] width 65 height 15
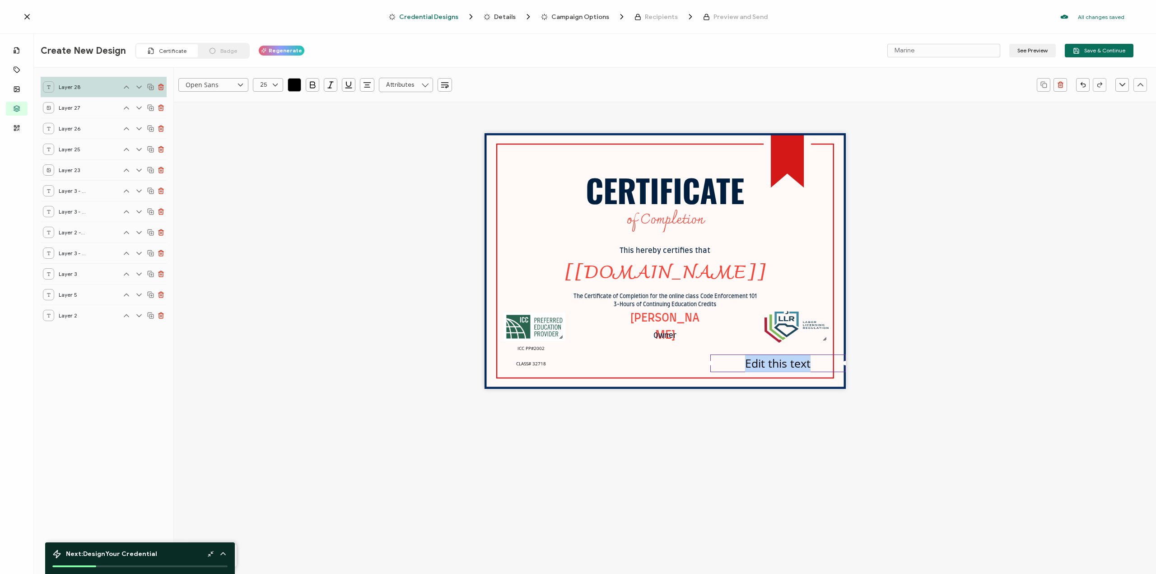
paste pre
click at [265, 89] on input "text" at bounding box center [268, 85] width 30 height 14
click at [266, 113] on span "10" at bounding box center [265, 113] width 6 height 7
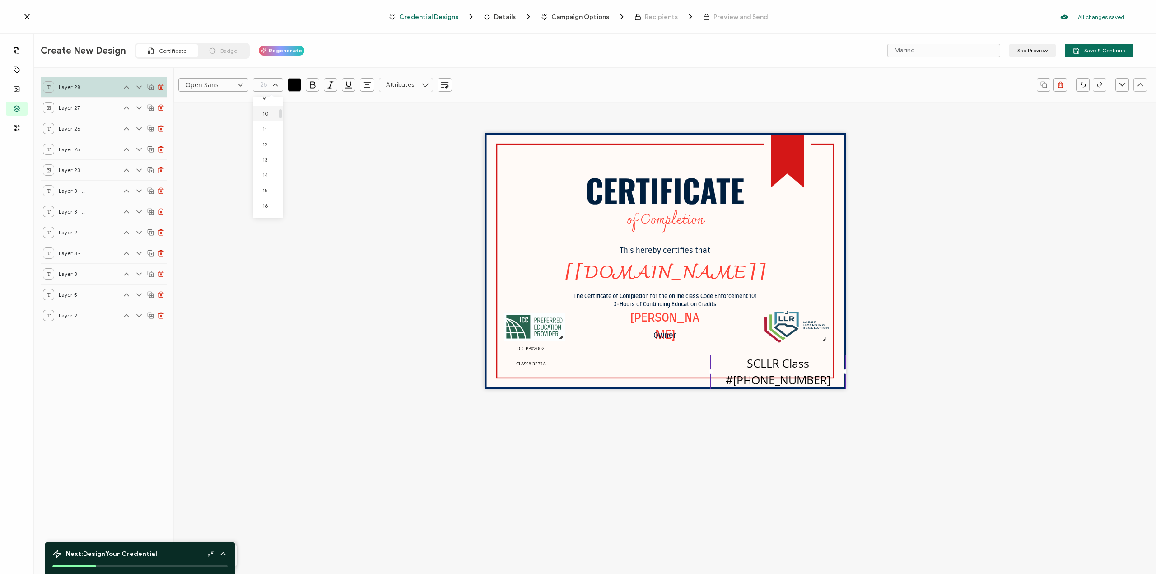
type input "10"
drag, startPoint x: 795, startPoint y: 376, endPoint x: 809, endPoint y: 373, distance: 14.5
click at [795, 376] on div "SCLLR Class #[PHONE_NUMBER]" at bounding box center [779, 372] width 136 height 35
drag, startPoint x: 733, startPoint y: 355, endPoint x: 728, endPoint y: 337, distance: 18.7
click at [728, 337] on div "CERTIFICATE The Certificate of Completion for the online class Code Enforcement…" at bounding box center [665, 261] width 361 height 256
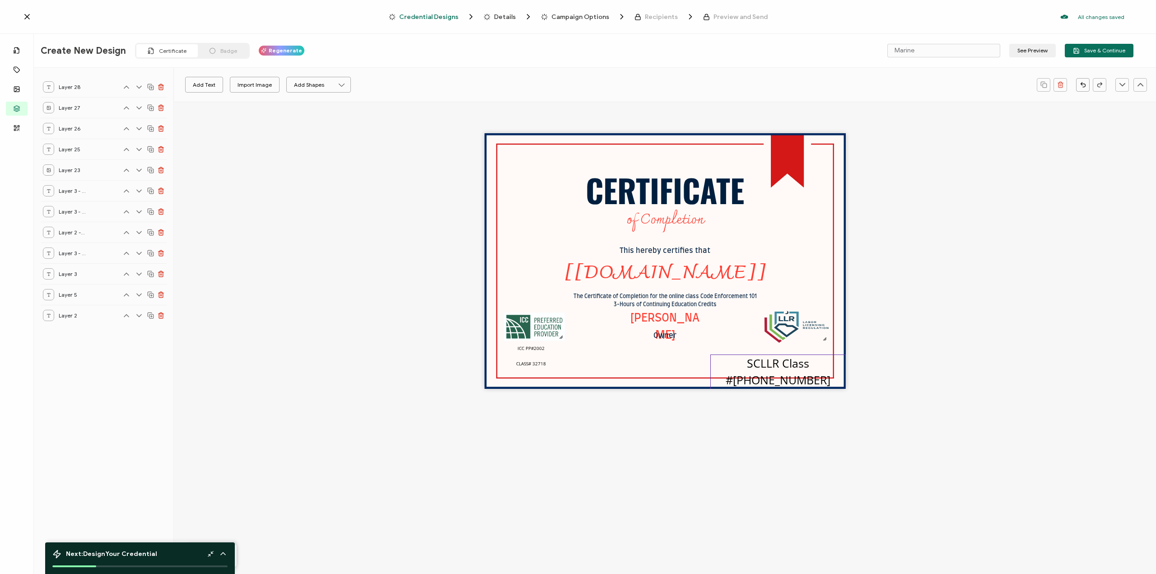
click at [736, 354] on div "CERTIFICATE The Certificate of Completion for the online class Code Enforcement…" at bounding box center [665, 261] width 361 height 256
drag, startPoint x: 766, startPoint y: 361, endPoint x: 747, endPoint y: 343, distance: 26.5
click at [744, 339] on div "CERTIFICATE The Certificate of Completion for the online class Code Enforcement…" at bounding box center [665, 261] width 361 height 256
click at [795, 358] on pre "SCLLR Class #[PHONE_NUMBER]" at bounding box center [778, 371] width 105 height 33
click at [795, 368] on pre "SCLLR Class #[PHONE_NUMBER]" at bounding box center [778, 371] width 105 height 33
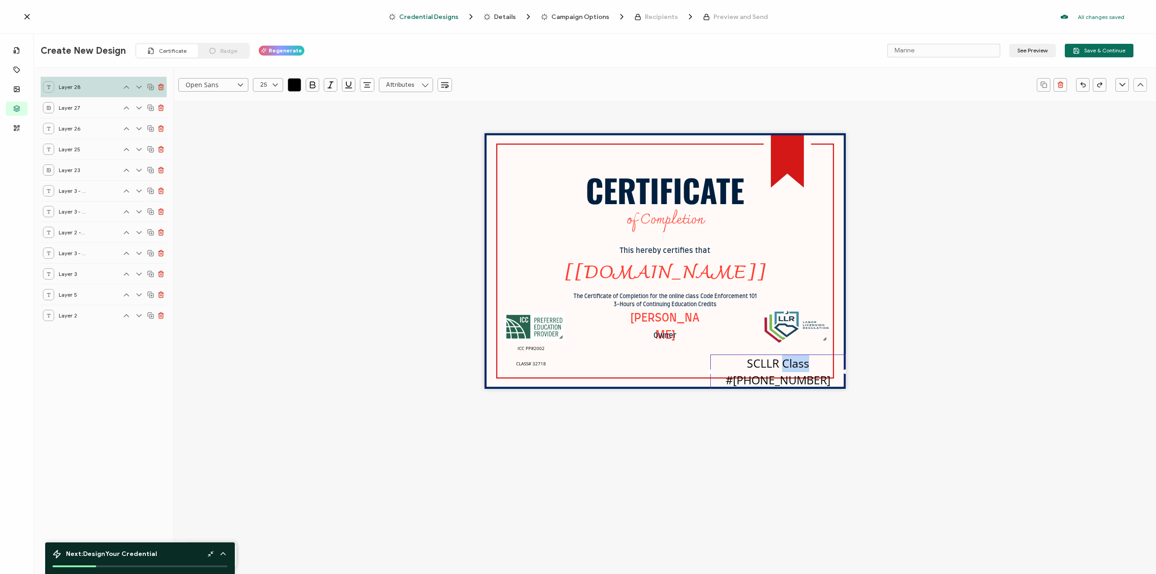
click at [795, 368] on pre "SCLLR Class #[PHONE_NUMBER]" at bounding box center [778, 371] width 105 height 33
click at [273, 86] on icon at bounding box center [275, 85] width 11 height 14
click at [268, 118] on li "10" at bounding box center [269, 113] width 33 height 15
type input "10"
drag, startPoint x: 736, startPoint y: 356, endPoint x: 734, endPoint y: 339, distance: 16.8
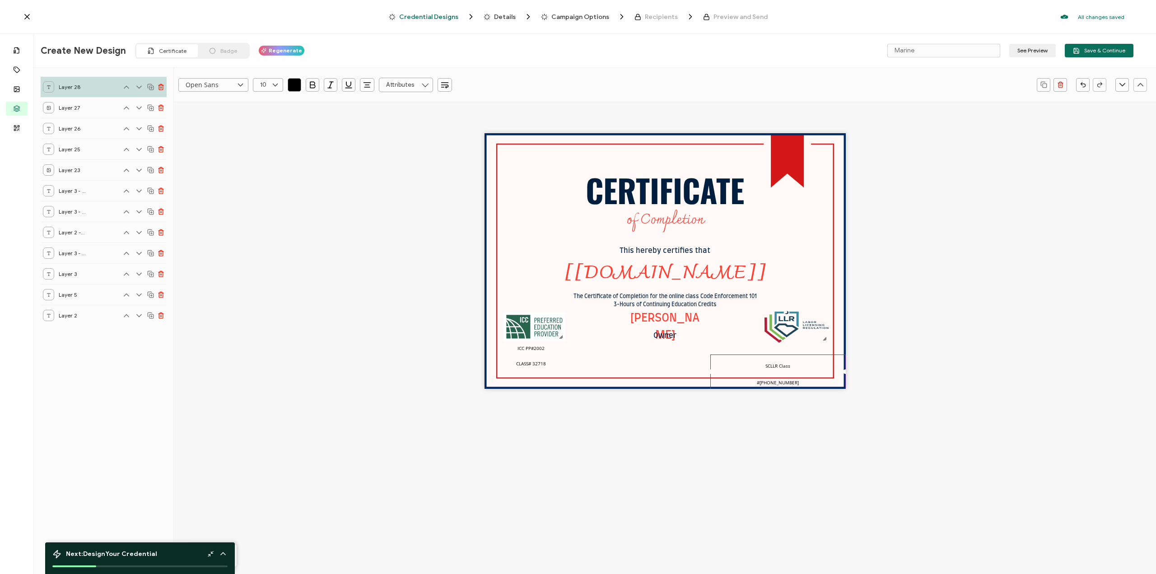
click at [722, 321] on div "CERTIFICATE The Certificate of Completion for the online class Code Enforcement…" at bounding box center [665, 261] width 361 height 256
drag, startPoint x: 752, startPoint y: 362, endPoint x: 753, endPoint y: 339, distance: 22.6
click at [738, 319] on div "CERTIFICATE The Certificate of Completion for the online class Code Enforcement…" at bounding box center [665, 261] width 361 height 256
click at [744, 379] on div "SCLLR Class #[PHONE_NUMBER]" at bounding box center [779, 372] width 136 height 35
drag, startPoint x: 841, startPoint y: 373, endPoint x: 806, endPoint y: 357, distance: 38.6
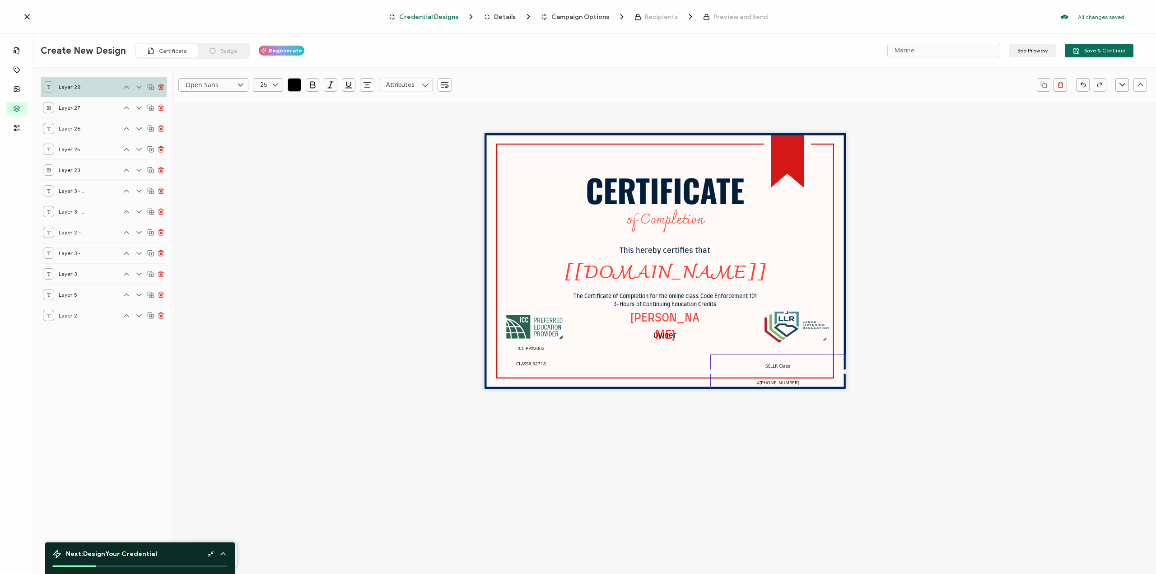
click at [804, 356] on div "SCLLR Class #[PHONE_NUMBER]" at bounding box center [779, 372] width 136 height 35
drag, startPoint x: 824, startPoint y: 360, endPoint x: 792, endPoint y: 346, distance: 35.4
click at [725, 348] on div "CERTIFICATE The Certificate of Completion for the online class Code Enforcement…" at bounding box center [665, 261] width 361 height 256
drag, startPoint x: 807, startPoint y: 351, endPoint x: 805, endPoint y: 357, distance: 6.7
click at [806, 355] on div "CERTIFICATE The Certificate of Completion for the online class Code Enforcement…" at bounding box center [665, 261] width 361 height 256
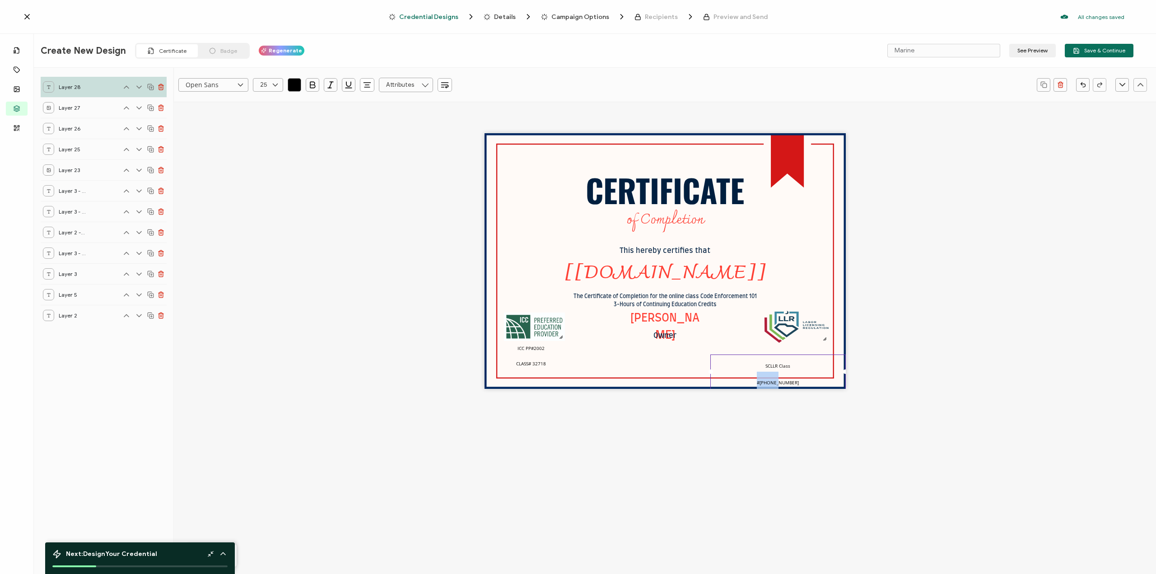
drag, startPoint x: 784, startPoint y: 386, endPoint x: 766, endPoint y: 370, distance: 24.4
click at [766, 372] on div "SCLLR Class #[PHONE_NUMBER]" at bounding box center [779, 372] width 136 height 35
drag, startPoint x: 766, startPoint y: 370, endPoint x: 743, endPoint y: 359, distance: 25.1
click at [745, 361] on div "SCLLR Class #[PHONE_NUMBER]" at bounding box center [779, 372] width 136 height 35
drag, startPoint x: 740, startPoint y: 359, endPoint x: 710, endPoint y: 369, distance: 32.3
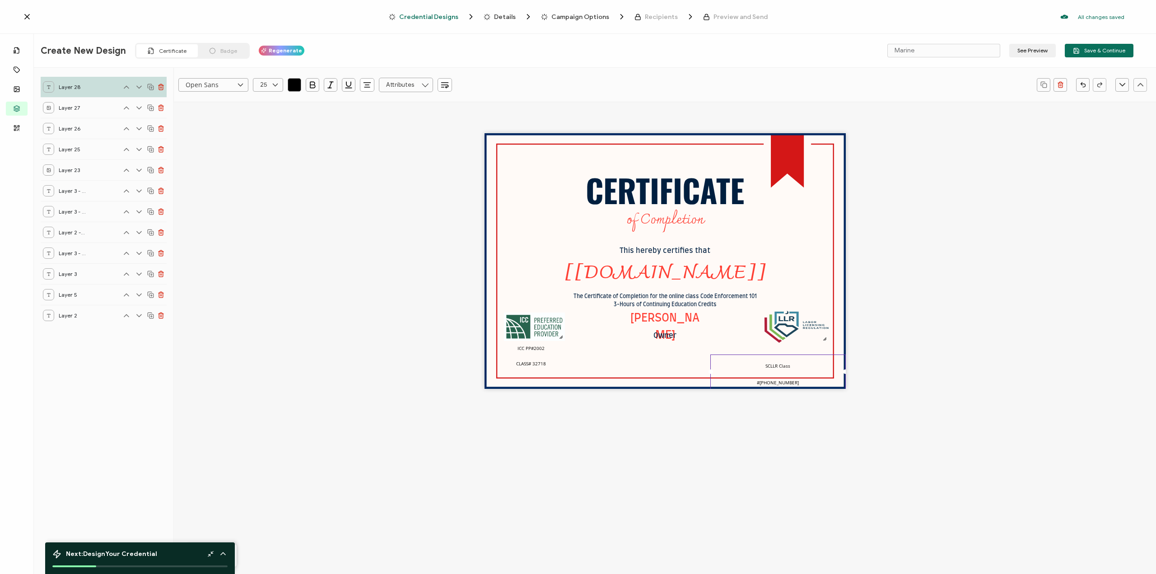
click at [724, 371] on div "SCLLR Class #[PHONE_NUMBER]" at bounding box center [779, 372] width 136 height 35
drag, startPoint x: 708, startPoint y: 369, endPoint x: 712, endPoint y: 361, distance: 8.9
click at [708, 354] on div "CERTIFICATE The Certificate of Completion for the online class Code Enforcement…" at bounding box center [665, 261] width 361 height 256
drag, startPoint x: 712, startPoint y: 361, endPoint x: 828, endPoint y: 365, distance: 115.3
click at [791, 361] on div at bounding box center [789, 372] width 3 height 34
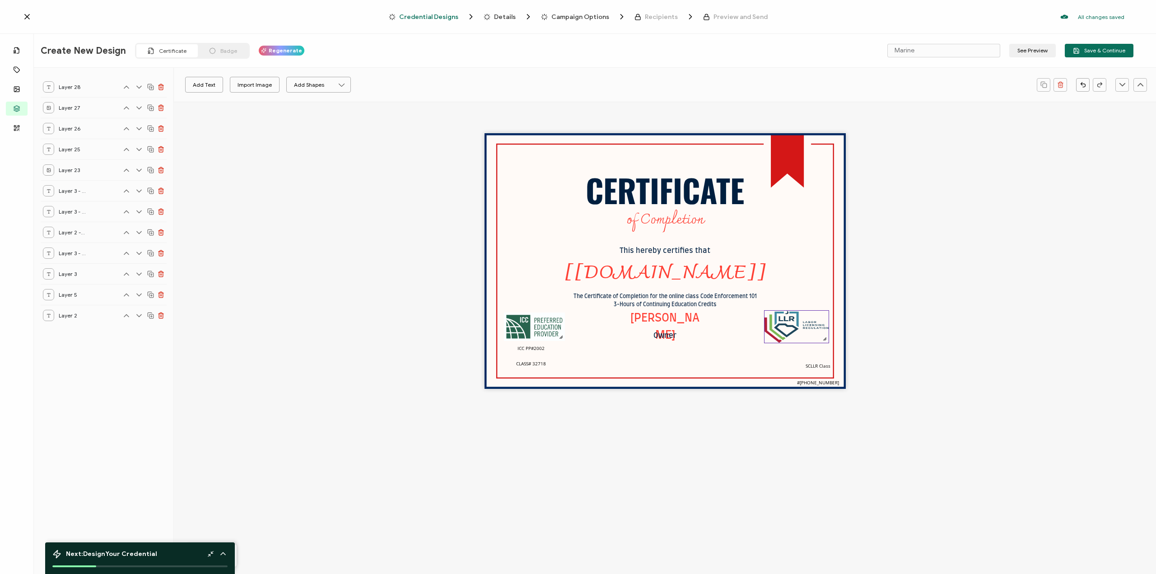
drag, startPoint x: 828, startPoint y: 366, endPoint x: 781, endPoint y: 310, distance: 72.8
click at [781, 311] on div "CERTIFICATE The Certificate of Completion for the online class Code Enforcement…" at bounding box center [665, 261] width 361 height 256
drag, startPoint x: 781, startPoint y: 310, endPoint x: 777, endPoint y: 269, distance: 41.3
click at [777, 310] on div at bounding box center [796, 326] width 65 height 33
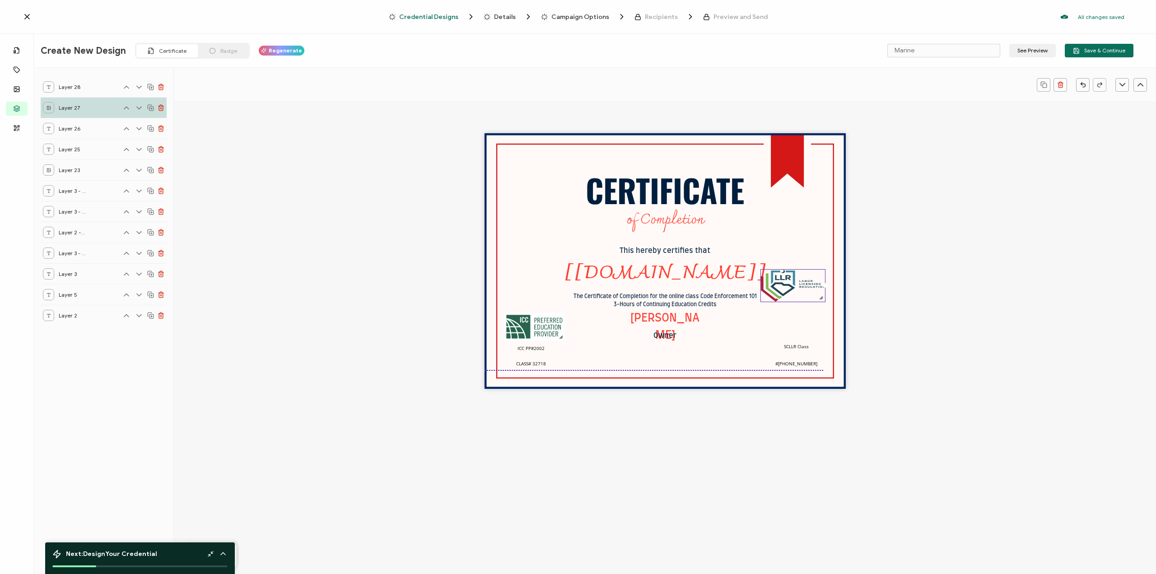
drag, startPoint x: 804, startPoint y: 366, endPoint x: 782, endPoint y: 318, distance: 52.7
click at [782, 348] on div "SCLLR Class #[PHONE_NUMBER]" at bounding box center [796, 352] width 53 height 35
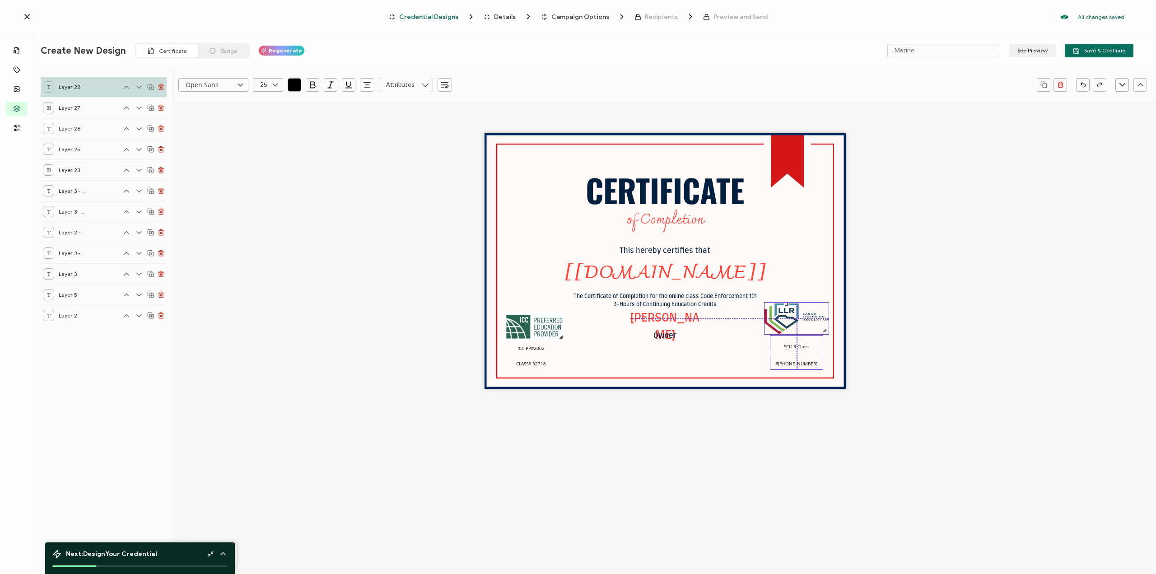
drag, startPoint x: 794, startPoint y: 292, endPoint x: 797, endPoint y: 326, distance: 34.5
click at [797, 326] on img at bounding box center [797, 319] width 64 height 32
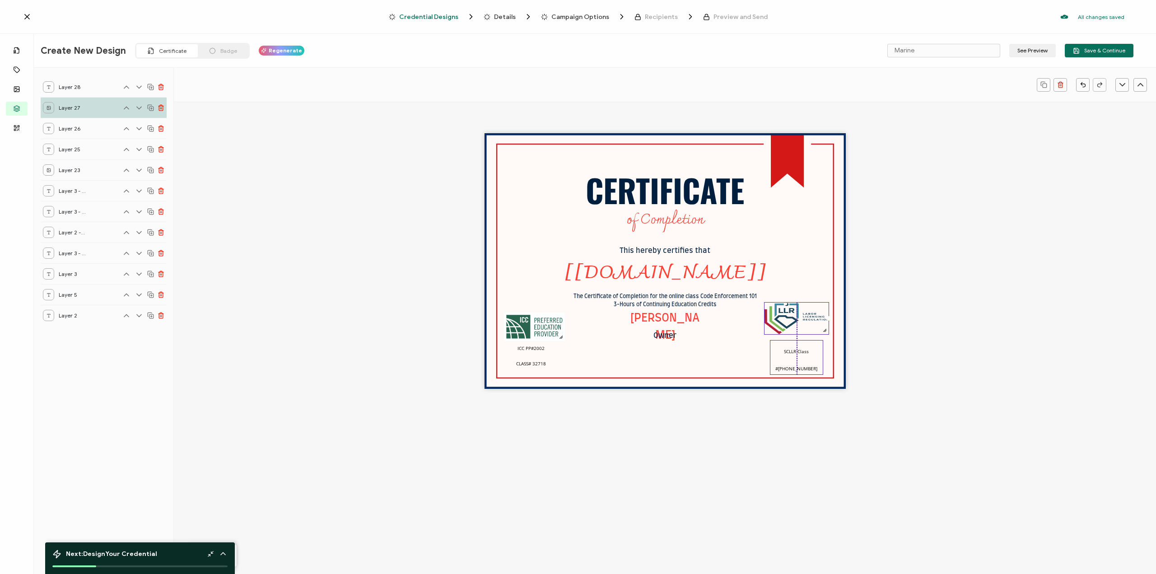
drag, startPoint x: 801, startPoint y: 360, endPoint x: 801, endPoint y: 365, distance: 5.0
click at [801, 365] on span "SCLLR Class #[PHONE_NUMBER]" at bounding box center [797, 359] width 42 height 23
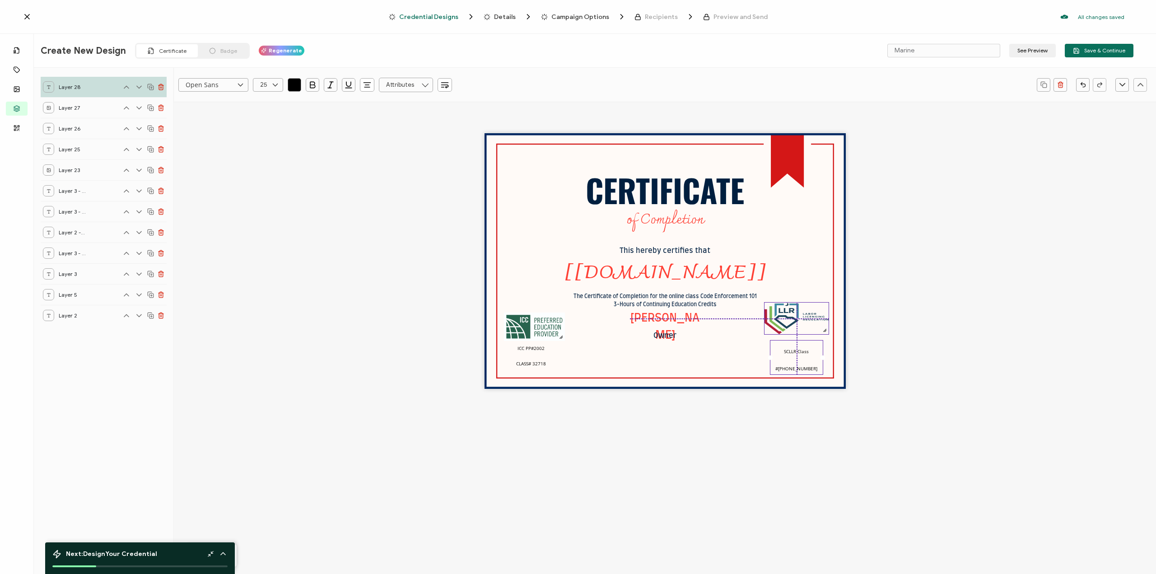
click at [794, 310] on img at bounding box center [797, 319] width 64 height 32
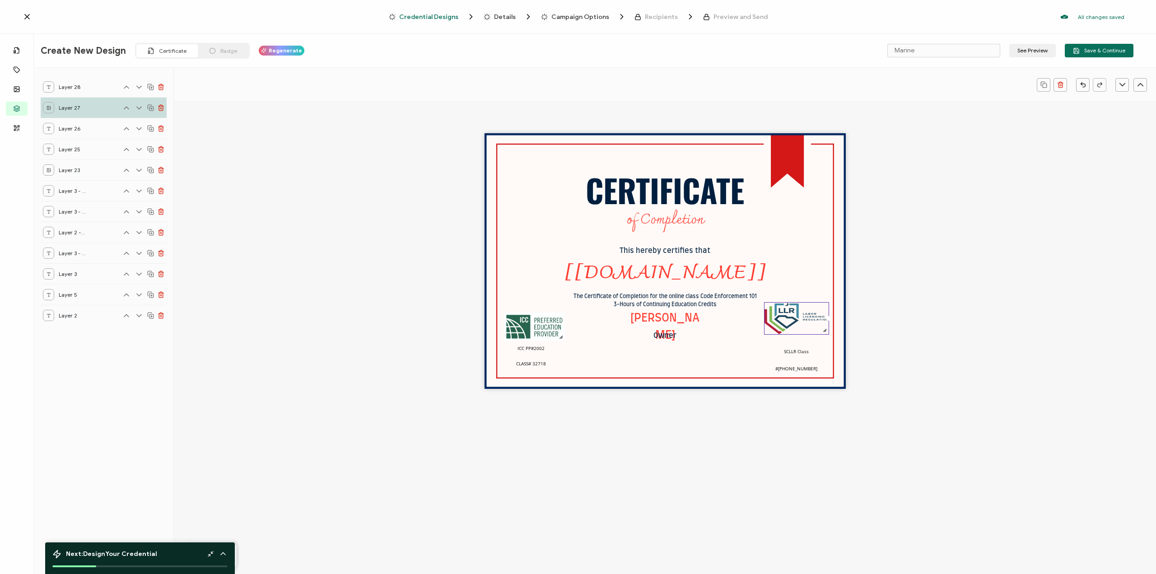
click at [861, 298] on div "CERTIFICATE The Certificate of Completion for the online class Code Enforcement…" at bounding box center [665, 277] width 982 height 351
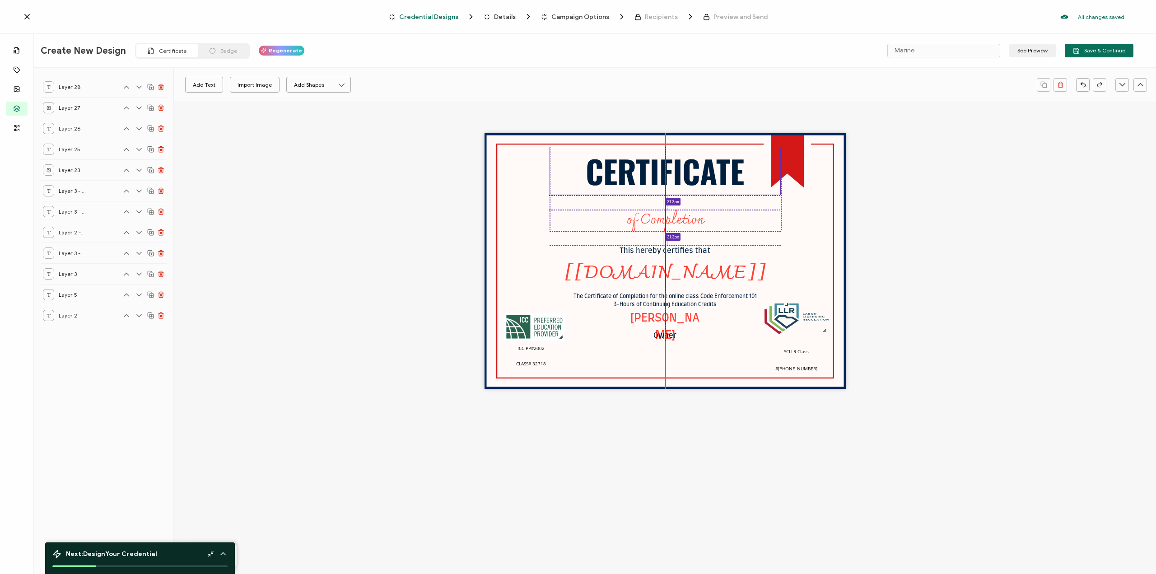
drag, startPoint x: 650, startPoint y: 195, endPoint x: 650, endPoint y: 178, distance: 17.2
click at [650, 176] on pre "CERTIFICATE" at bounding box center [665, 170] width 159 height 47
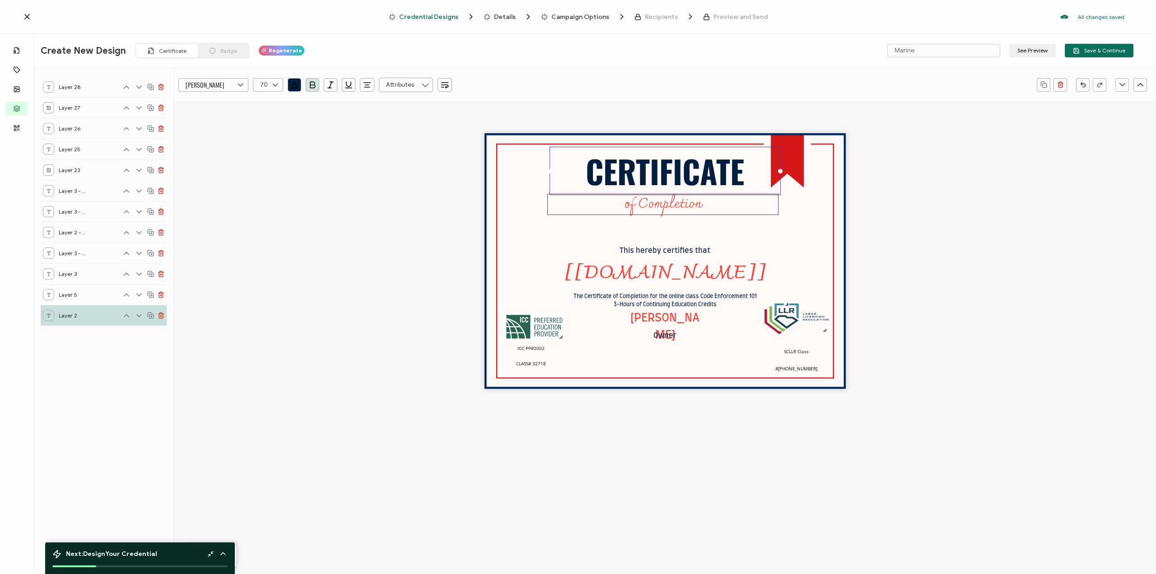
drag, startPoint x: 664, startPoint y: 232, endPoint x: 662, endPoint y: 216, distance: 16.0
click at [662, 216] on pre "of Completion" at bounding box center [662, 205] width 77 height 26
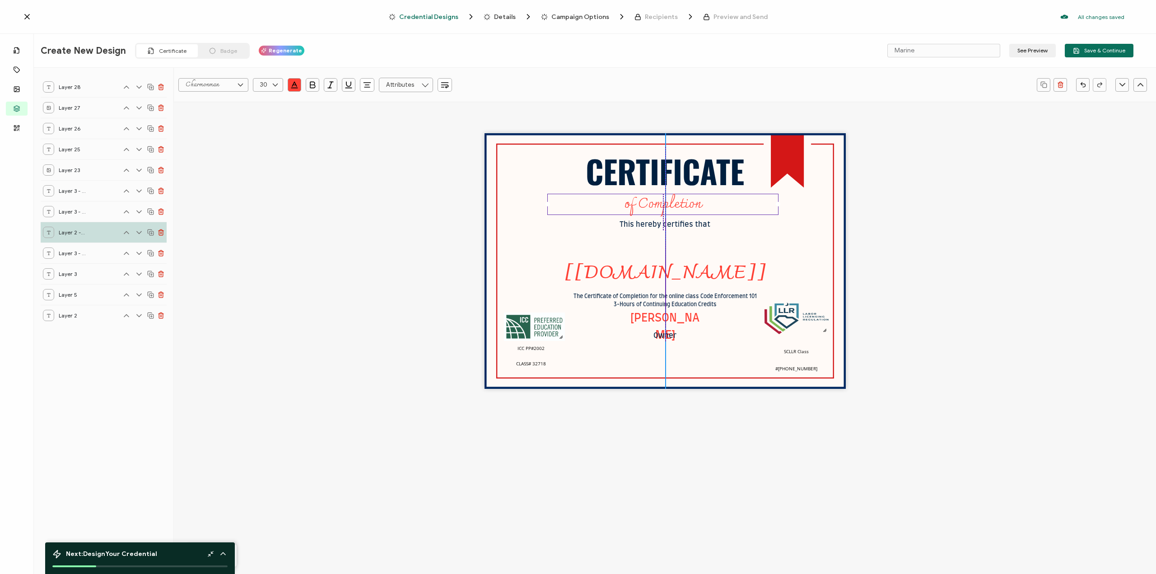
drag, startPoint x: 671, startPoint y: 251, endPoint x: 677, endPoint y: 247, distance: 7.1
click at [670, 225] on pre "This hereby certifies that" at bounding box center [665, 224] width 91 height 7
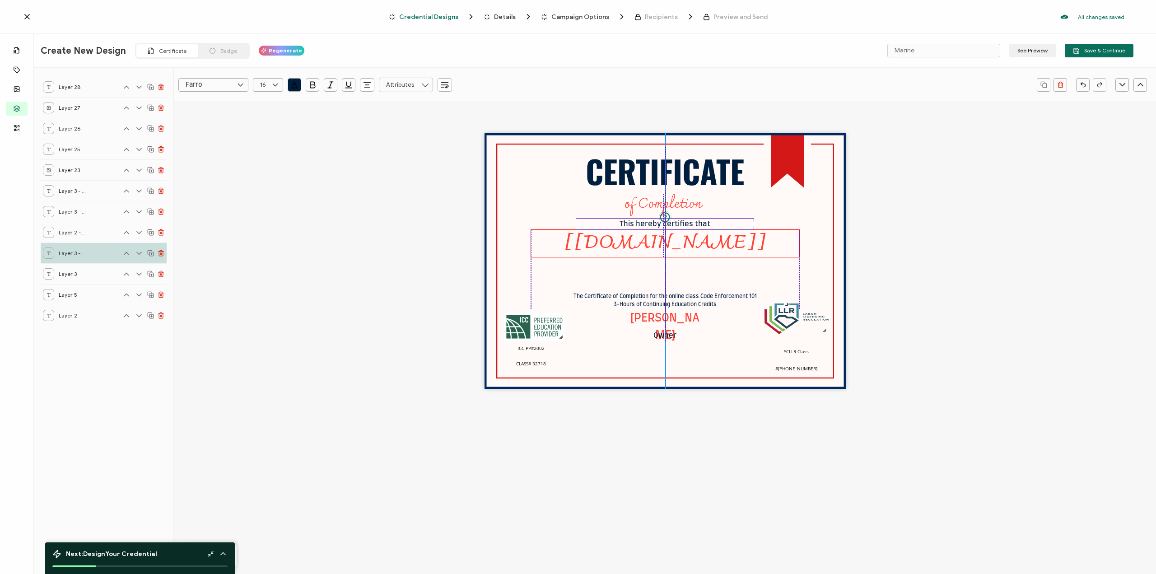
drag, startPoint x: 682, startPoint y: 273, endPoint x: 681, endPoint y: 245, distance: 28.0
click at [681, 245] on pre "[[DOMAIN_NAME]]" at bounding box center [665, 243] width 202 height 34
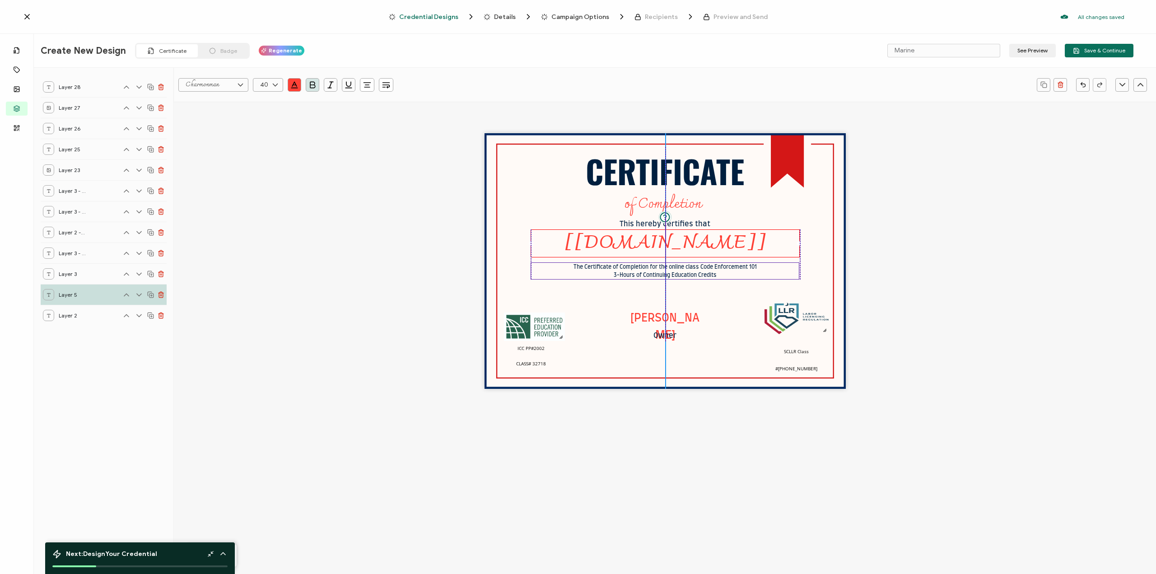
drag, startPoint x: 675, startPoint y: 301, endPoint x: 676, endPoint y: 272, distance: 29.4
click at [676, 272] on pre "The Certificate of Completion for the online class Code Enforcement 101 3-Hours…" at bounding box center [665, 271] width 183 height 14
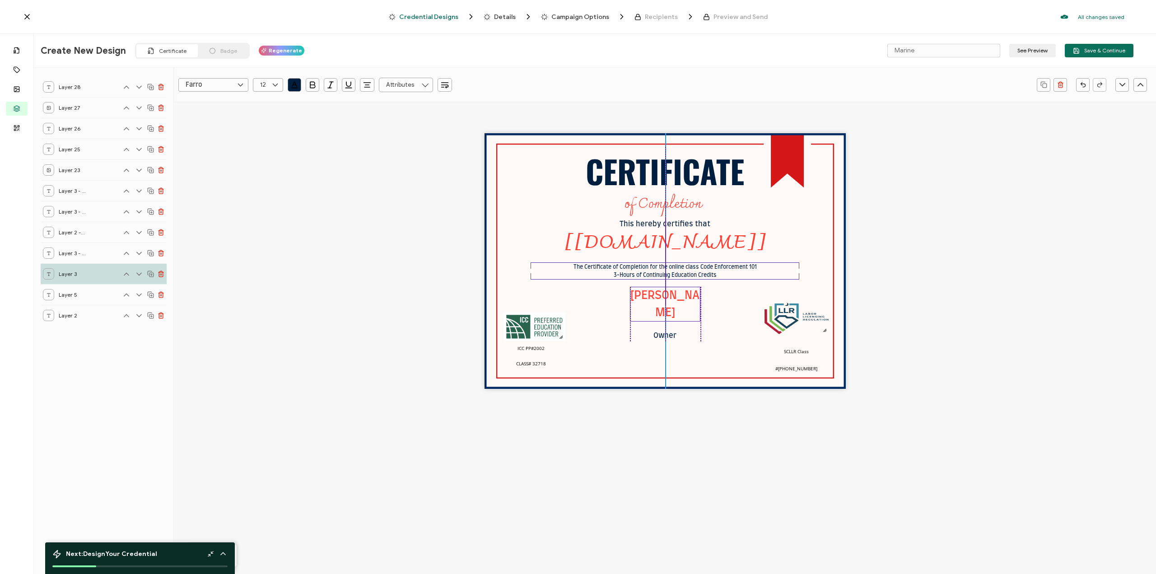
drag, startPoint x: 675, startPoint y: 315, endPoint x: 677, endPoint y: 292, distance: 22.7
click at [677, 292] on pre "[PERSON_NAME]" at bounding box center [665, 304] width 69 height 28
drag, startPoint x: 665, startPoint y: 337, endPoint x: 666, endPoint y: 313, distance: 24.0
click at [666, 313] on pre "Owner" at bounding box center [665, 311] width 23 height 7
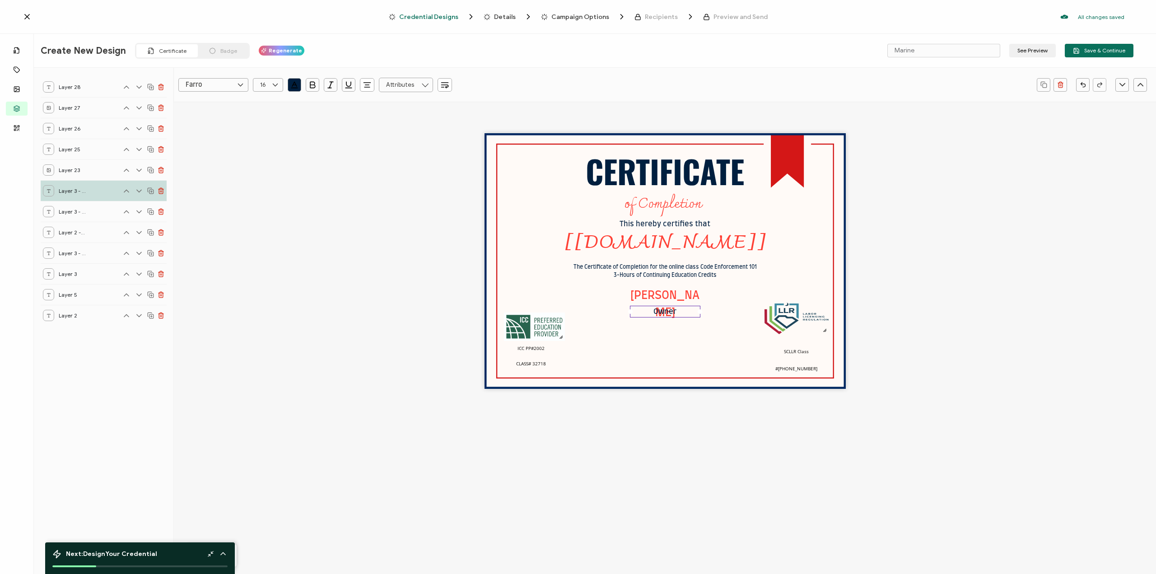
click at [644, 351] on div "CERTIFICATE The Certificate of Completion for the online class Code Enforcement…" at bounding box center [665, 261] width 361 height 256
click at [803, 359] on pre "SCLLR Class #[PHONE_NUMBER]" at bounding box center [797, 357] width 42 height 33
drag, startPoint x: 772, startPoint y: 360, endPoint x: 770, endPoint y: 355, distance: 5.7
click at [770, 355] on div "SCLLR Class #[PHONE_NUMBER]" at bounding box center [796, 352] width 53 height 35
drag, startPoint x: 904, startPoint y: 302, endPoint x: 870, endPoint y: 307, distance: 34.2
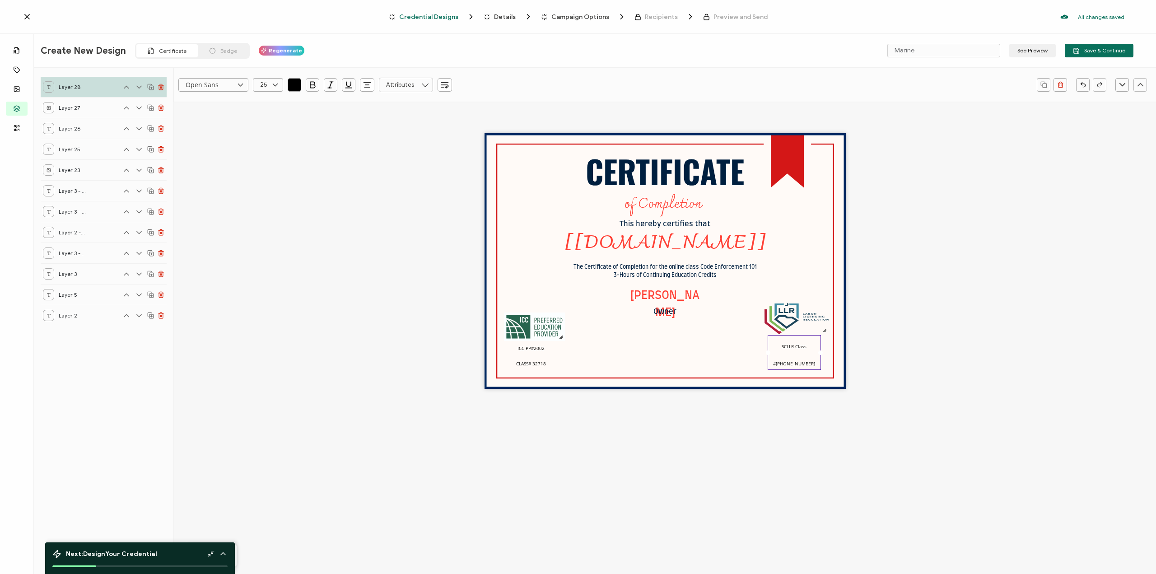
click at [904, 302] on div "CERTIFICATE The Certificate of Completion for the online class Code Enforcement…" at bounding box center [665, 277] width 982 height 351
drag, startPoint x: 797, startPoint y: 358, endPoint x: 801, endPoint y: 360, distance: 5.3
click at [801, 360] on pre "SCLLR Class #[PHONE_NUMBER]" at bounding box center [799, 354] width 42 height 33
click at [800, 311] on img at bounding box center [799, 322] width 64 height 32
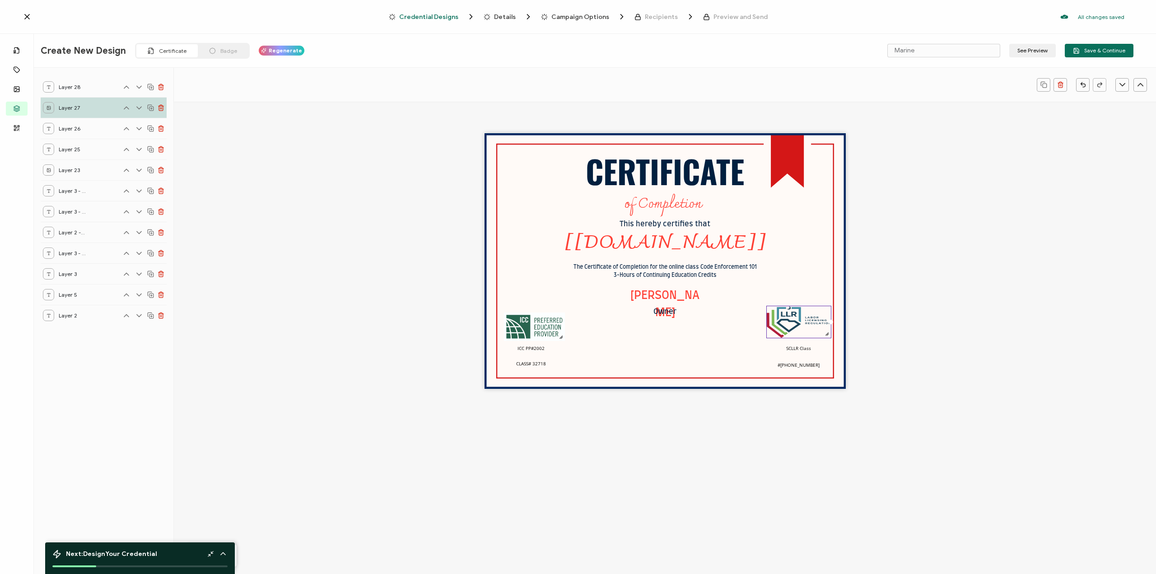
click at [824, 335] on div at bounding box center [826, 333] width 7 height 7
drag, startPoint x: 827, startPoint y: 335, endPoint x: 818, endPoint y: 336, distance: 9.5
click at [818, 336] on div "CERTIFICATE The Certificate of Completion for the online class Code Enforcement…" at bounding box center [665, 261] width 361 height 256
drag, startPoint x: 795, startPoint y: 358, endPoint x: 789, endPoint y: 354, distance: 7.8
click at [789, 357] on pre "SCLLR Class #[PHONE_NUMBER]" at bounding box center [793, 354] width 42 height 33
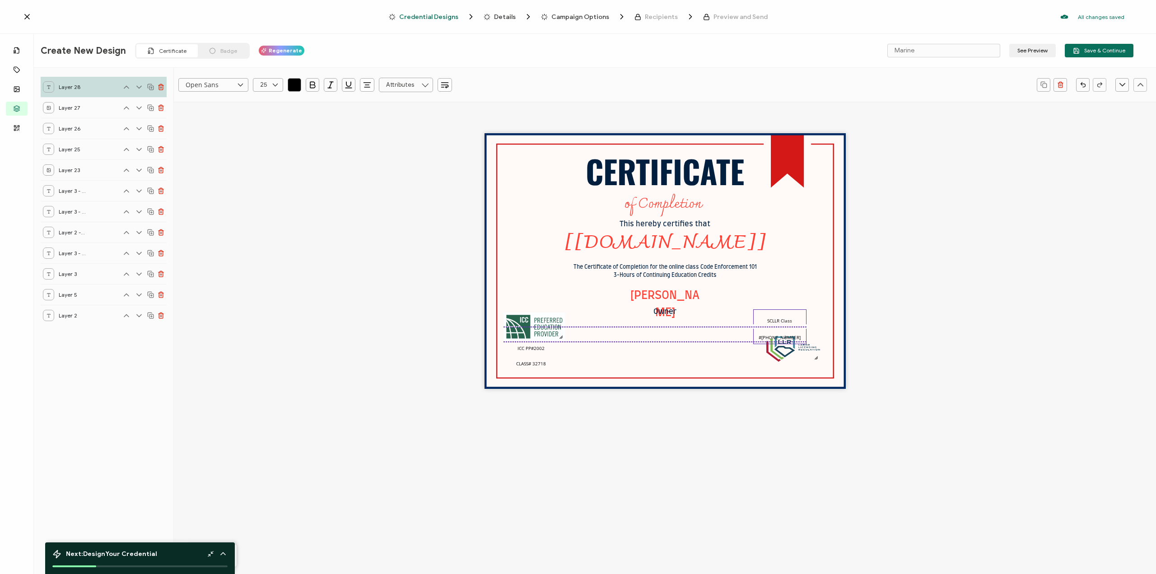
drag, startPoint x: 796, startPoint y: 356, endPoint x: 787, endPoint y: 348, distance: 12.5
click at [792, 310] on pre "SCLLR Class #[PHONE_NUMBER]" at bounding box center [780, 326] width 42 height 33
drag, startPoint x: 801, startPoint y: 346, endPoint x: 724, endPoint y: 353, distance: 77.2
click at [724, 355] on div "CERTIFICATE The Certificate of Completion for the online class Code Enforcement…" at bounding box center [665, 261] width 361 height 256
drag, startPoint x: 801, startPoint y: 293, endPoint x: 804, endPoint y: 322, distance: 29.0
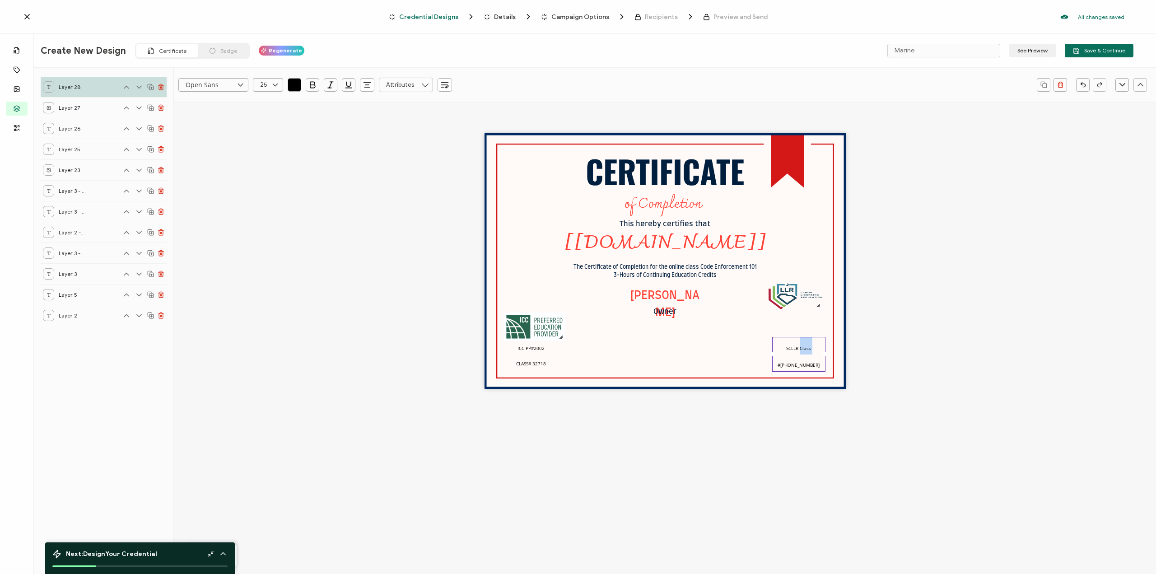
click at [804, 323] on div "CERTIFICATE The Certificate of Completion for the online class Code Enforcement…" at bounding box center [665, 261] width 361 height 256
click at [795, 347] on span "SCLLR Class #[PHONE_NUMBER]" at bounding box center [799, 356] width 42 height 23
click at [786, 327] on div "CERTIFICATE The Certificate of Completion for the online class Code Enforcement…" at bounding box center [665, 261] width 361 height 256
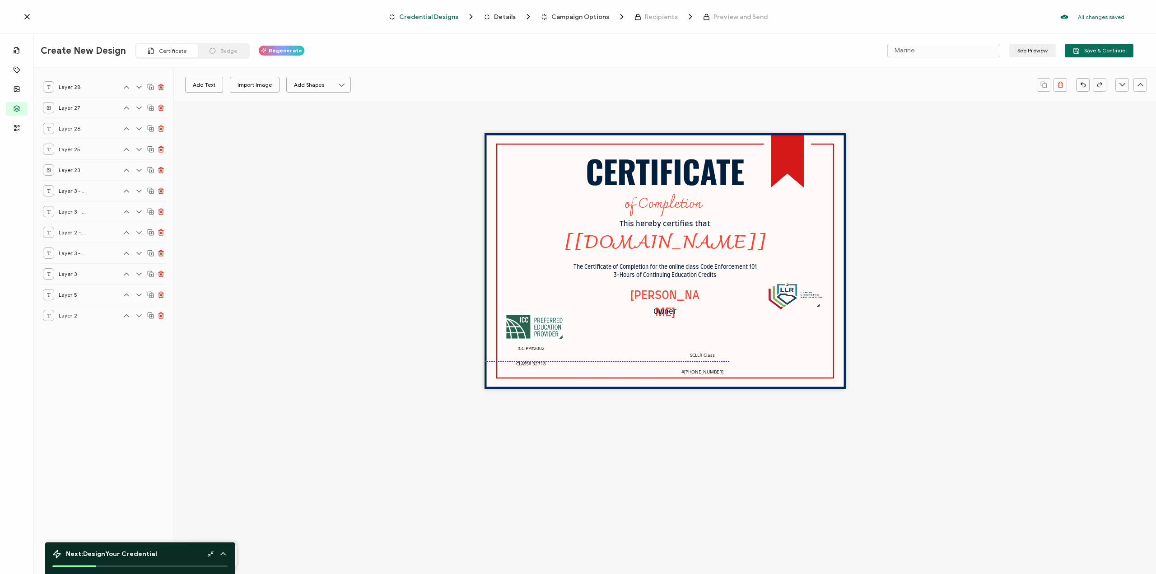
drag
click at [709, 367] on pre "SCLLR Class #[PHONE_NUMBER]" at bounding box center [703, 361] width 42 height 33
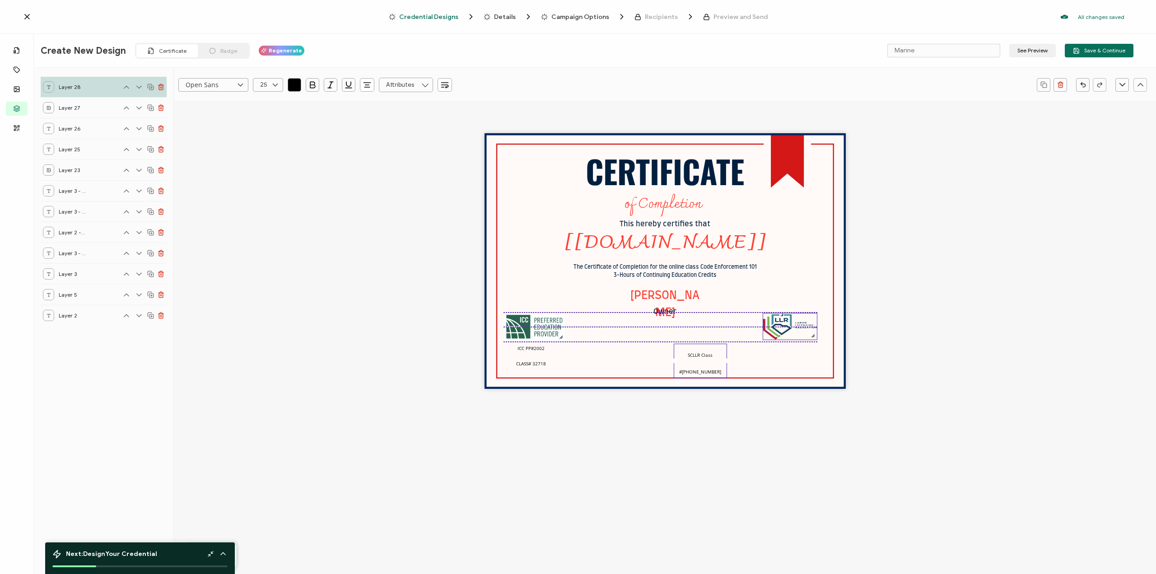
click at [794, 333] on img at bounding box center [790, 326] width 54 height 26
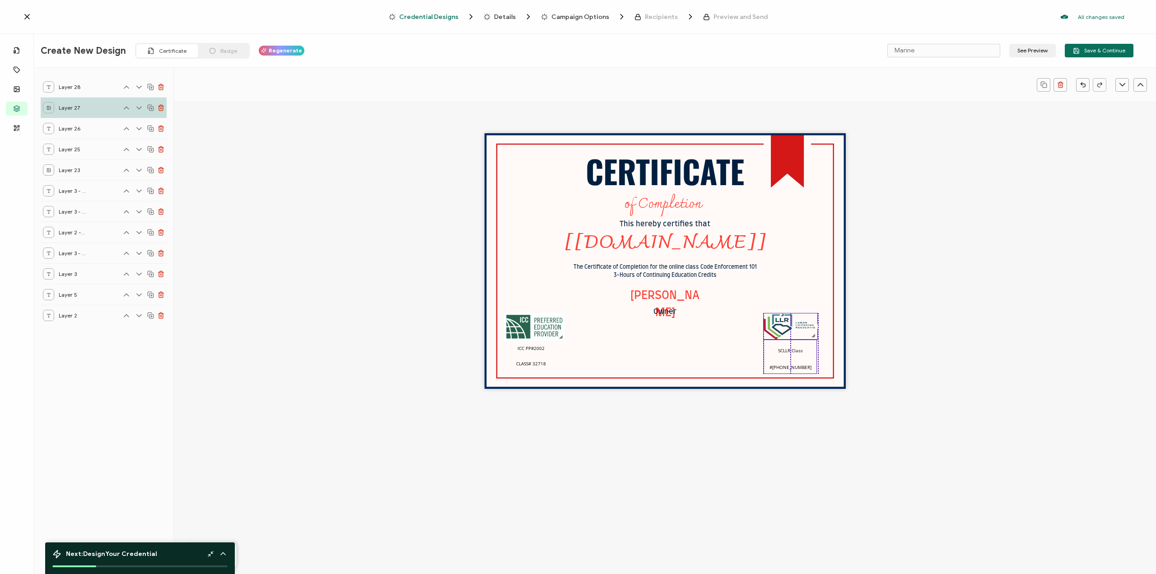
click at [793, 360] on pre "SCLLR Class #[PHONE_NUMBER]" at bounding box center [791, 356] width 42 height 33
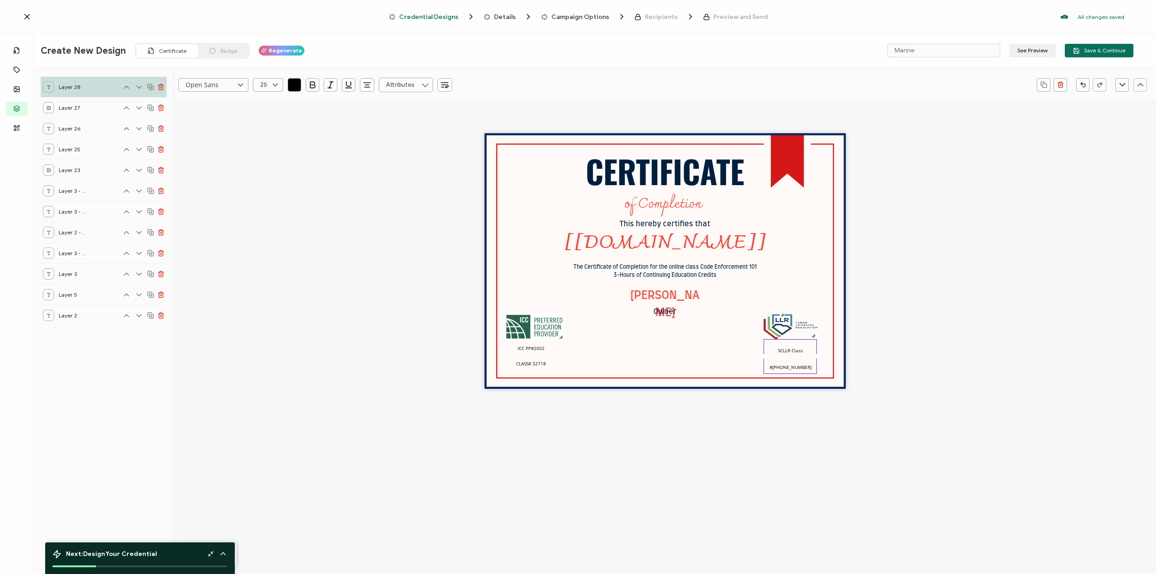
click at [870, 334] on div "CERTIFICATE The Certificate of Completion for the online class Code Enforcement…" at bounding box center [665, 277] width 982 height 351
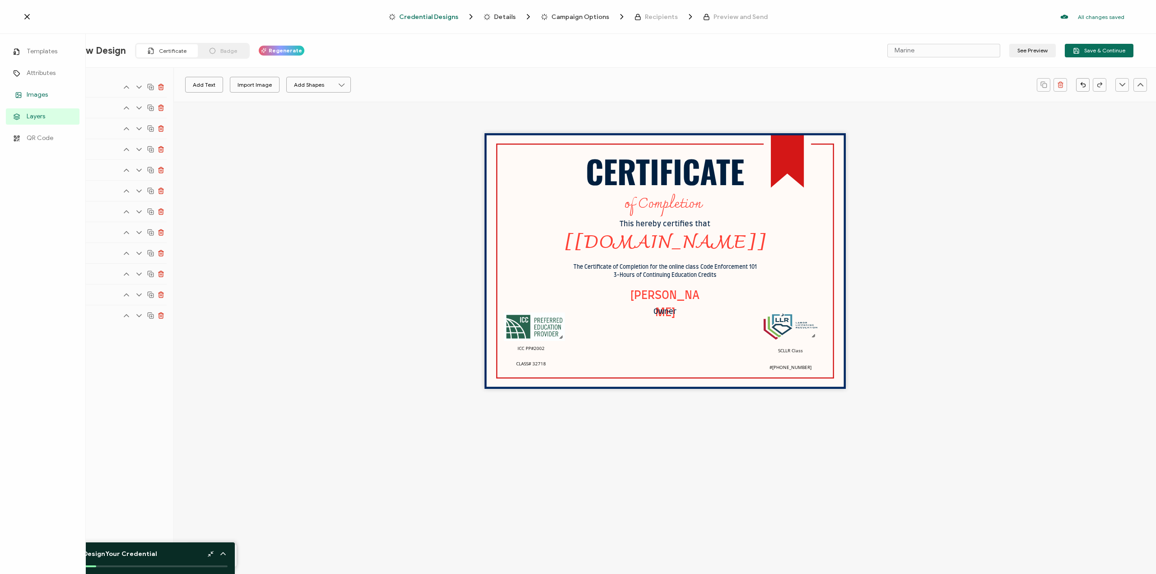
click at [35, 92] on span "Images" at bounding box center [37, 94] width 21 height 9
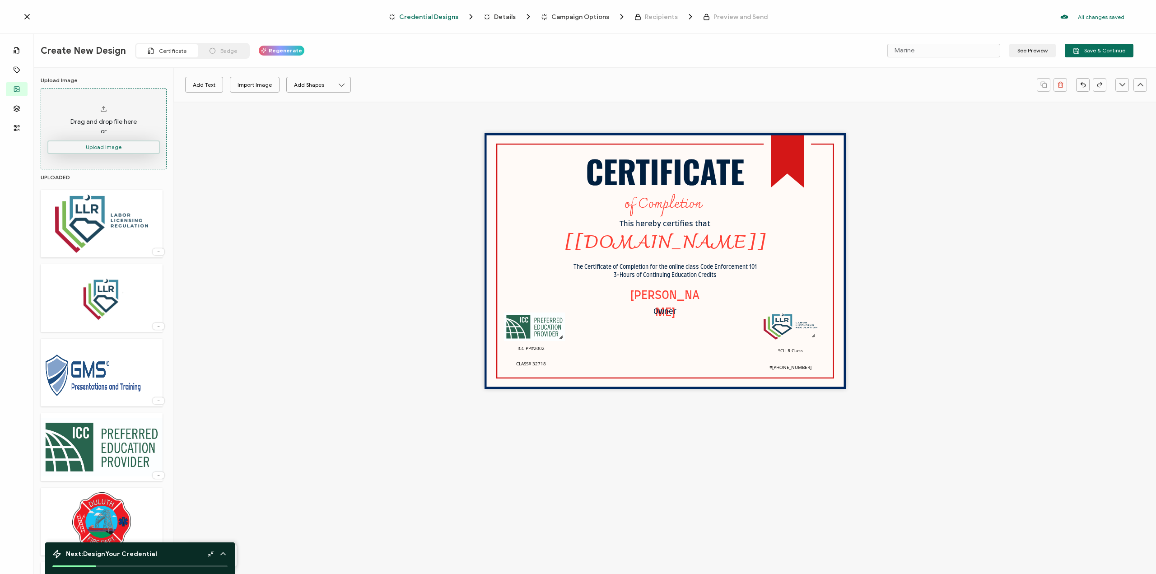
click at [131, 142] on button "Upload Image" at bounding box center [103, 147] width 112 height 14
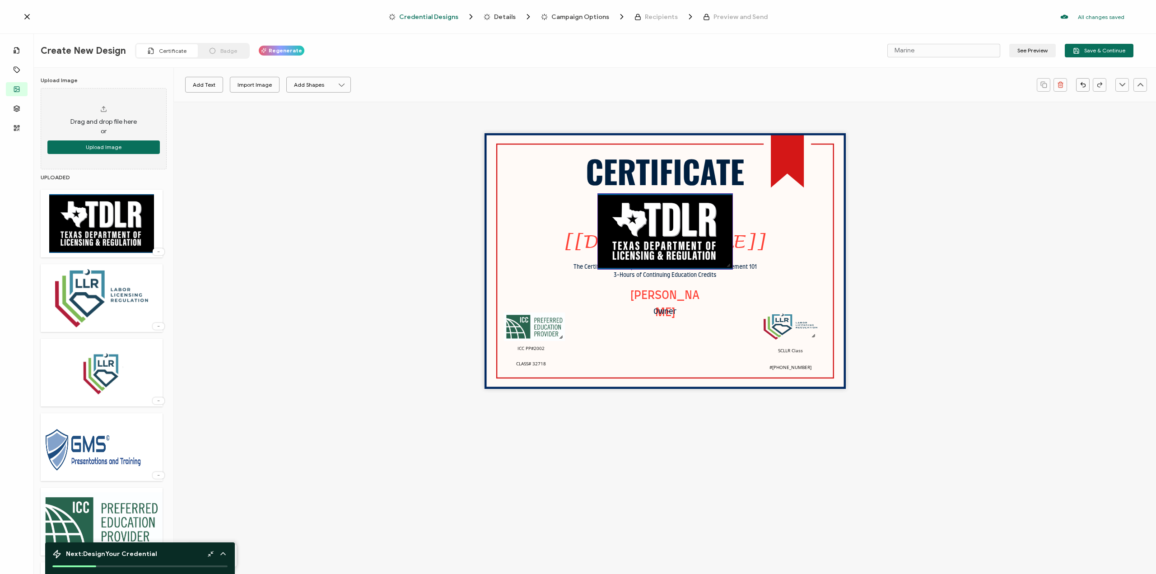
click at [669, 236] on img at bounding box center [665, 231] width 135 height 75
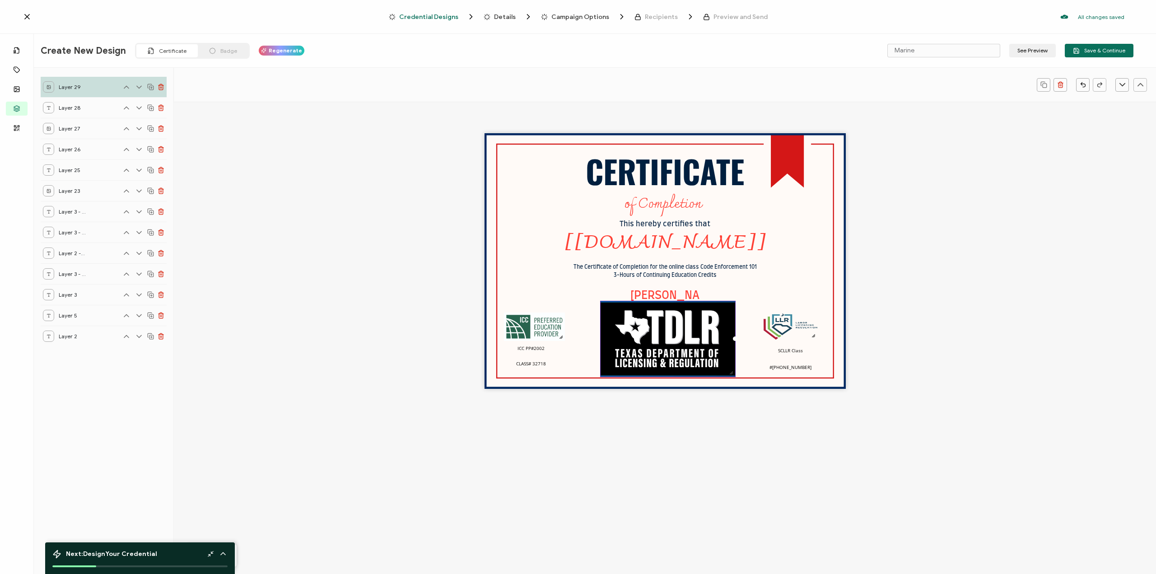
drag, startPoint x: 715, startPoint y: 249, endPoint x: 729, endPoint y: 349, distance: 100.8
click at [720, 357] on img at bounding box center [668, 338] width 135 height 75
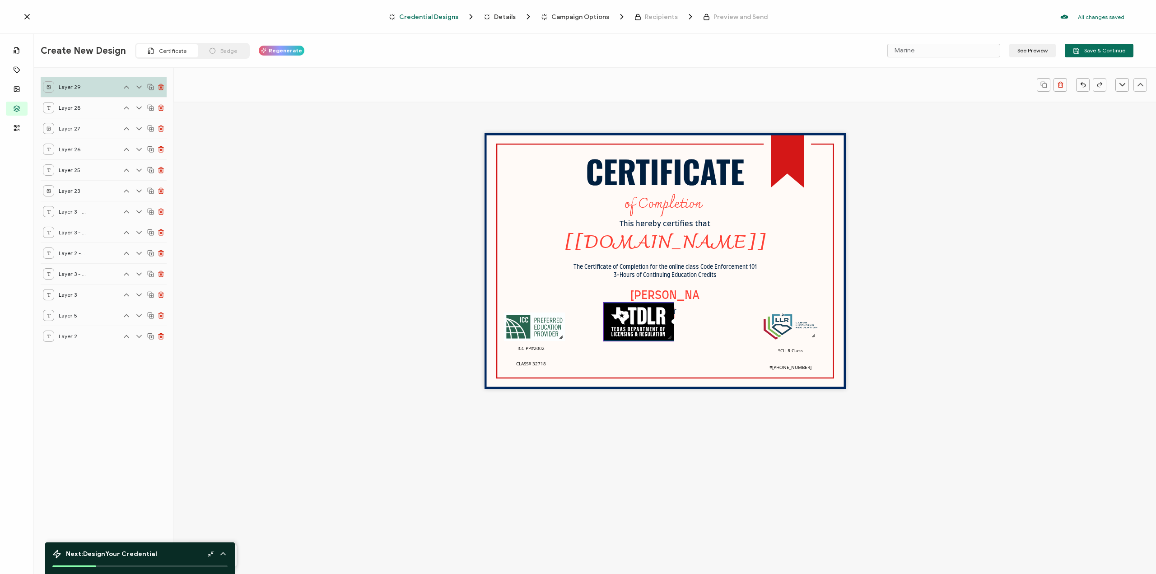
drag, startPoint x: 734, startPoint y: 371, endPoint x: 669, endPoint y: 321, distance: 82.1
click at [669, 322] on div at bounding box center [638, 322] width 71 height 40
click at [899, 263] on div "CERTIFICATE The Certificate of Completion for the online class Code Enforcement…" at bounding box center [665, 277] width 982 height 351
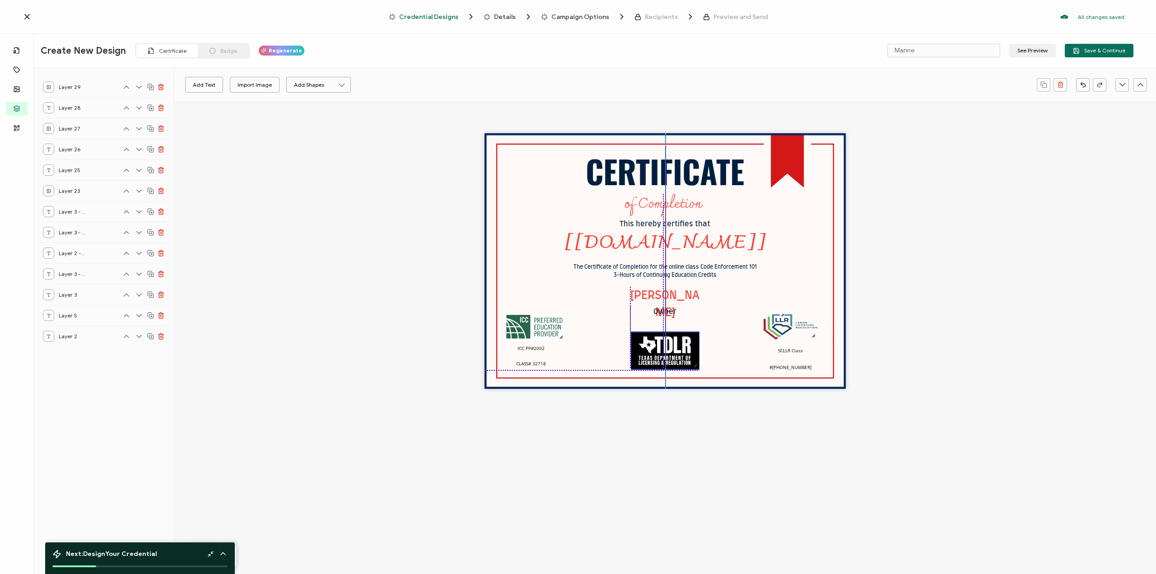
drag, startPoint x: 650, startPoint y: 349, endPoint x: 664, endPoint y: 346, distance: 14.4
click at [663, 346] on img at bounding box center [665, 350] width 68 height 37
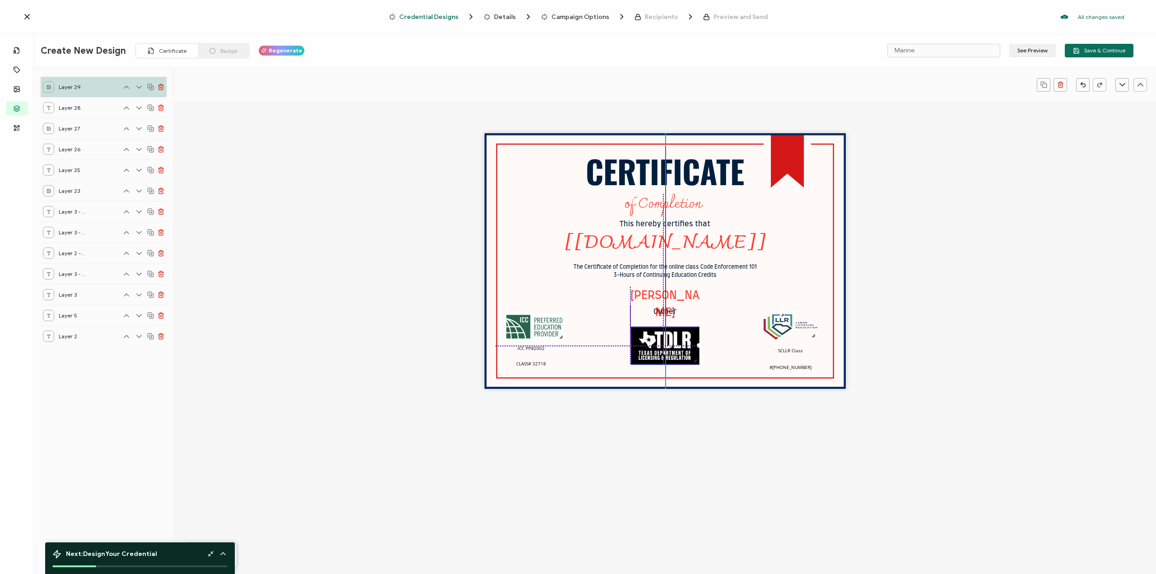
drag, startPoint x: 687, startPoint y: 357, endPoint x: 682, endPoint y: 340, distance: 17.7
click at [685, 353] on img at bounding box center [665, 345] width 68 height 37
drag, startPoint x: 667, startPoint y: 292, endPoint x: 666, endPoint y: 285, distance: 6.8
click at [666, 285] on pre "[PERSON_NAME]" at bounding box center [665, 297] width 69 height 28
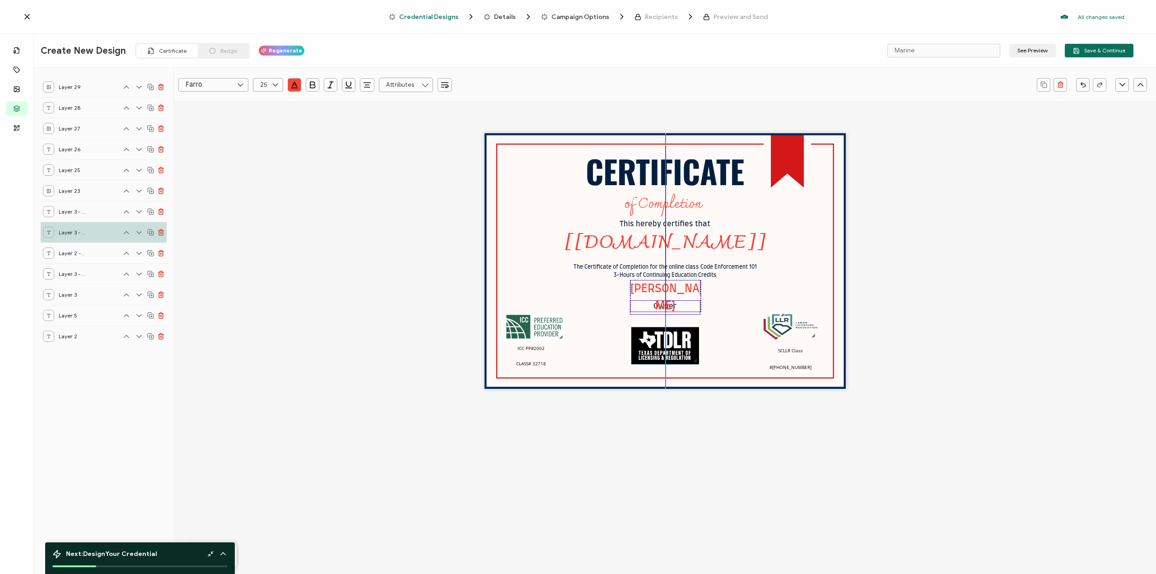
drag, startPoint x: 664, startPoint y: 311, endPoint x: 664, endPoint y: 305, distance: 5.4
click at [664, 305] on pre "Owner" at bounding box center [665, 306] width 23 height 7
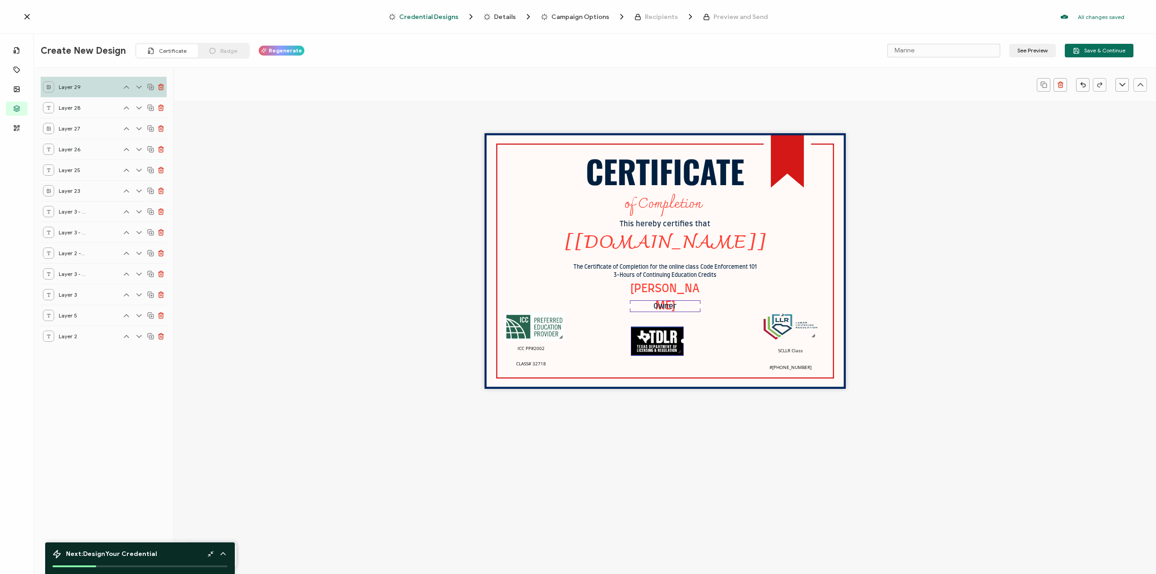
drag, startPoint x: 692, startPoint y: 363, endPoint x: 676, endPoint y: 346, distance: 23.6
click at [678, 348] on div at bounding box center [679, 351] width 7 height 7
click at [935, 275] on div "CERTIFICATE The Certificate of Completion for the online class Code Enforcement…" at bounding box center [665, 277] width 982 height 351
drag, startPoint x: 669, startPoint y: 319, endPoint x: 682, endPoint y: 321, distance: 13.6
click at [682, 320] on div "CERTIFICATE The Certificate of Completion for the online class Code Enforcement…" at bounding box center [665, 261] width 361 height 256
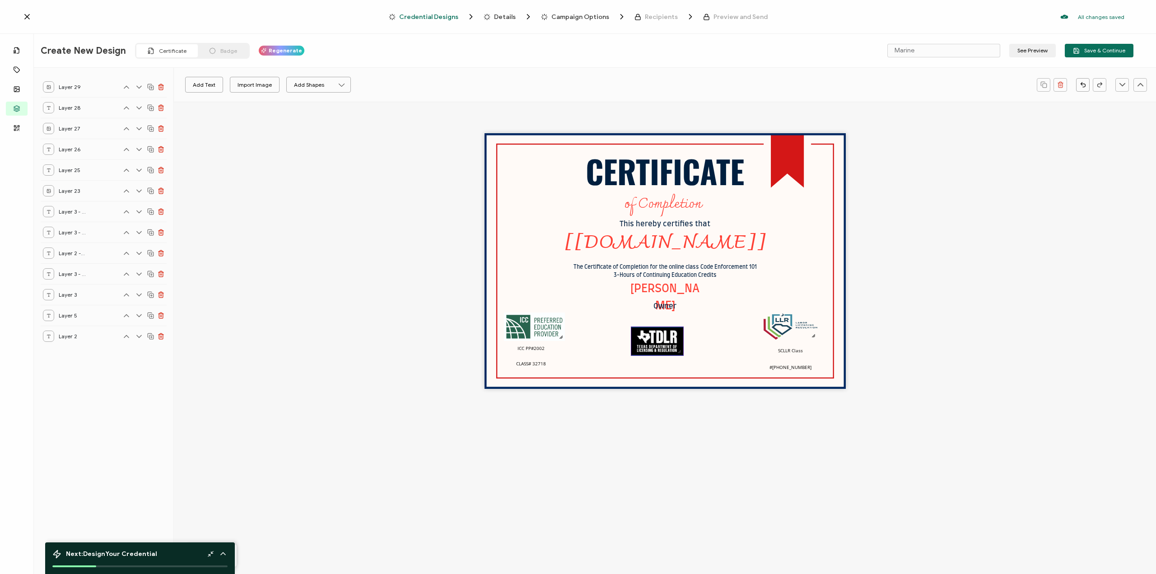
click at [689, 329] on div "CERTIFICATE The Certificate of Completion for the online class Code Enforcement…" at bounding box center [665, 261] width 361 height 256
drag, startPoint x: 666, startPoint y: 342, endPoint x: 674, endPoint y: 339, distance: 8.7
click at [688, 329] on div "CERTIFICATE The Certificate of Completion for the online class Code Enforcement…" at bounding box center [665, 261] width 361 height 256
drag, startPoint x: 670, startPoint y: 342, endPoint x: 683, endPoint y: 356, distance: 19.5
click at [683, 356] on div at bounding box center [657, 341] width 53 height 29
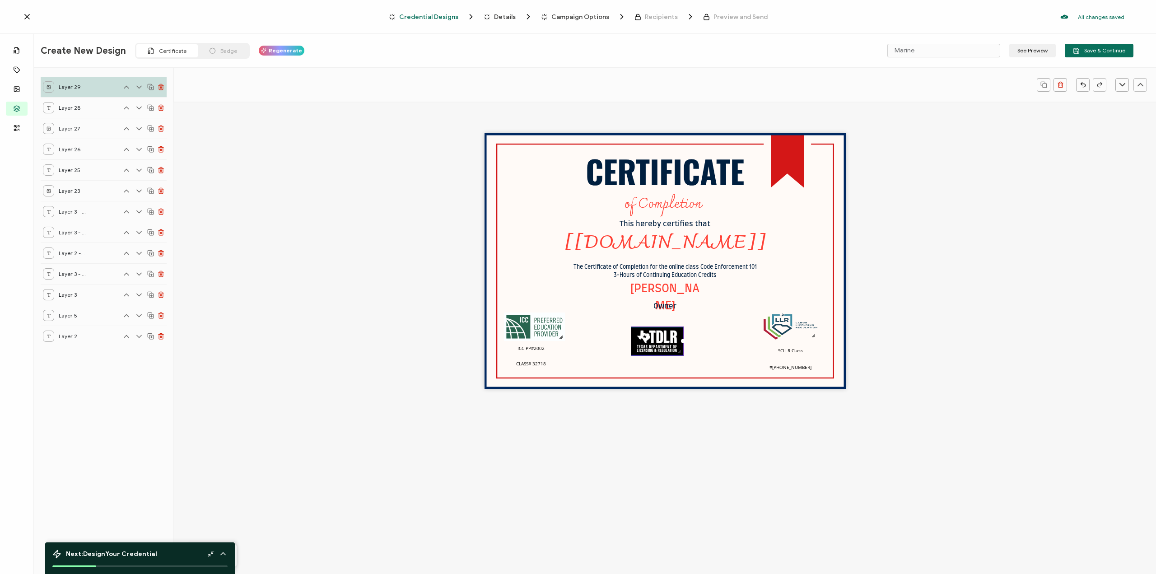
drag, startPoint x: 646, startPoint y: 351, endPoint x: 665, endPoint y: 375, distance: 30.9
click at [665, 375] on div "CERTIFICATE The Certificate of Completion for the online class Code Enforcement…" at bounding box center [665, 261] width 361 height 256
drag, startPoint x: 903, startPoint y: 205, endPoint x: 900, endPoint y: 199, distance: 6.3
click at [903, 204] on div "CERTIFICATE The Certificate of Completion for the online class Code Enforcement…" at bounding box center [665, 277] width 982 height 351
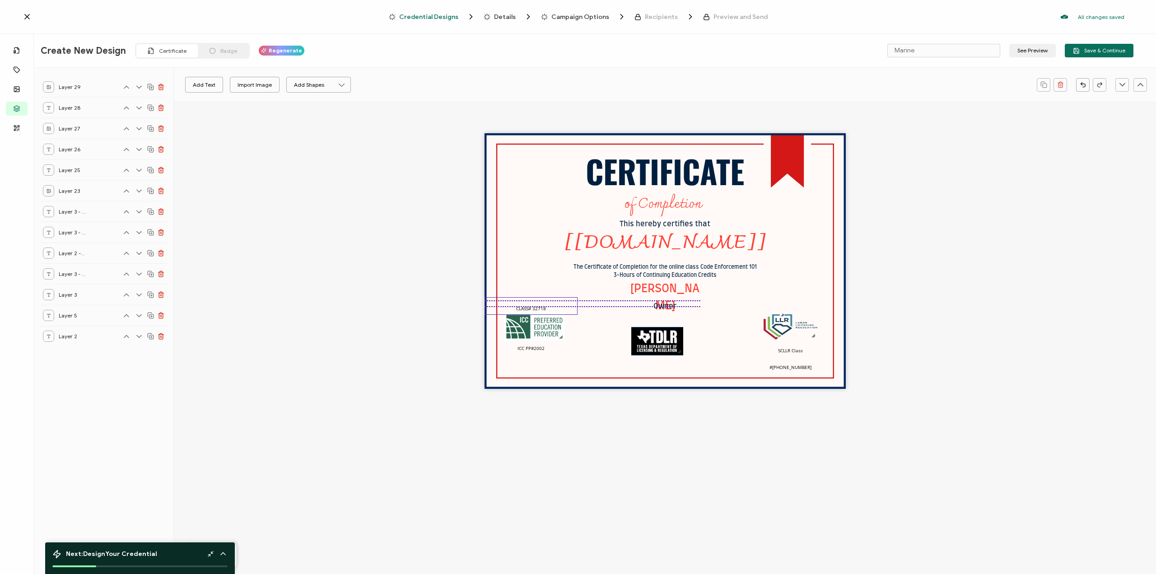
drag, startPoint x: 530, startPoint y: 362, endPoint x: 526, endPoint y: 290, distance: 71.9
click at [526, 305] on span "CLASS# 32718" at bounding box center [531, 308] width 30 height 6
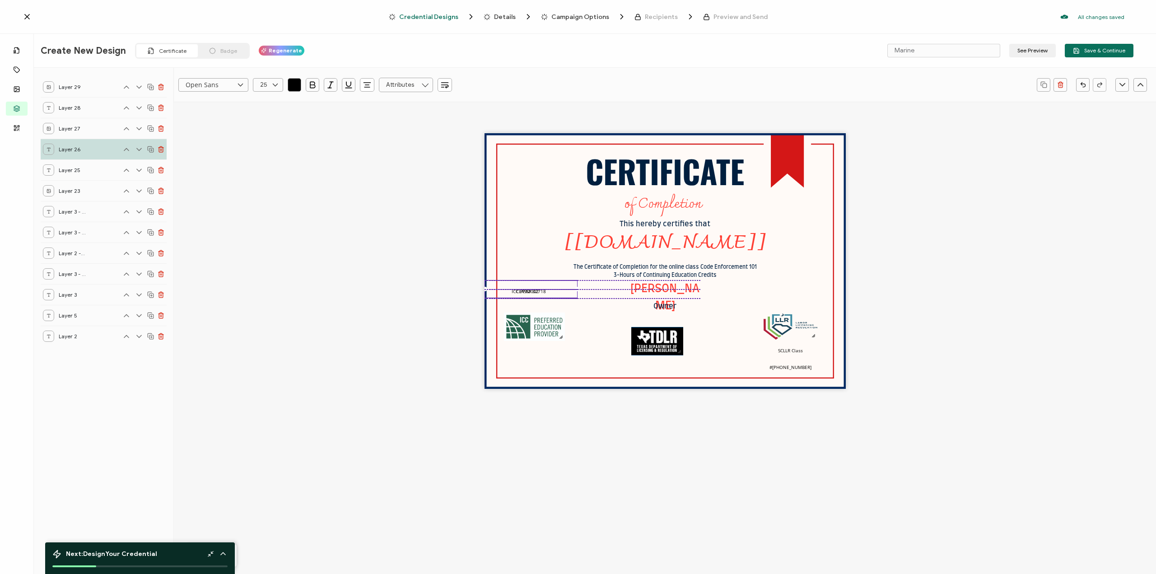
drag, startPoint x: 539, startPoint y: 347, endPoint x: 533, endPoint y: 290, distance: 58.1
click at [533, 290] on div "CERTIFICATE The Certificate of Completion for the online class Code Enforcement…" at bounding box center [665, 261] width 361 height 256
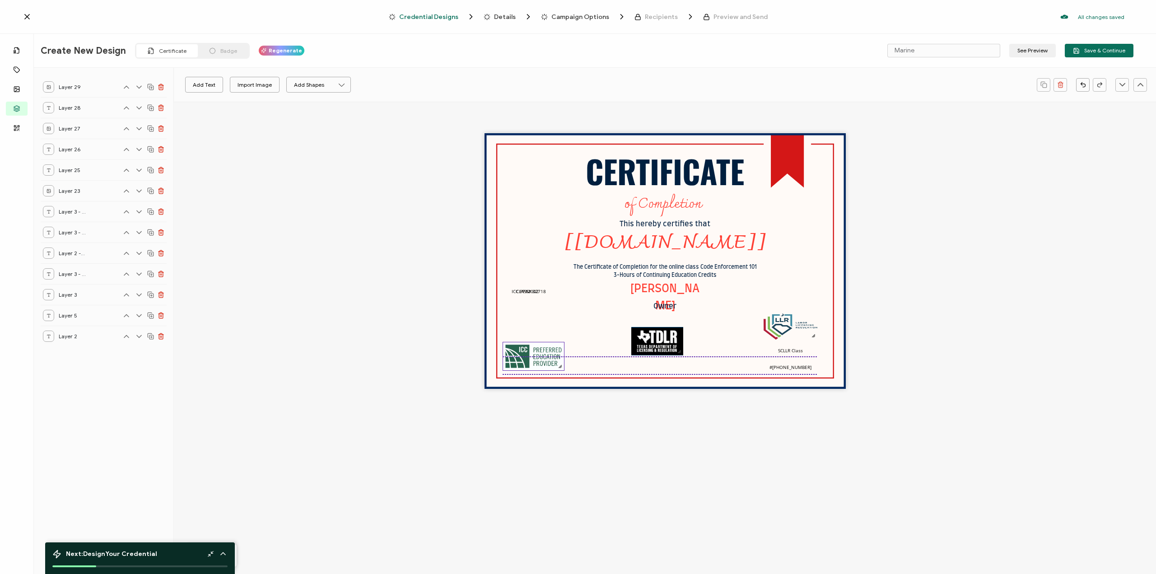
drag, startPoint x: 543, startPoint y: 333, endPoint x: 546, endPoint y: 357, distance: 23.7
click at [542, 358] on img at bounding box center [533, 356] width 61 height 28
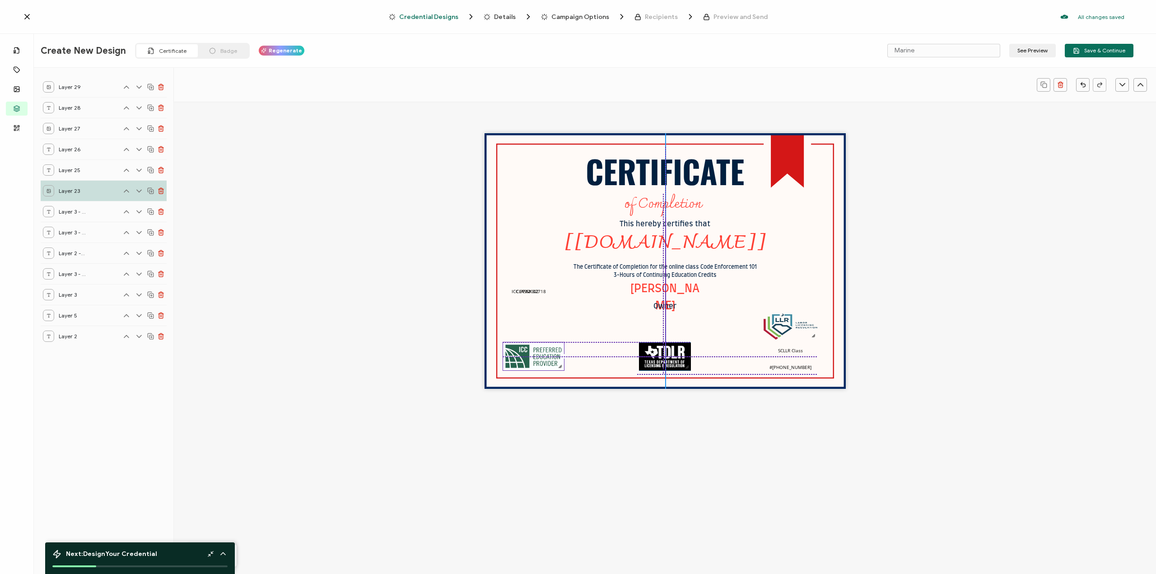
drag, startPoint x: 669, startPoint y: 358, endPoint x: 758, endPoint y: 344, distance: 91.0
click at [676, 360] on img at bounding box center [665, 356] width 52 height 28
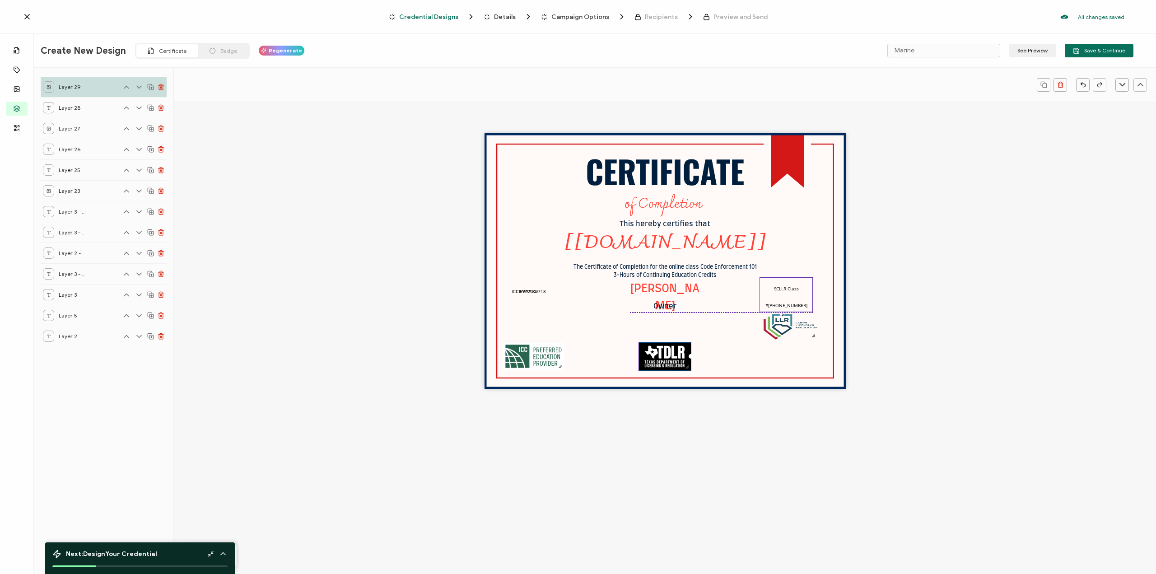
drag, startPoint x: 797, startPoint y: 362, endPoint x: 794, endPoint y: 290, distance: 72.8
click at [794, 290] on pre "SCLLR Class #[PHONE_NUMBER]" at bounding box center [787, 294] width 42 height 33
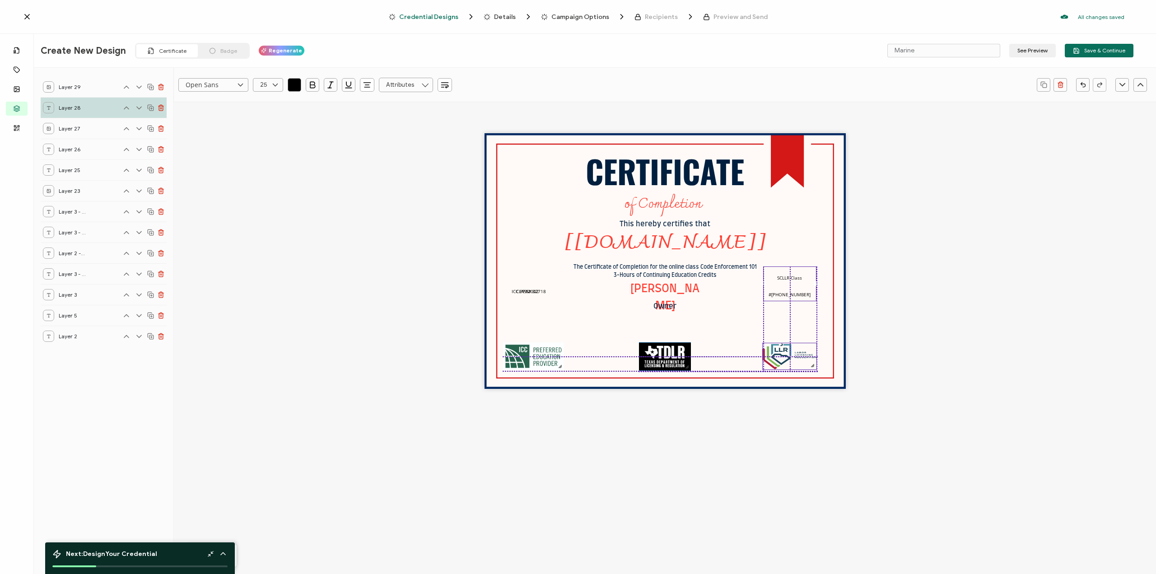
drag, startPoint x: 797, startPoint y: 324, endPoint x: 797, endPoint y: 356, distance: 31.6
click at [797, 356] on img at bounding box center [790, 356] width 54 height 26
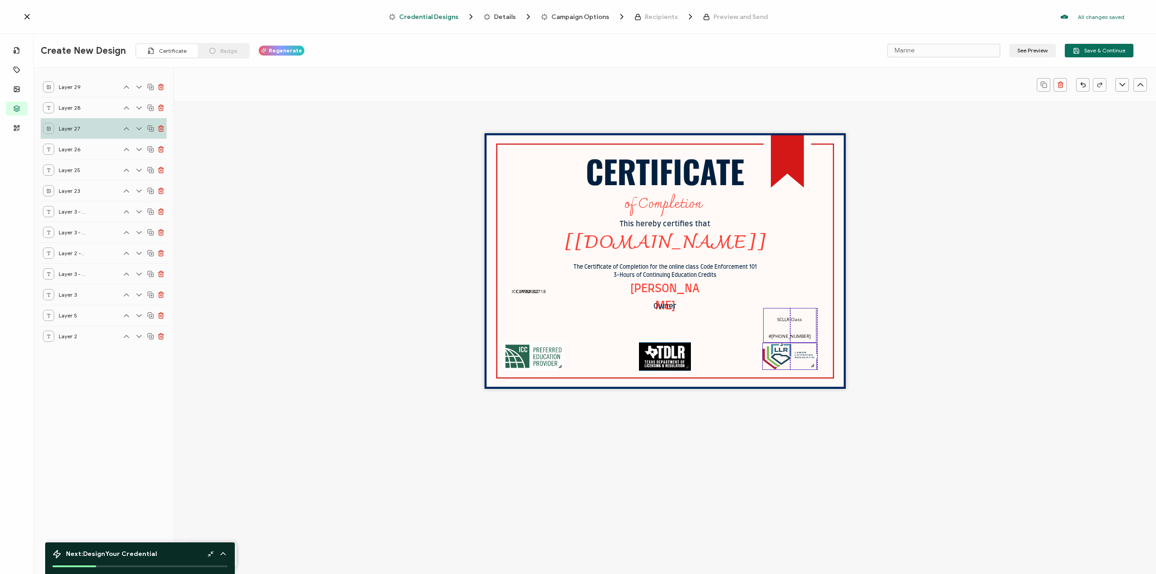
drag, startPoint x: 790, startPoint y: 281, endPoint x: 791, endPoint y: 323, distance: 41.6
click at [791, 323] on pre "SCLLR Class #[PHONE_NUMBER]" at bounding box center [790, 325] width 42 height 33
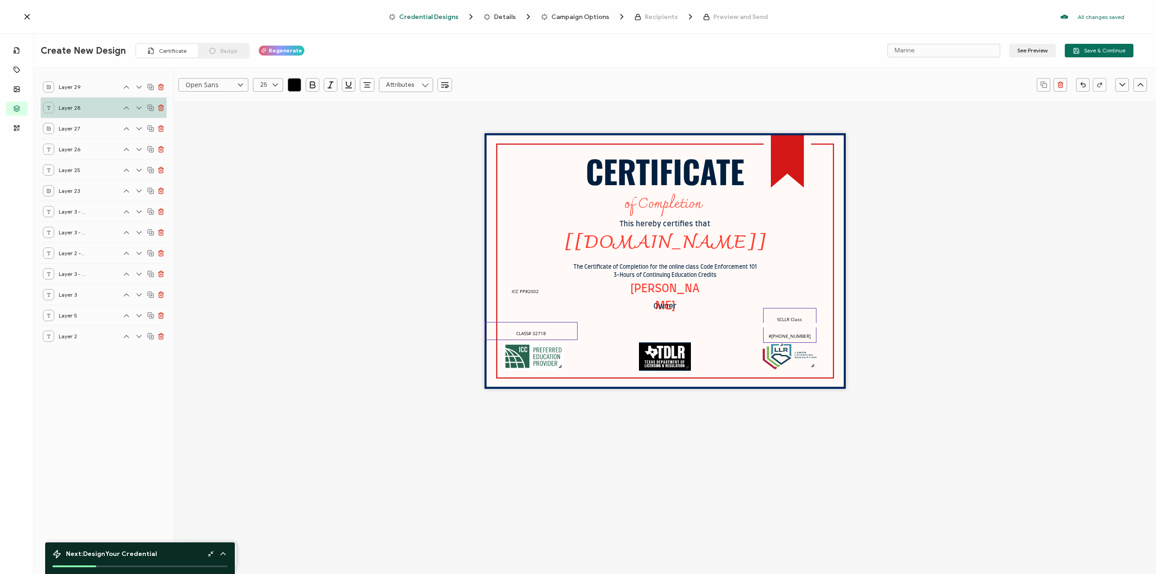
drag, startPoint x: 538, startPoint y: 287, endPoint x: 530, endPoint y: 328, distance: 42.0
click at [530, 328] on pre "CLASS# 32718" at bounding box center [531, 330] width 30 height 15
click at [530, 294] on span "ICC PP#2002" at bounding box center [525, 291] width 27 height 6
click at [530, 293] on span "ICC PP#2002" at bounding box center [525, 291] width 27 height 6
type input ""Open Sans""
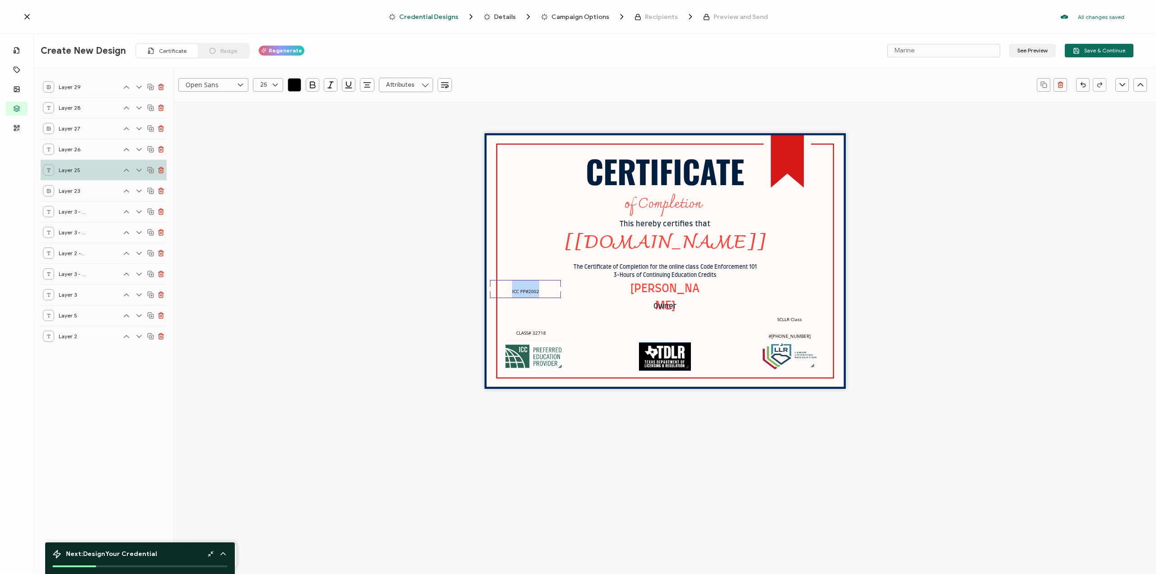
type input "10"
copy span "ICC PP#2002"
type input "Open Sans"
type input "25"
type input ""Open Sans""
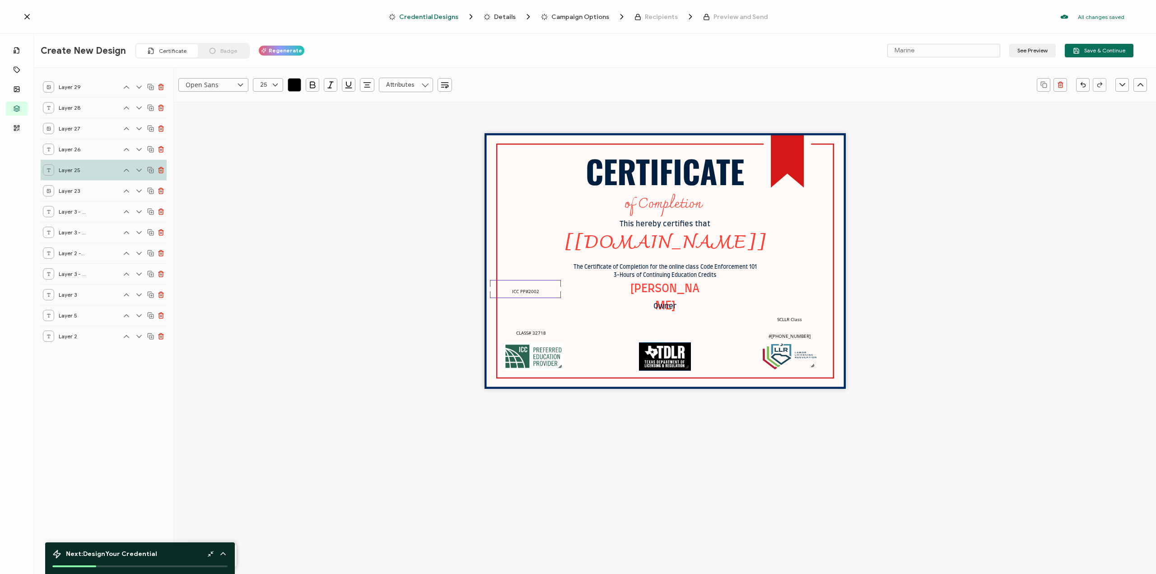
type input "10"
click at [531, 297] on div "ICC PP#2002" at bounding box center [525, 289] width 71 height 18
click at [589, 318] on div "CERTIFICATE The Certificate of Completion for the online class Code Enforcement…" at bounding box center [665, 261] width 361 height 256
click at [538, 287] on pre "ICC PP#2002" at bounding box center [525, 288] width 27 height 15
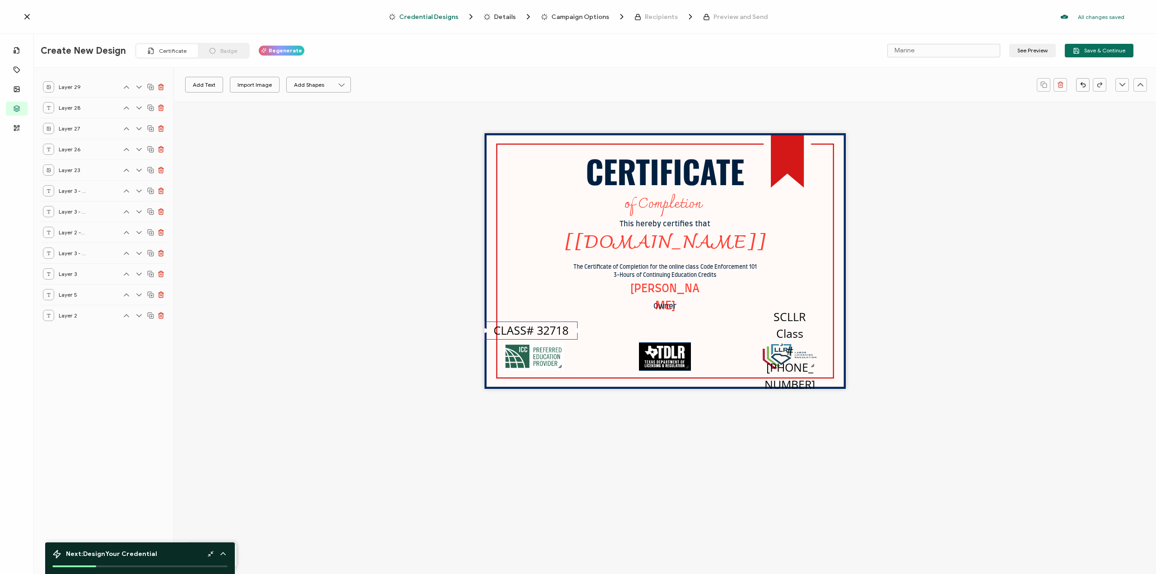
click at [523, 326] on pre "CLASS# 32718" at bounding box center [531, 330] width 75 height 15
click at [527, 335] on pre "ICC PP #2002 CLASS# 32718" at bounding box center [533, 339] width 75 height 33
click at [528, 339] on div "ICC PP #2002 CLASS# 32718" at bounding box center [533, 339] width 93 height 35
click at [553, 334] on pre "ICC PP #2002 CLASS# 32718" at bounding box center [533, 339] width 75 height 33
drag, startPoint x: 500, startPoint y: 332, endPoint x: 603, endPoint y: 335, distance: 103.5
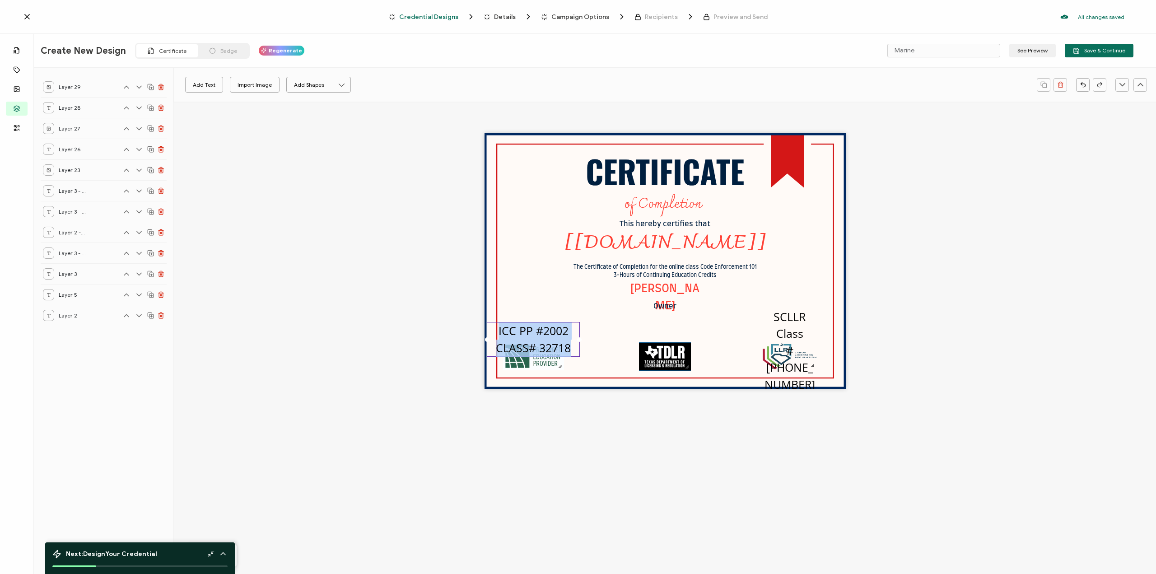
click at [641, 360] on div "CERTIFICATE The Certificate of Completion for the online class Code Enforcement…" at bounding box center [665, 261] width 361 height 256
click at [632, 323] on div "CERTIFICATE The Certificate of Completion for the online class Code Enforcement…" at bounding box center [665, 261] width 361 height 256
drag, startPoint x: 557, startPoint y: 343, endPoint x: 563, endPoint y: 328, distance: 16.6
click at [563, 328] on pre "ICC PP #2002 CLASS# 32718" at bounding box center [541, 321] width 75 height 33
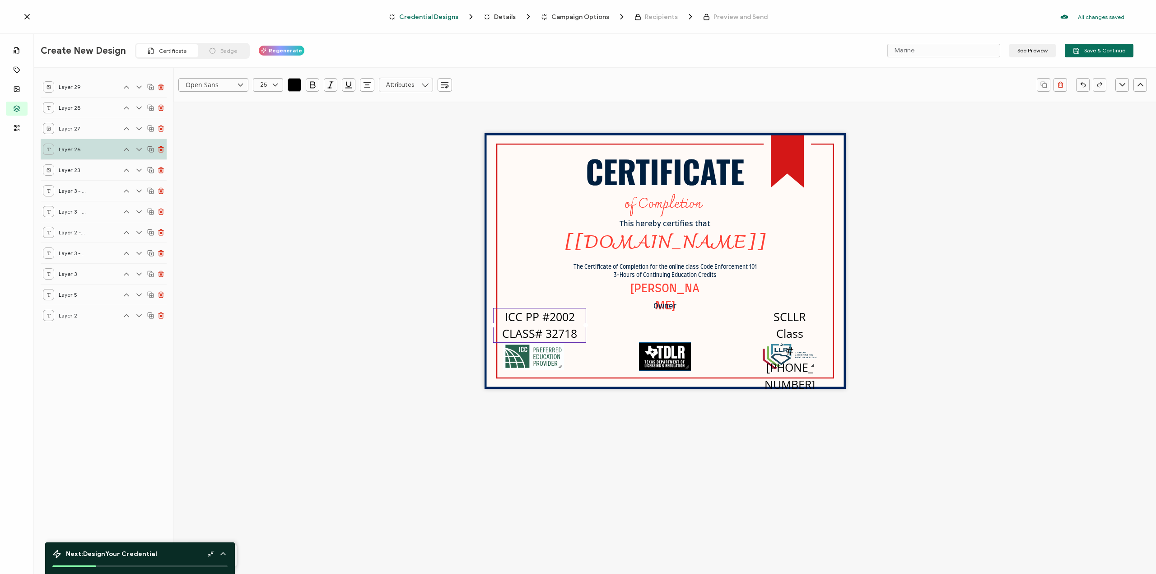
click at [563, 326] on pre "ICC PP #2002 CLASS# 32718" at bounding box center [539, 325] width 75 height 33
click at [563, 325] on div "ICC PP #2002 CLASS# 32718" at bounding box center [539, 325] width 93 height 35
click at [279, 84] on icon at bounding box center [275, 85] width 11 height 14
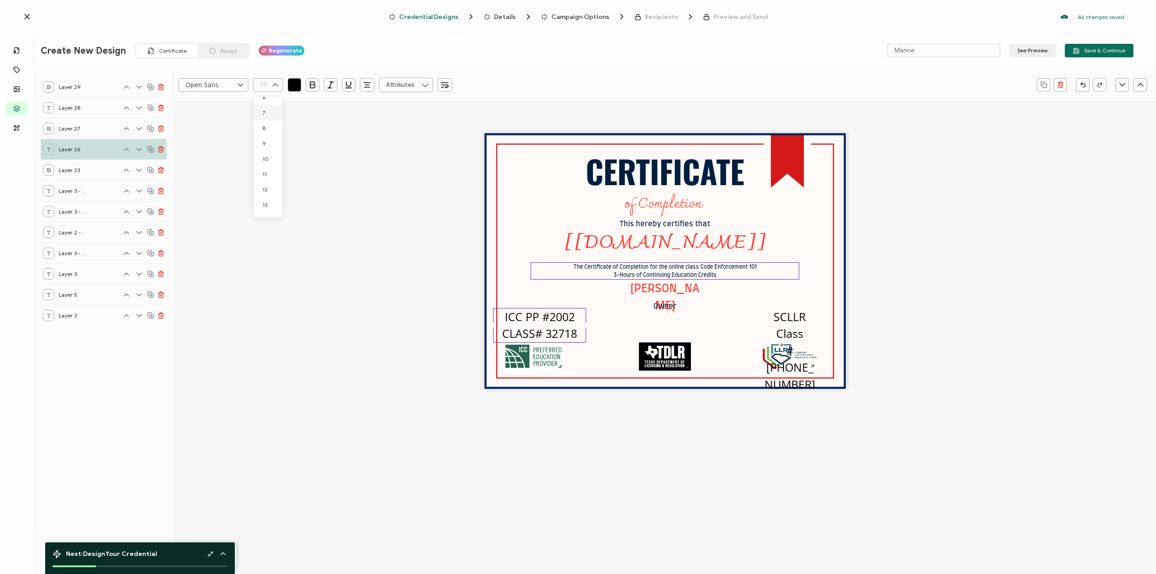
drag, startPoint x: 515, startPoint y: 240, endPoint x: 542, endPoint y: 268, distance: 38.0
click at [517, 244] on div "CERTIFICATE The Certificate of Completion for the online class Code Enforcement…" at bounding box center [665, 261] width 361 height 256
click at [562, 335] on pre "ICC PP #2002 CLASS# 32718" at bounding box center [539, 325] width 75 height 33
click at [559, 329] on pre "ICC PP #2002 CLASS# 32718" at bounding box center [540, 325] width 75 height 33
click at [559, 328] on pre "ICC PP #2002 CLASS# 32718" at bounding box center [540, 325] width 75 height 33
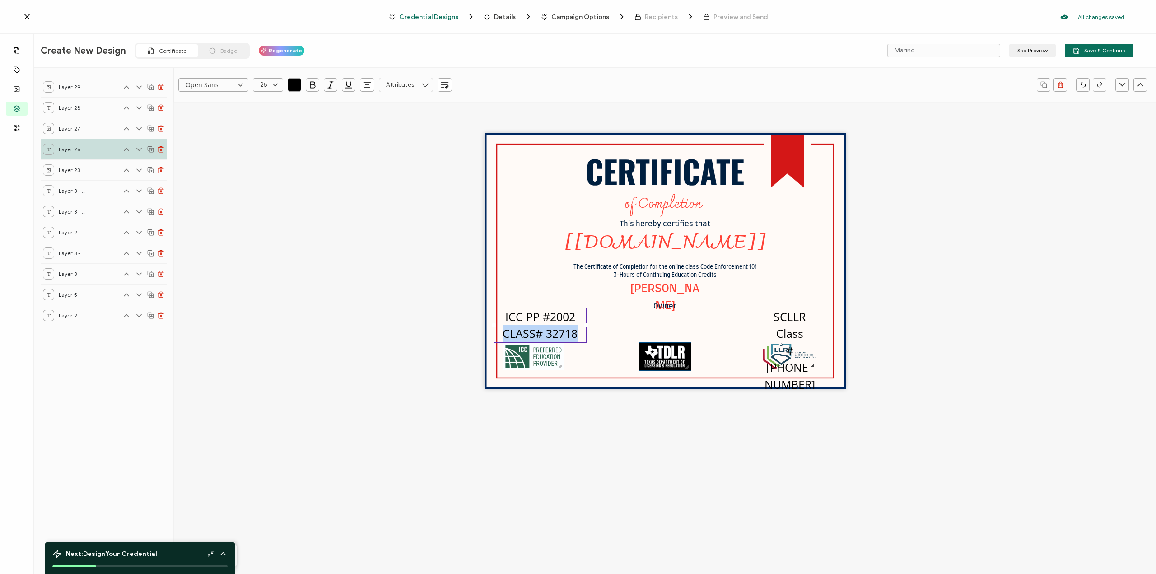
click at [559, 328] on pre "ICC PP #2002 CLASS# 32718" at bounding box center [540, 325] width 75 height 33
copy pre "ICC PP #2002 CLASS# 32718"
click at [272, 77] on div "Open Sans Alright Sans [PERSON_NAME] Archivo Black Arial Arimo Blinker Caveat C…" at bounding box center [605, 85] width 854 height 23
click at [533, 330] on pre "ICC PP #2002 CLASS# 32718" at bounding box center [540, 325] width 75 height 33
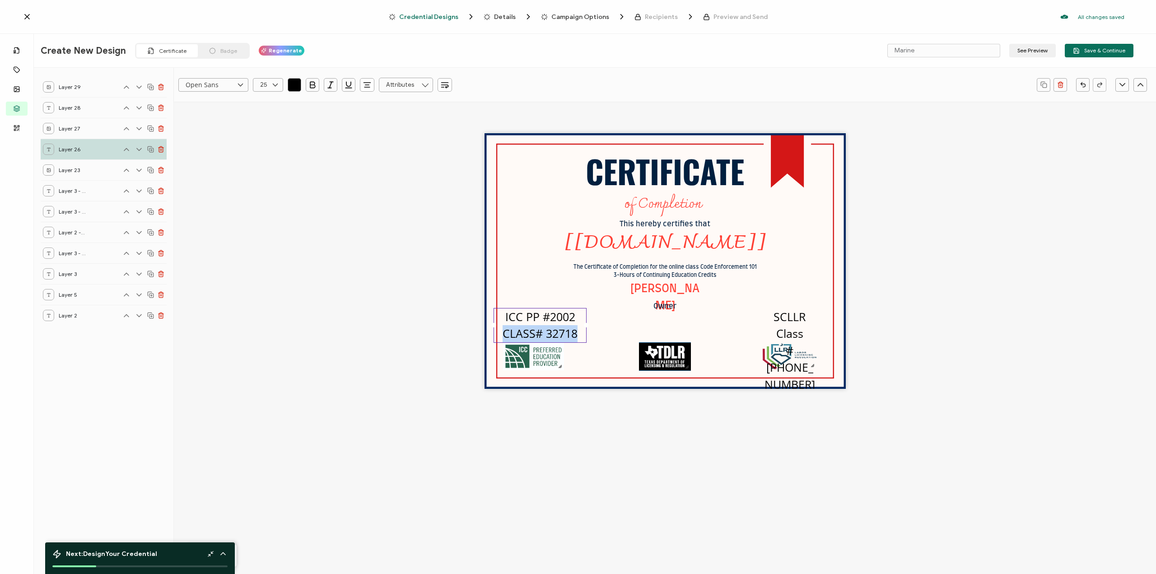
click at [534, 329] on pre "ICC PP #2002 CLASS# 32718" at bounding box center [540, 325] width 75 height 33
click at [276, 81] on icon at bounding box center [275, 85] width 11 height 14
click at [275, 83] on icon at bounding box center [275, 85] width 11 height 14
type input "25"
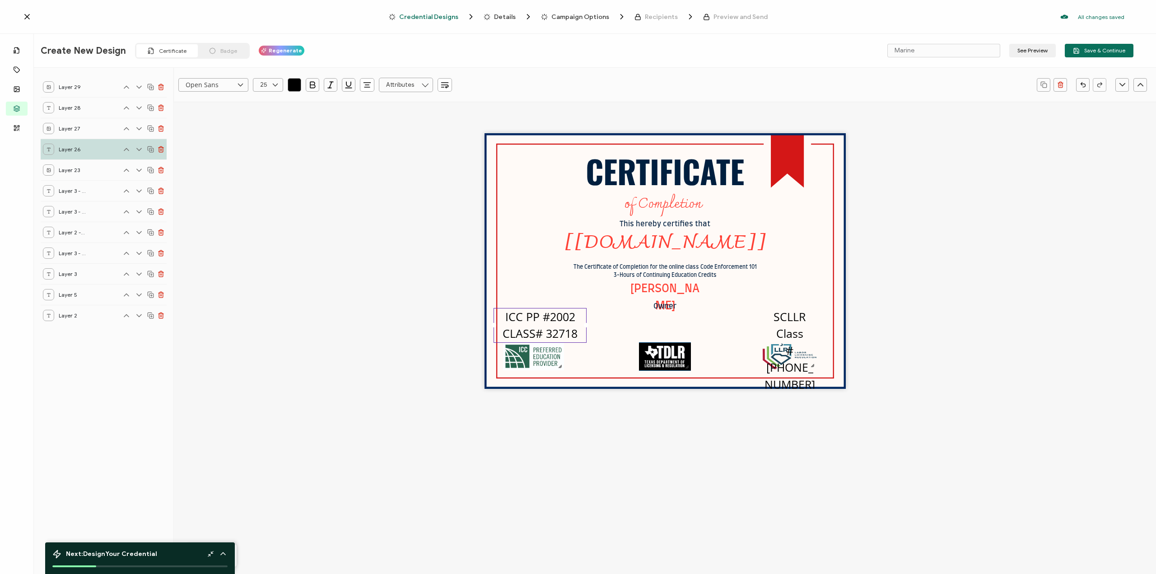
click at [275, 86] on icon at bounding box center [275, 85] width 11 height 14
click at [269, 161] on li "10" at bounding box center [269, 158] width 33 height 15
type input "10"
click at [558, 294] on div "CERTIFICATE The Certificate of Completion for the online class Code Enforcement…" at bounding box center [665, 261] width 361 height 256
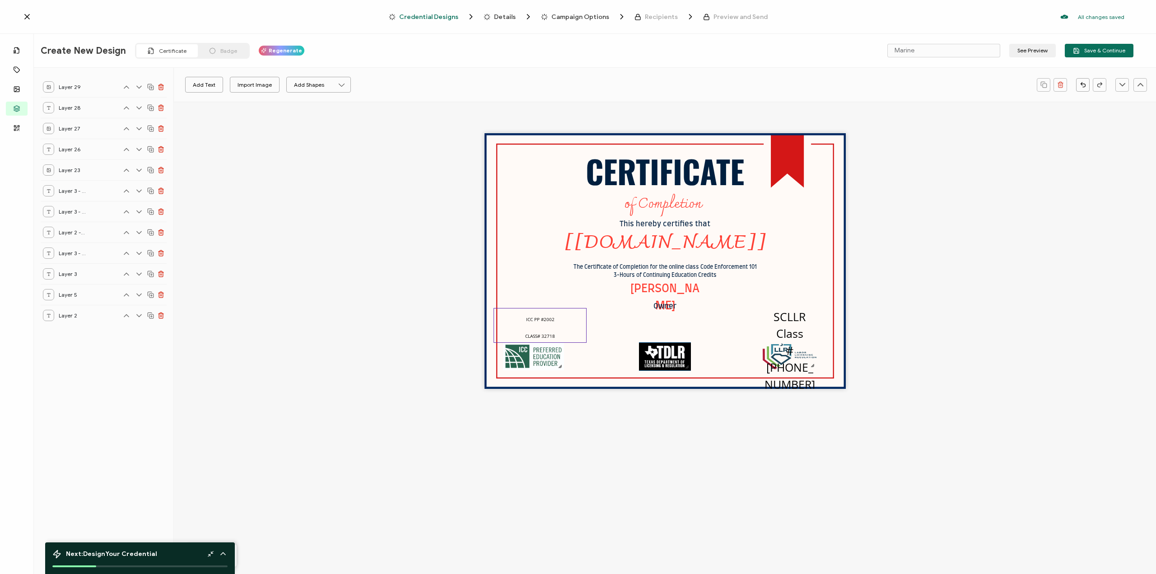
drag, startPoint x: 536, startPoint y: 340, endPoint x: 536, endPoint y: 328, distance: 11.8
click at [537, 330] on pre "ICC PP #2002 CLASS# 32718" at bounding box center [540, 325] width 30 height 33
drag, startPoint x: 536, startPoint y: 327, endPoint x: 511, endPoint y: 337, distance: 27.0
click at [509, 337] on div "ICC PP #2002 CLASS# 32718" at bounding box center [540, 325] width 93 height 35
drag, startPoint x: 583, startPoint y: 326, endPoint x: 563, endPoint y: 326, distance: 19.9
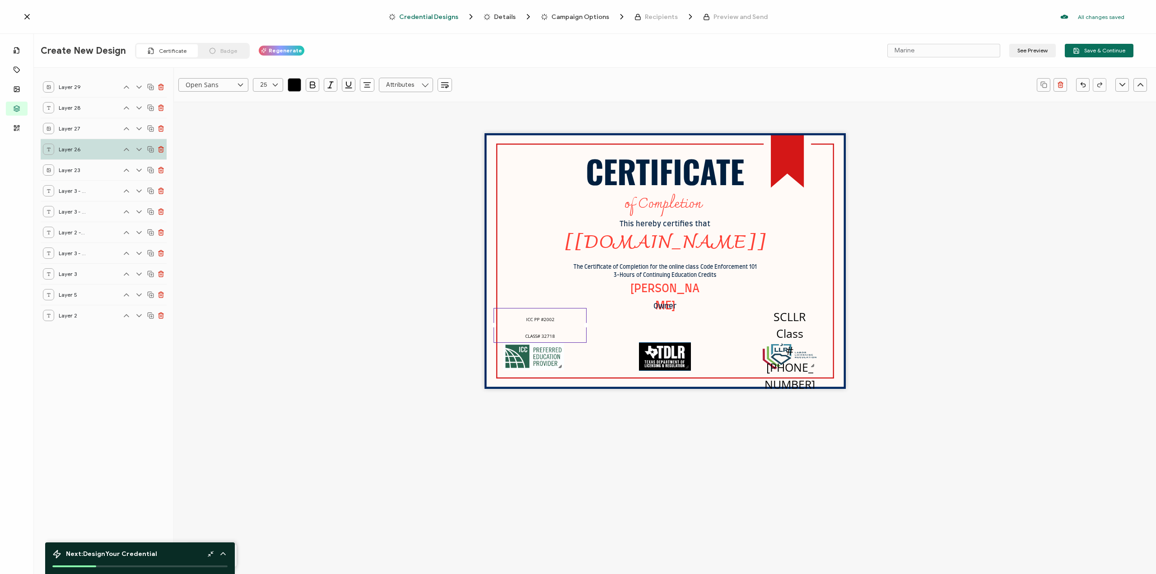
click at [563, 326] on div "ICC PP #2002 CLASS# 32718" at bounding box center [540, 325] width 93 height 35
drag, startPoint x: 587, startPoint y: 325, endPoint x: 566, endPoint y: 329, distance: 20.6
click at [566, 329] on div "CERTIFICATE The Certificate of Completion for the online class Code Enforcement…" at bounding box center [665, 261] width 361 height 256
click at [809, 363] on div "SCLLR Class #[PHONE_NUMBER]" at bounding box center [789, 351] width 53 height 86
click at [795, 339] on pre "SCLLR Class #[PHONE_NUMBER]" at bounding box center [790, 350] width 51 height 83
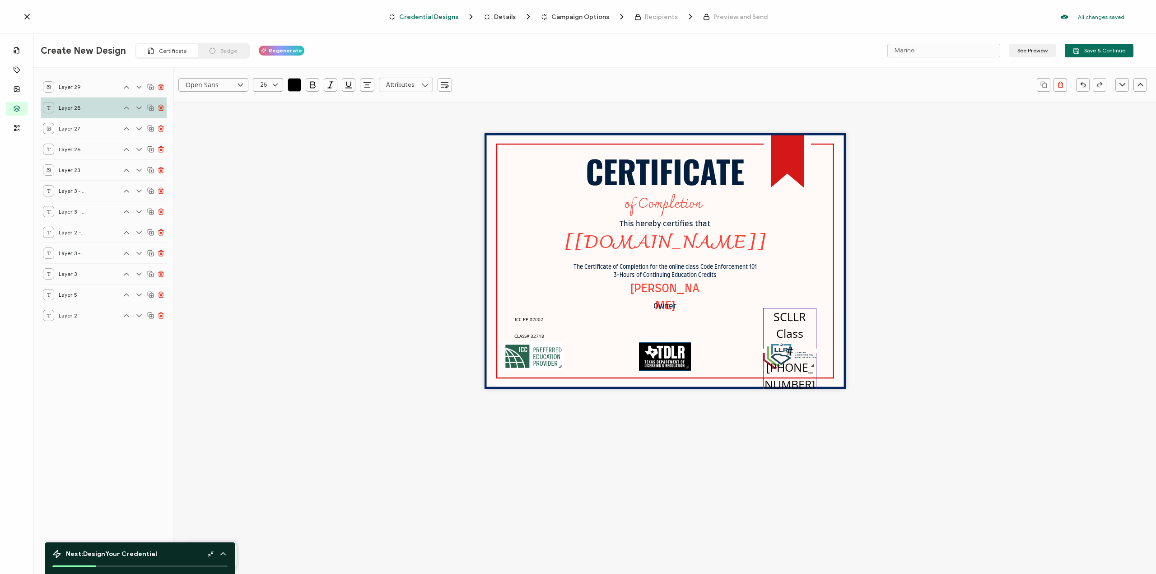
click at [795, 336] on pre "SCLLR Class #[PHONE_NUMBER]" at bounding box center [790, 350] width 51 height 83
click at [276, 82] on icon at bounding box center [275, 85] width 11 height 14
click at [265, 164] on li "10" at bounding box center [269, 158] width 33 height 15
type input "10"
drag, startPoint x: 898, startPoint y: 296, endPoint x: 898, endPoint y: 290, distance: 6.3
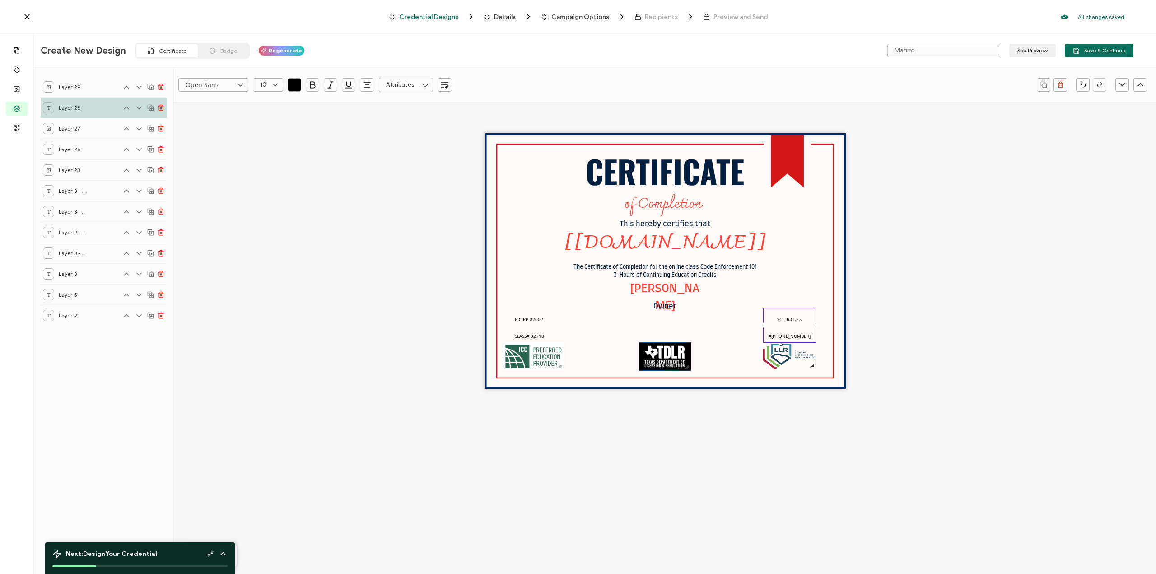
click at [898, 295] on div "CERTIFICATE The Certificate of Completion for the online class Code Enforcement…" at bounding box center [665, 277] width 982 height 351
click at [673, 356] on img at bounding box center [665, 356] width 52 height 28
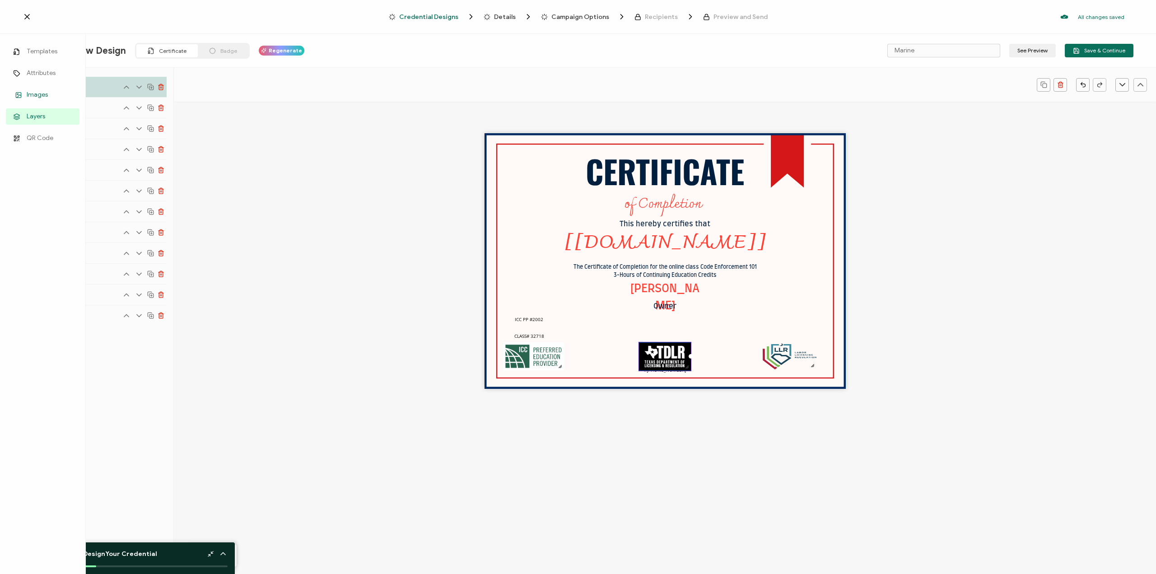
click at [39, 94] on span "Images" at bounding box center [37, 94] width 21 height 9
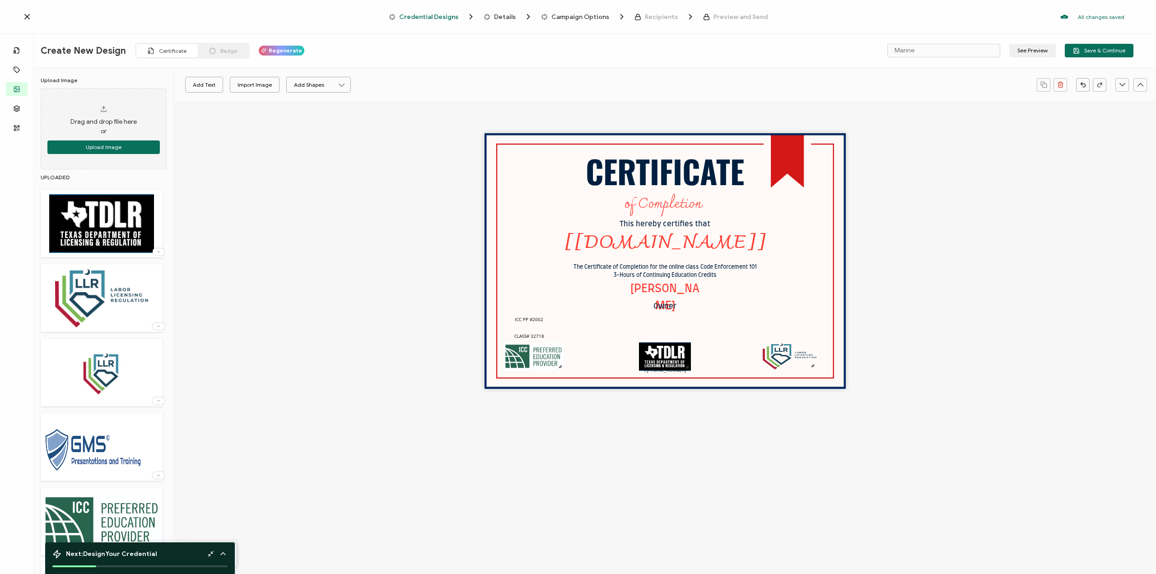
click at [124, 449] on img at bounding box center [102, 447] width 122 height 59
drag, startPoint x: 676, startPoint y: 219, endPoint x: 638, endPoint y: 226, distance: 38.5
click at [638, 210] on img at bounding box center [573, 190] width 135 height 38
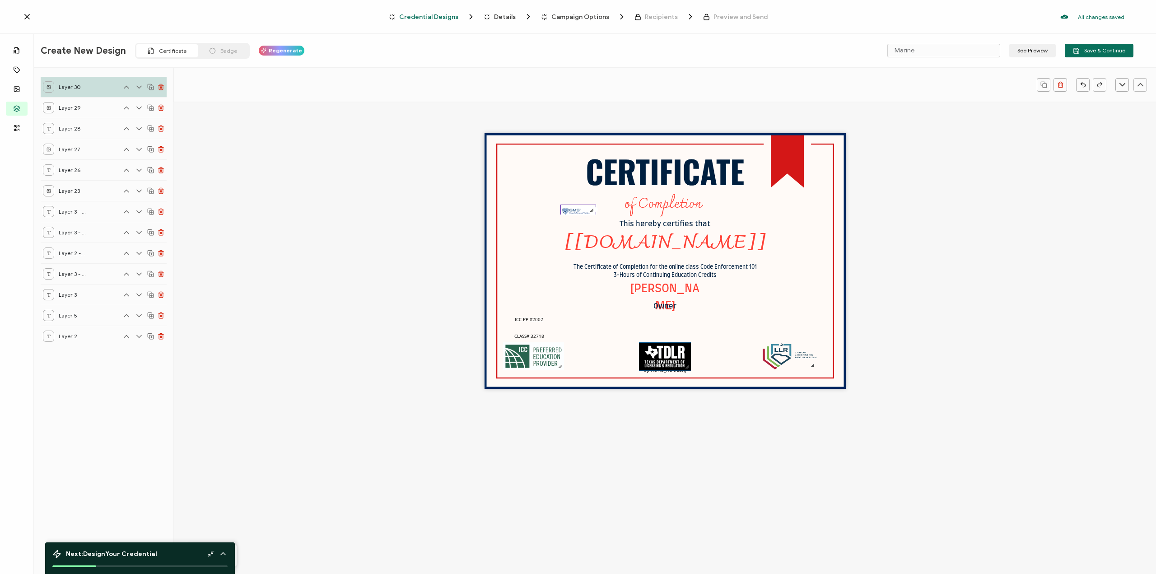
drag, startPoint x: 692, startPoint y: 240, endPoint x: 589, endPoint y: 208, distance: 108.0
click at [593, 209] on div at bounding box center [591, 209] width 7 height 7
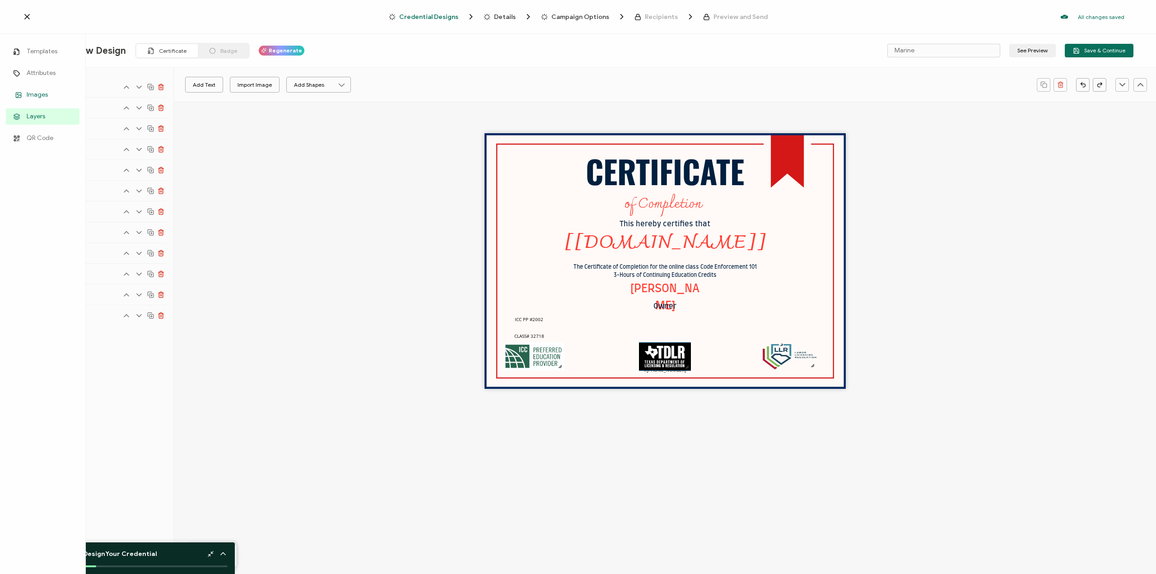
click at [23, 92] on icon at bounding box center [18, 95] width 11 height 7
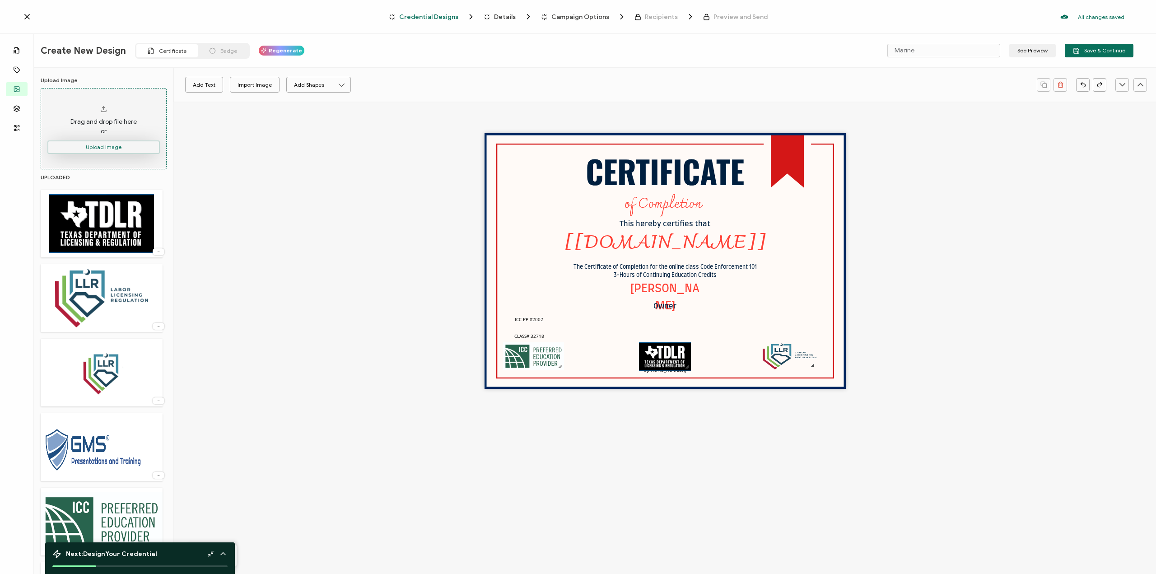
click at [117, 149] on button "Upload Image" at bounding box center [103, 147] width 112 height 14
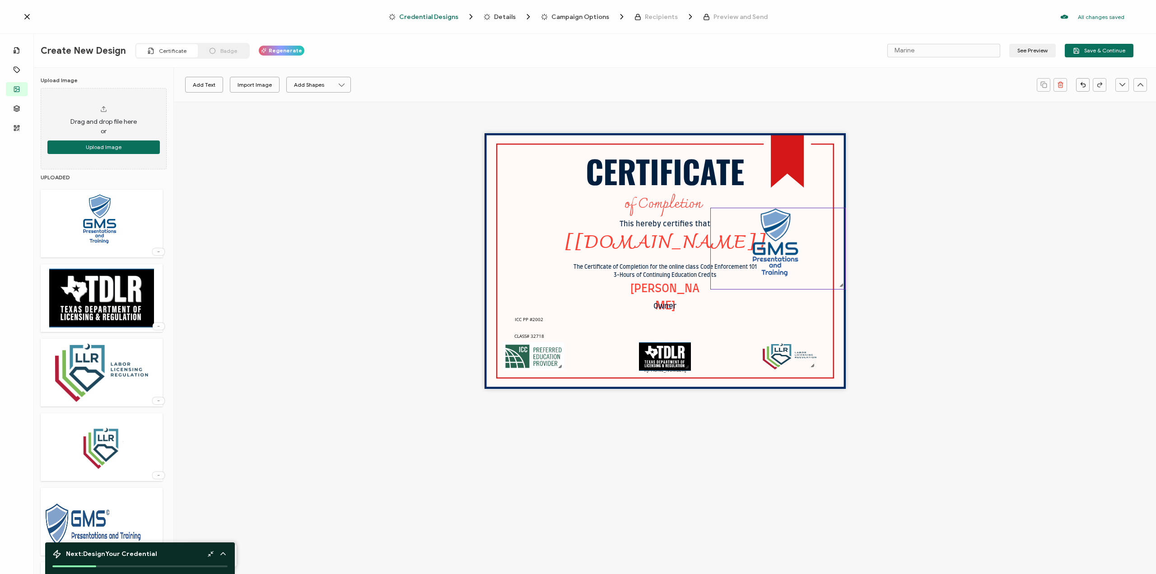
drag, startPoint x: 668, startPoint y: 245, endPoint x: 807, endPoint y: 256, distance: 139.6
click at [807, 256] on img at bounding box center [778, 248] width 135 height 81
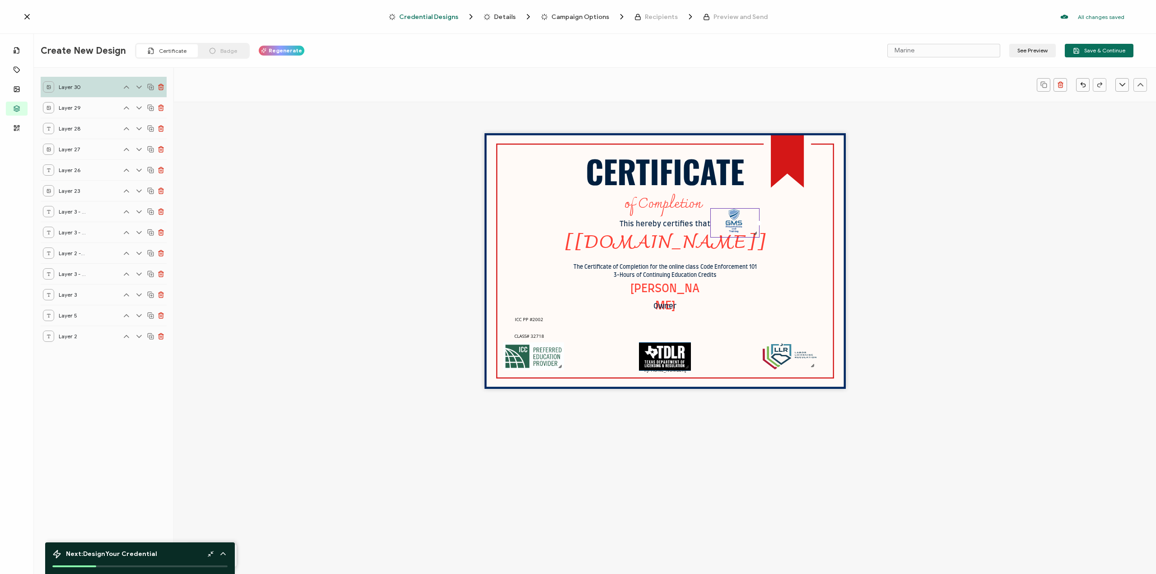
drag, startPoint x: 843, startPoint y: 287, endPoint x: 758, endPoint y: 230, distance: 102.6
click at [758, 230] on div at bounding box center [755, 232] width 7 height 7
drag, startPoint x: 756, startPoint y: 234, endPoint x: 776, endPoint y: 254, distance: 28.1
click at [776, 254] on div "CERTIFICATE The Certificate of Completion for the online class Code Enforcement…" at bounding box center [665, 261] width 361 height 256
drag, startPoint x: 757, startPoint y: 230, endPoint x: 846, endPoint y: 155, distance: 116.7
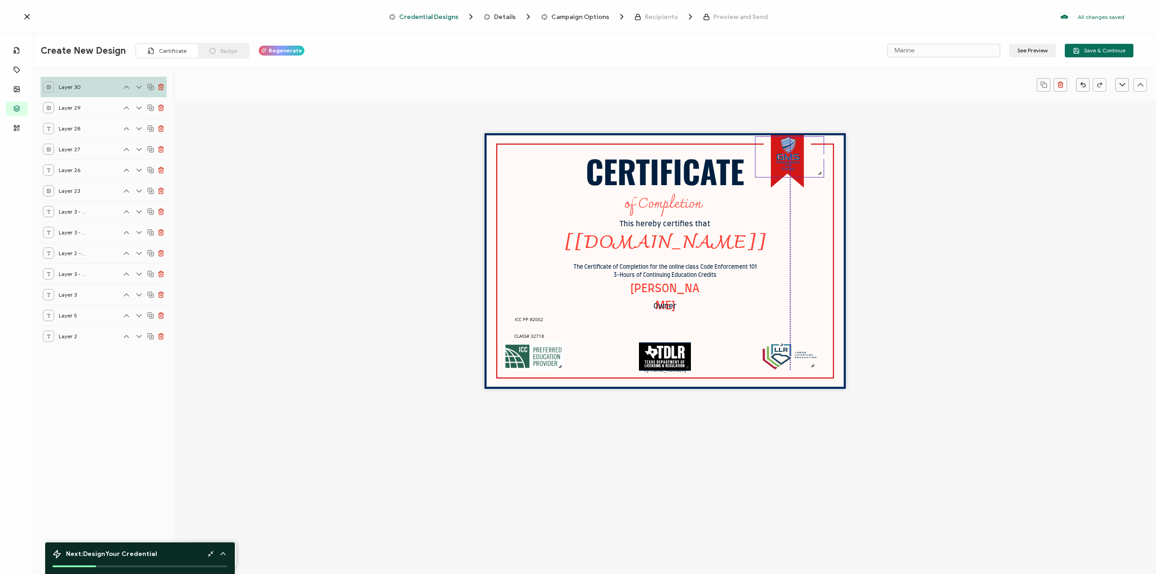
click at [800, 158] on img at bounding box center [790, 157] width 68 height 40
click at [878, 154] on div "CERTIFICATE The Certificate of Completion for the online class Code Enforcement…" at bounding box center [665, 277] width 982 height 351
drag, startPoint x: 929, startPoint y: 203, endPoint x: 924, endPoint y: 200, distance: 5.7
click at [925, 201] on div "CERTIFICATE The Certificate of Completion for the online class Code Enforcement…" at bounding box center [665, 277] width 982 height 351
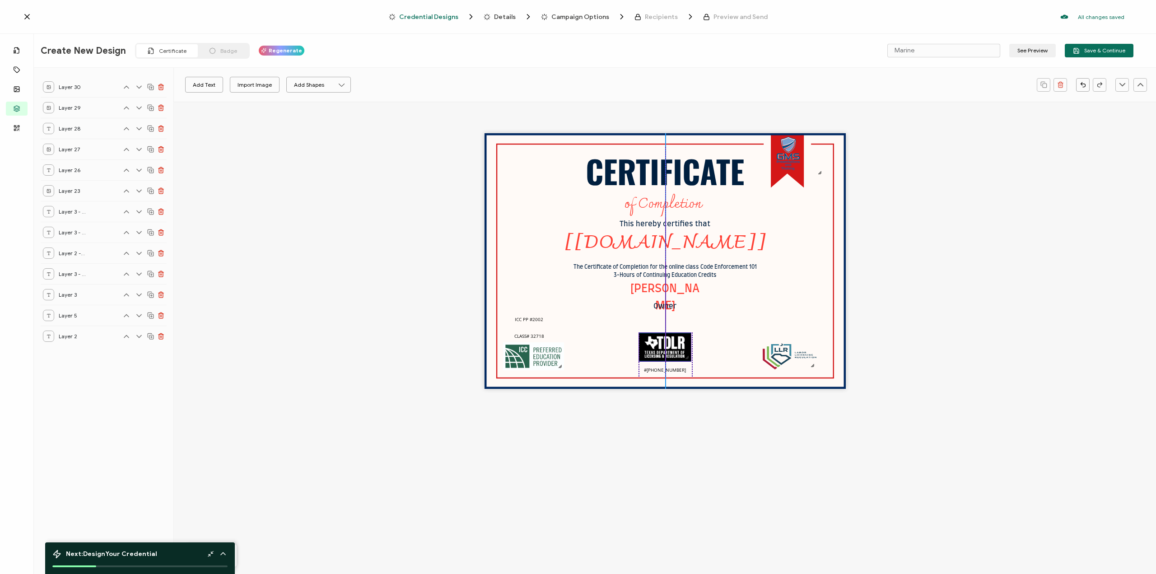
drag, startPoint x: 657, startPoint y: 355, endPoint x: 659, endPoint y: 349, distance: 6.3
click at [658, 346] on img at bounding box center [665, 347] width 52 height 28
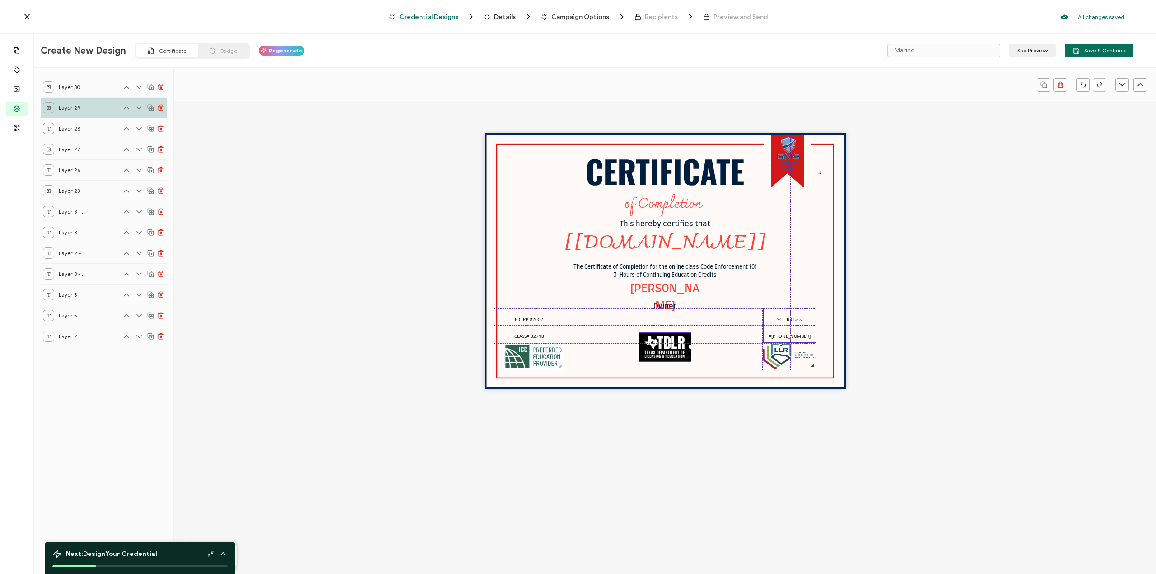
drag, startPoint x: 666, startPoint y: 369, endPoint x: 788, endPoint y: 335, distance: 127.0
click at [788, 335] on span "SCLLR Class #[PHONE_NUMBER]" at bounding box center [790, 327] width 42 height 23
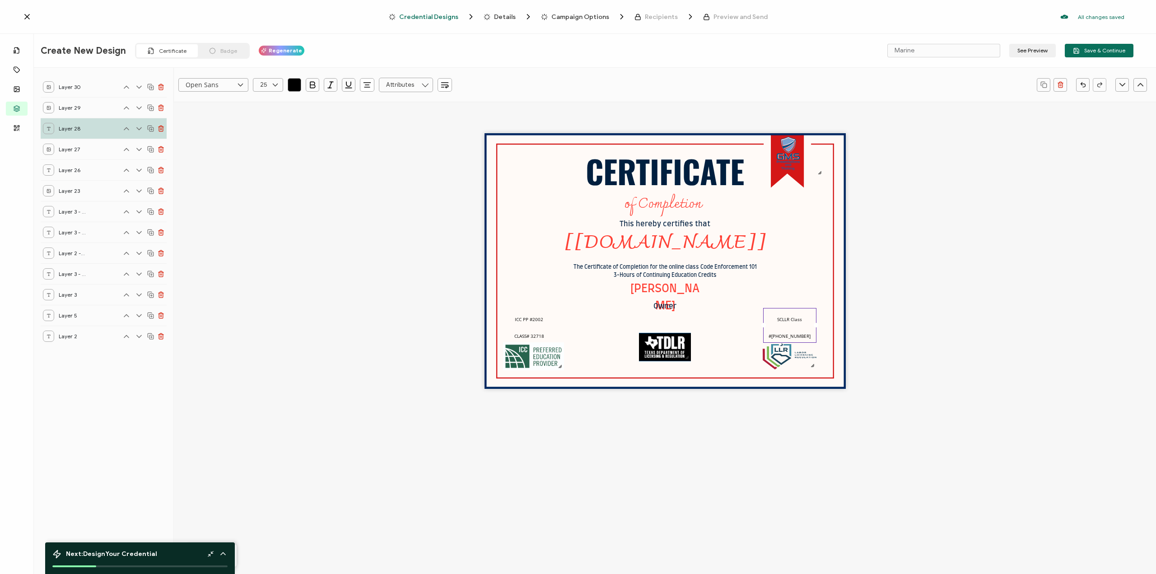
click at [943, 295] on div "CERTIFICATE The Certificate of Completion for the online class Code Enforcement…" at bounding box center [665, 277] width 982 height 351
click at [1048, 48] on button "See Preview" at bounding box center [1033, 51] width 47 height 14
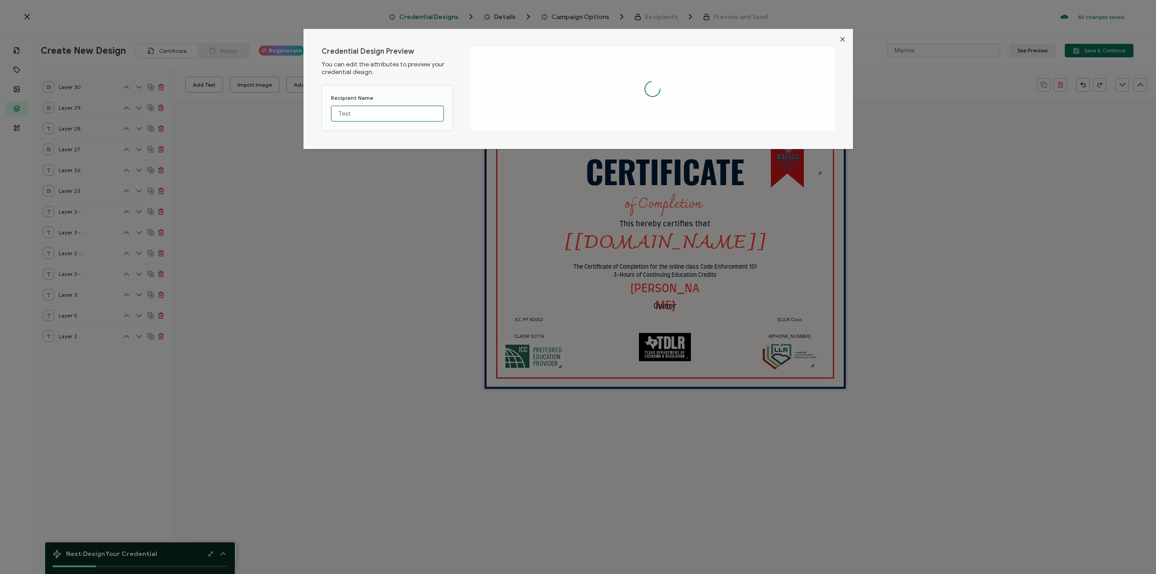
drag, startPoint x: 404, startPoint y: 117, endPoint x: 255, endPoint y: 93, distance: 151.0
click at [255, 95] on div "Credential Design Preview You can edit the attributes to preview your credentia…" at bounding box center [578, 287] width 1156 height 574
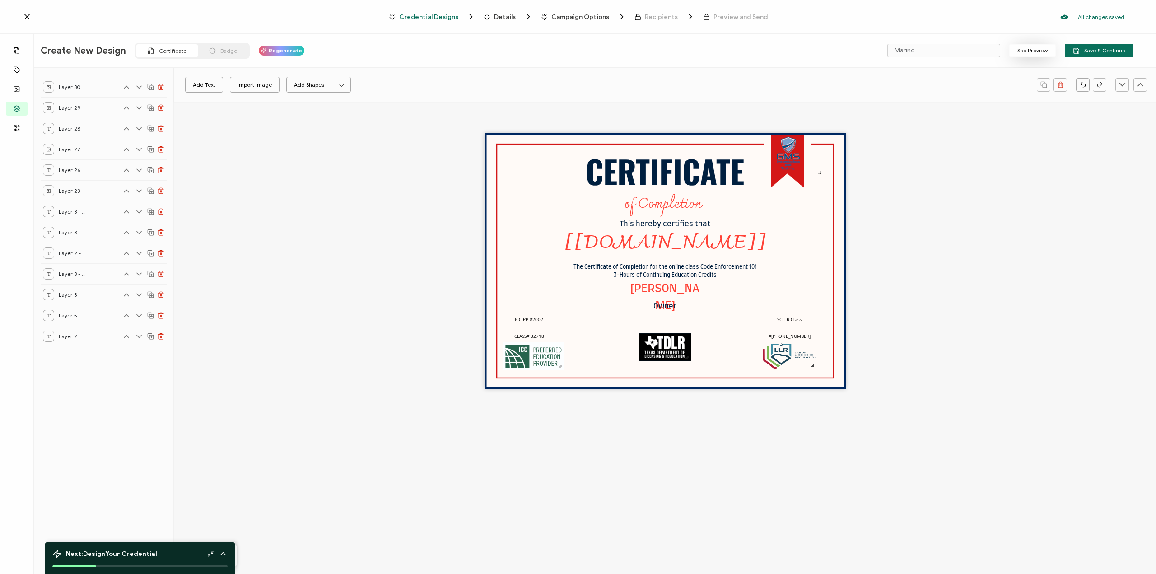
click at [1032, 55] on button "See Preview" at bounding box center [1033, 51] width 47 height 14
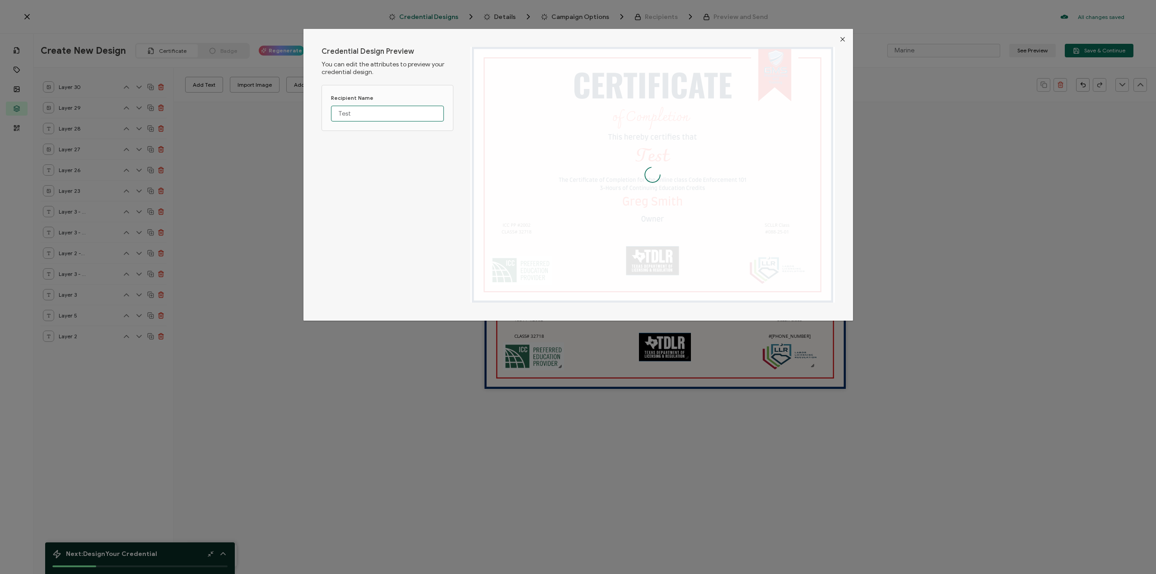
click at [364, 116] on input "Test" at bounding box center [387, 114] width 113 height 16
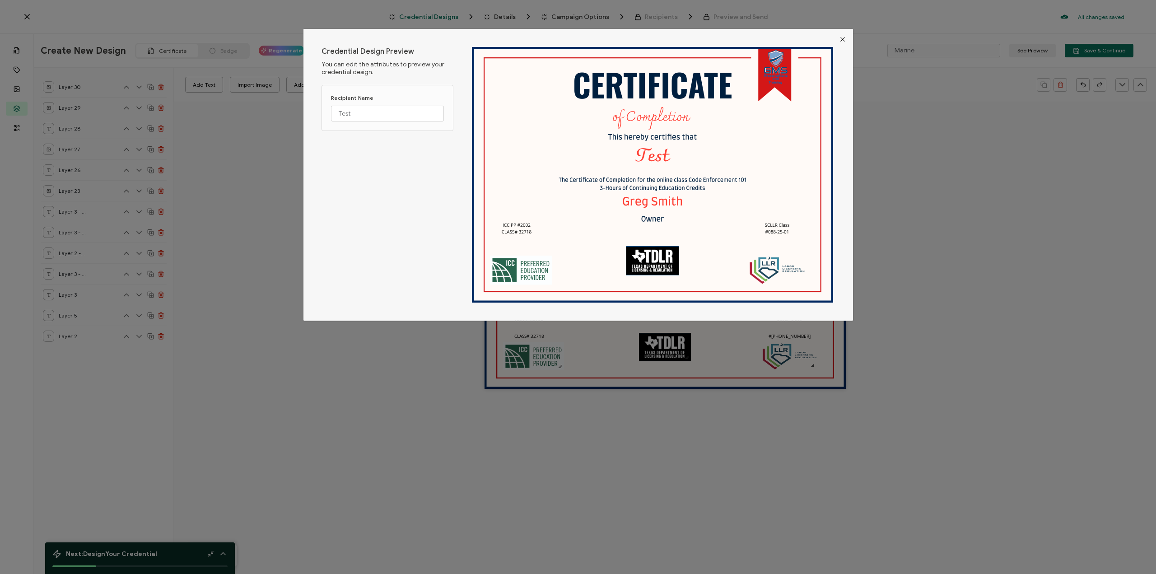
click at [843, 41] on icon "Close" at bounding box center [842, 39] width 7 height 7
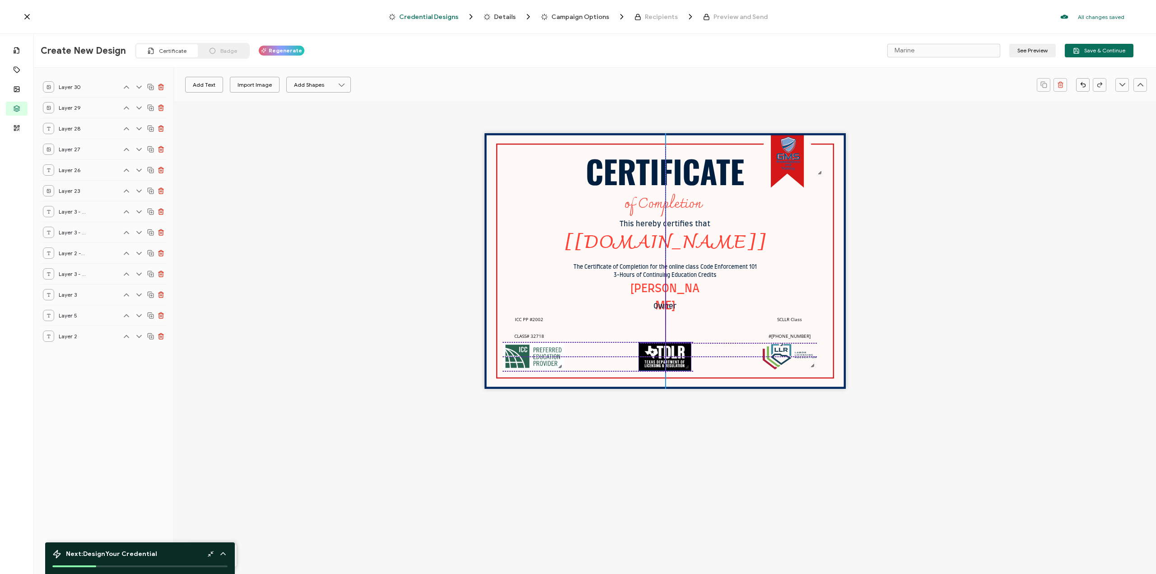
drag, startPoint x: 671, startPoint y: 359, endPoint x: 674, endPoint y: 367, distance: 8.6
click at [673, 369] on img at bounding box center [665, 356] width 52 height 28
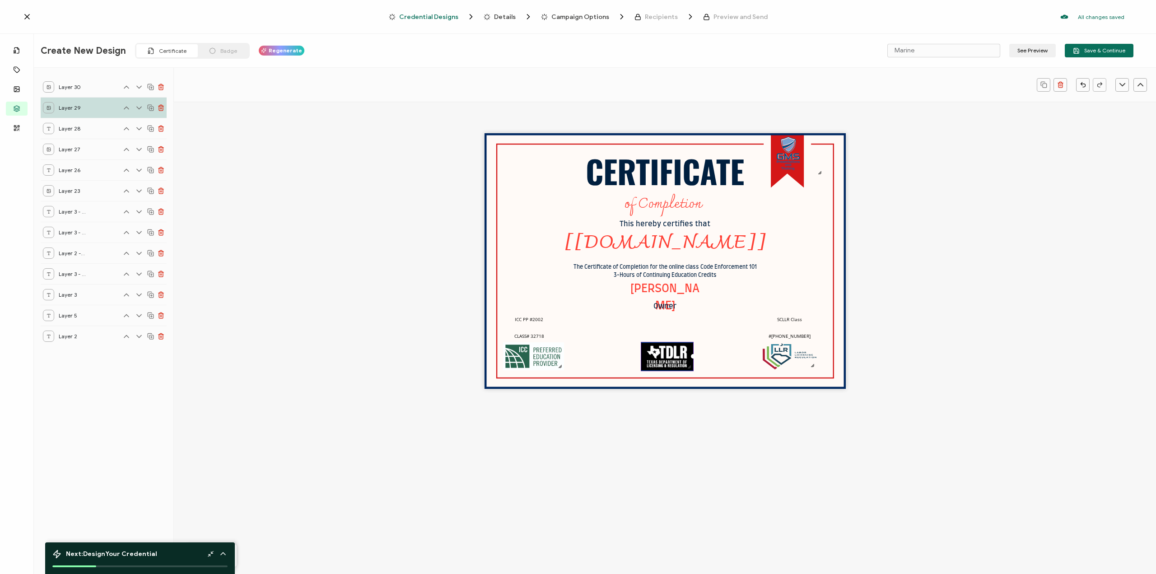
click at [943, 242] on div "CERTIFICATE The Certificate of Completion for the online class Code Enforcement…" at bounding box center [665, 277] width 982 height 351
click at [782, 159] on img at bounding box center [790, 156] width 68 height 40
drag, startPoint x: 822, startPoint y: 175, endPoint x: 826, endPoint y: 183, distance: 9.3
click at [826, 183] on div "CERTIFICATE The Certificate of Completion for the online class Code Enforcement…" at bounding box center [665, 261] width 361 height 256
click at [797, 164] on img at bounding box center [790, 158] width 74 height 43
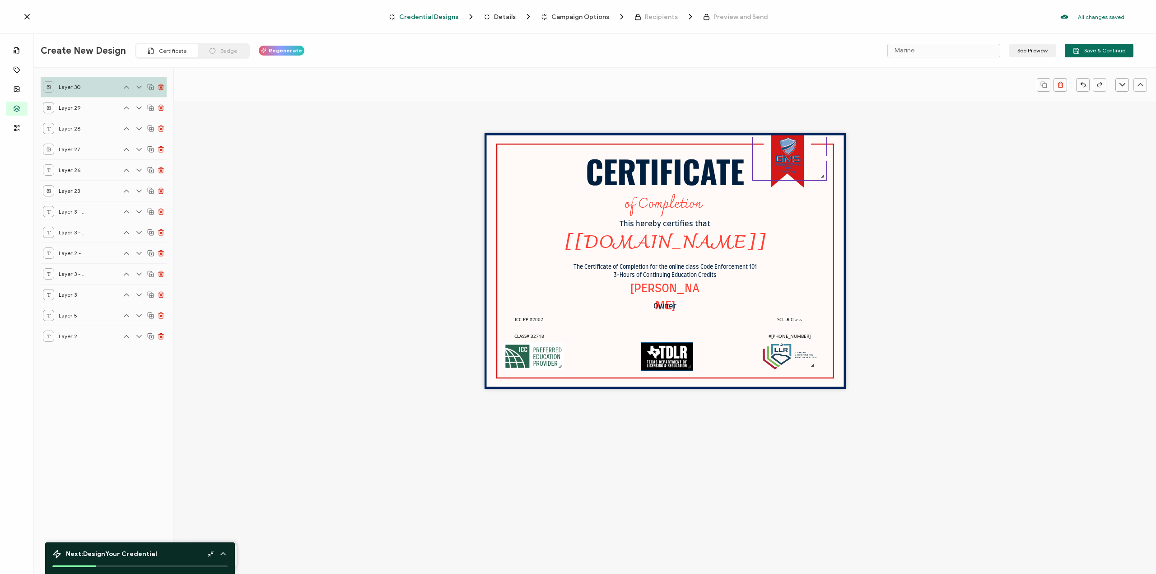
click at [862, 162] on div "CERTIFICATE The Certificate of Completion for the online class Code Enforcement…" at bounding box center [665, 277] width 982 height 351
click at [1111, 52] on span "Save & Continue" at bounding box center [1099, 50] width 52 height 7
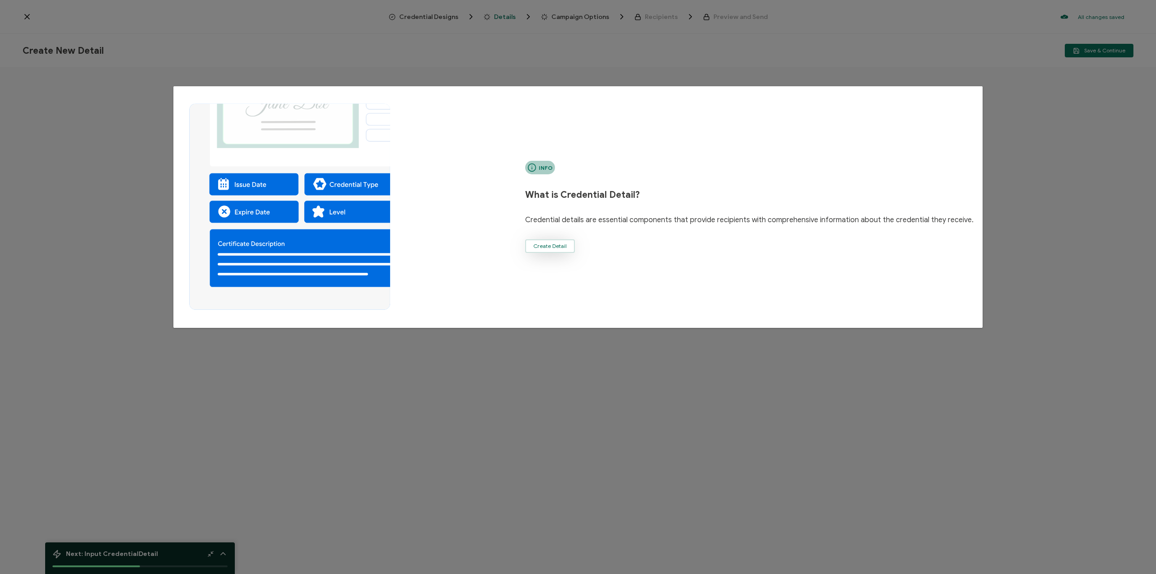
click at [556, 247] on span "Create Detail" at bounding box center [549, 245] width 33 height 5
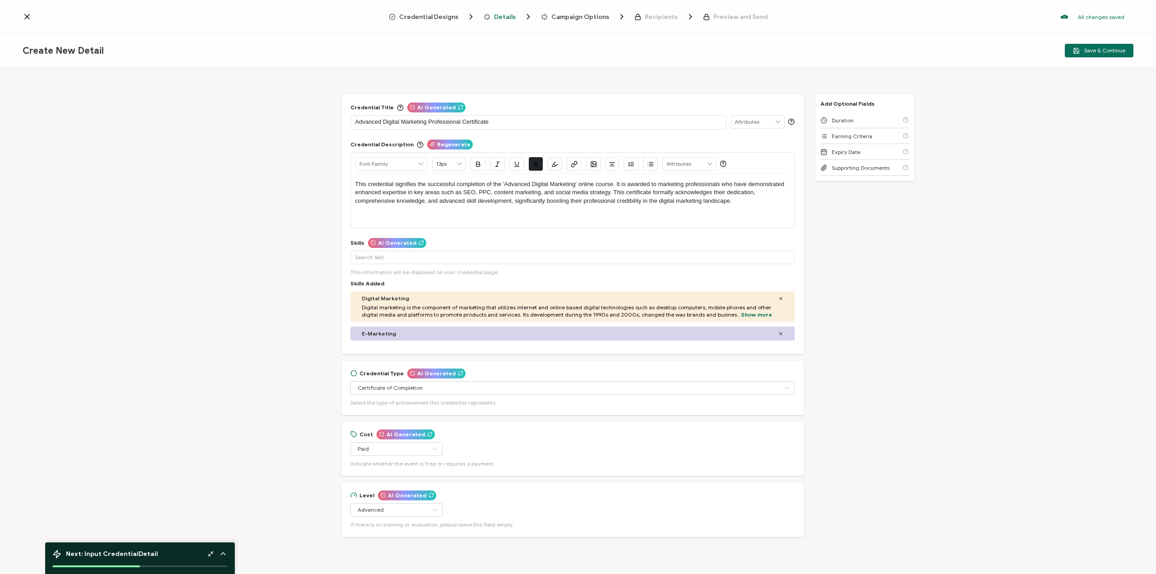
drag, startPoint x: 478, startPoint y: 116, endPoint x: 456, endPoint y: 133, distance: 27.7
click at [456, 133] on div "Credential Title AI Generated Advanced Digital Marketing Professional Certifica…" at bounding box center [572, 224] width 463 height 259
drag, startPoint x: 501, startPoint y: 118, endPoint x: 267, endPoint y: 120, distance: 234.4
click at [267, 120] on div "Credential Title AI Generated Advanced Digital Marketing Professional Certifica…" at bounding box center [578, 322] width 1156 height 509
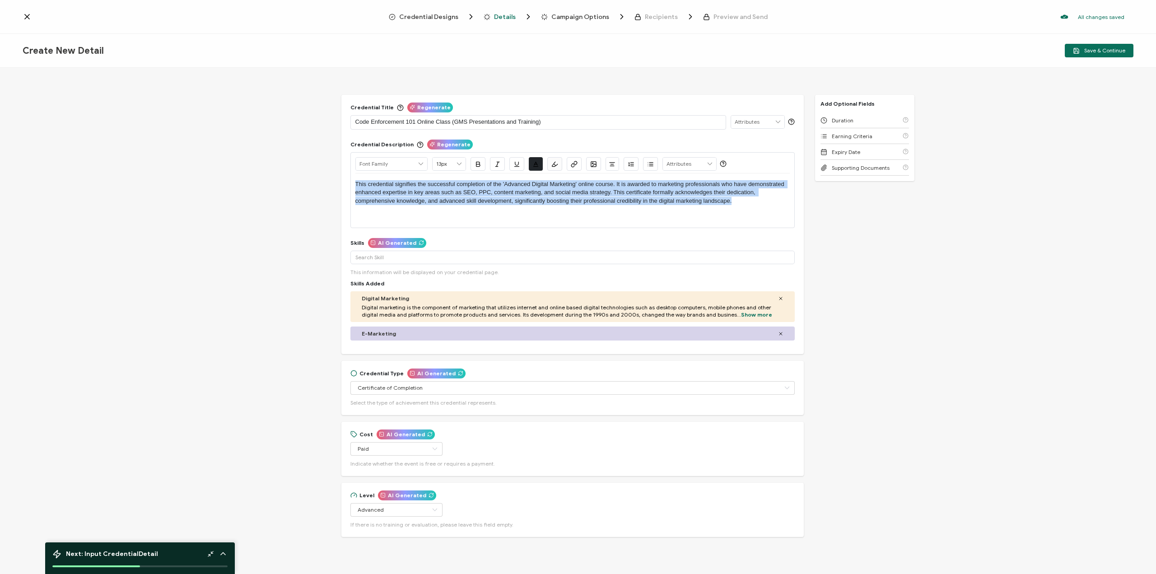
drag, startPoint x: 710, startPoint y: 198, endPoint x: 234, endPoint y: 184, distance: 475.9
click at [234, 183] on div "Credential Title Regenerate Code Enforcement 101 Online Class (GMS Presentation…" at bounding box center [578, 322] width 1156 height 509
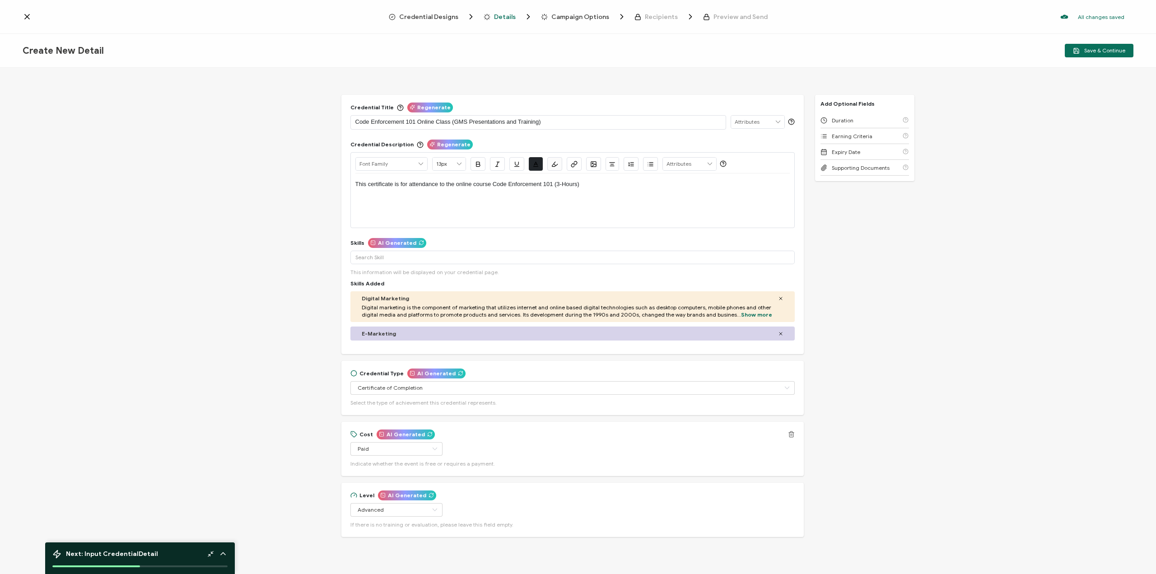
click at [500, 444] on div "Cost AI Generated Paid Free Paid Indicate whether the event is free or requires…" at bounding box center [573, 449] width 444 height 36
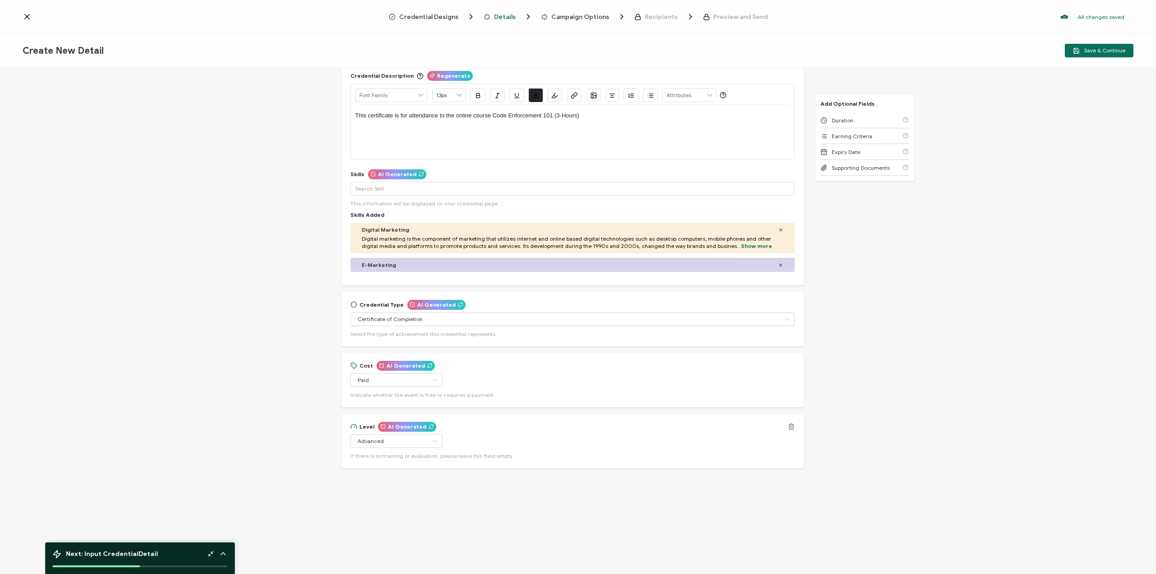
scroll to position [69, 0]
click at [558, 371] on div "Cost AI Generated Paid Free Paid Indicate whether the event is free or requires…" at bounding box center [573, 380] width 444 height 36
click at [404, 449] on div "Level AI Generated Advanced Beginner Intermediate Advanced Experienced Professi…" at bounding box center [573, 441] width 444 height 36
click at [404, 448] on div "Level AI Generated Advanced Beginner Intermediate Advanced Experienced Professi…" at bounding box center [573, 441] width 444 height 36
click at [404, 445] on input "Advanced" at bounding box center [397, 441] width 92 height 14
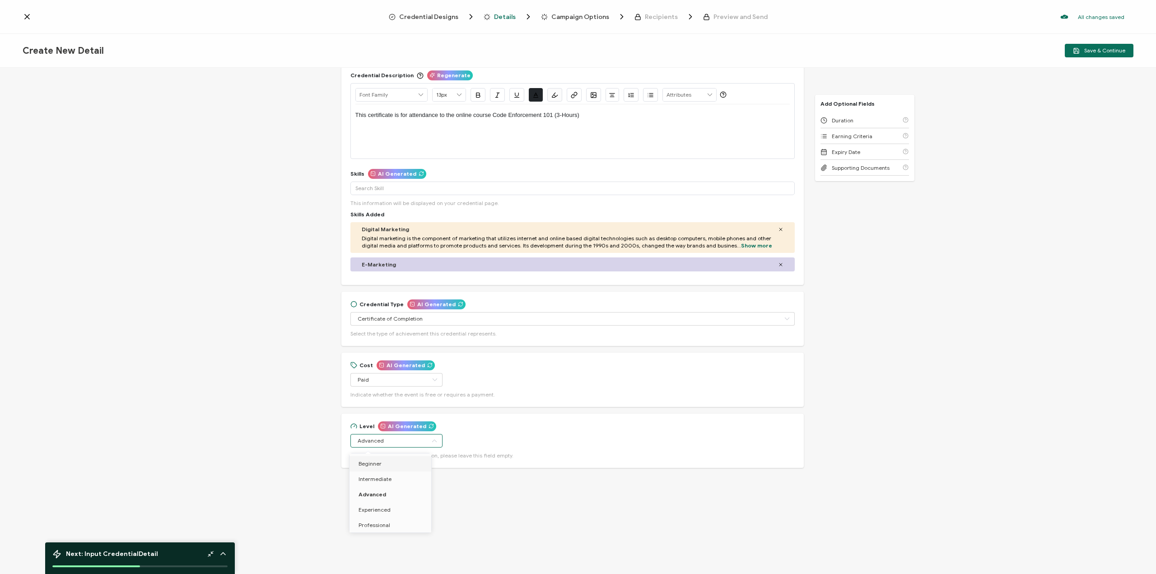
click at [391, 471] on li "Beginner" at bounding box center [392, 463] width 85 height 15
type input "Beginner"
click at [550, 401] on div "Cost AI Generated Paid Free Paid Indicate whether the event is free or requires…" at bounding box center [572, 380] width 463 height 54
click at [879, 114] on div "Duration" at bounding box center [865, 120] width 89 height 16
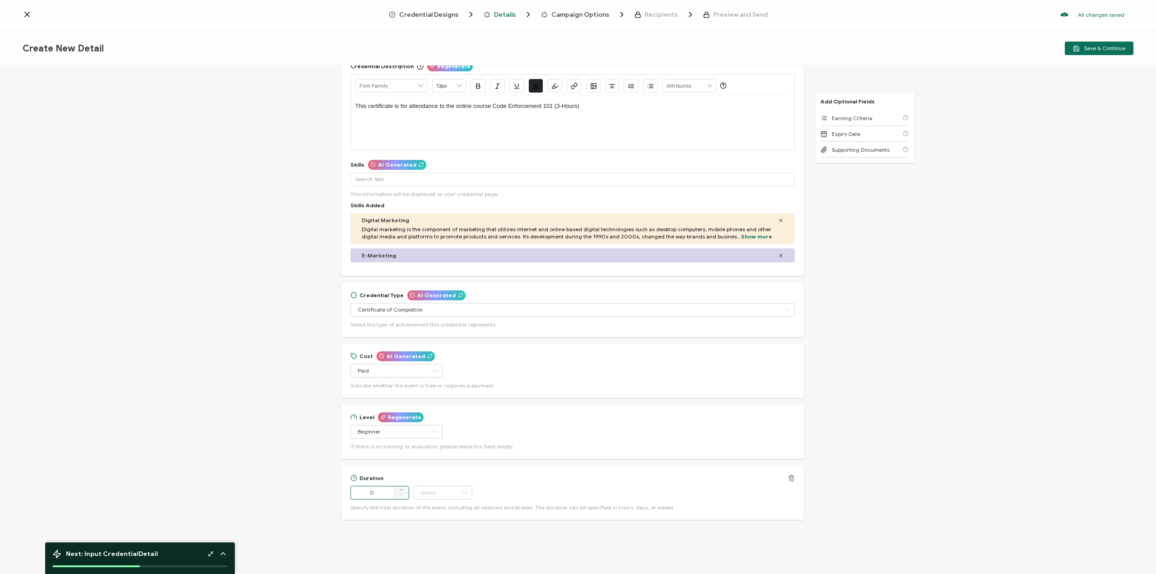
click at [399, 491] on icon at bounding box center [401, 489] width 5 height 5
click at [399, 490] on icon at bounding box center [401, 489] width 5 height 5
click at [399, 489] on icon at bounding box center [401, 489] width 5 height 5
click at [399, 496] on icon at bounding box center [401, 495] width 5 height 5
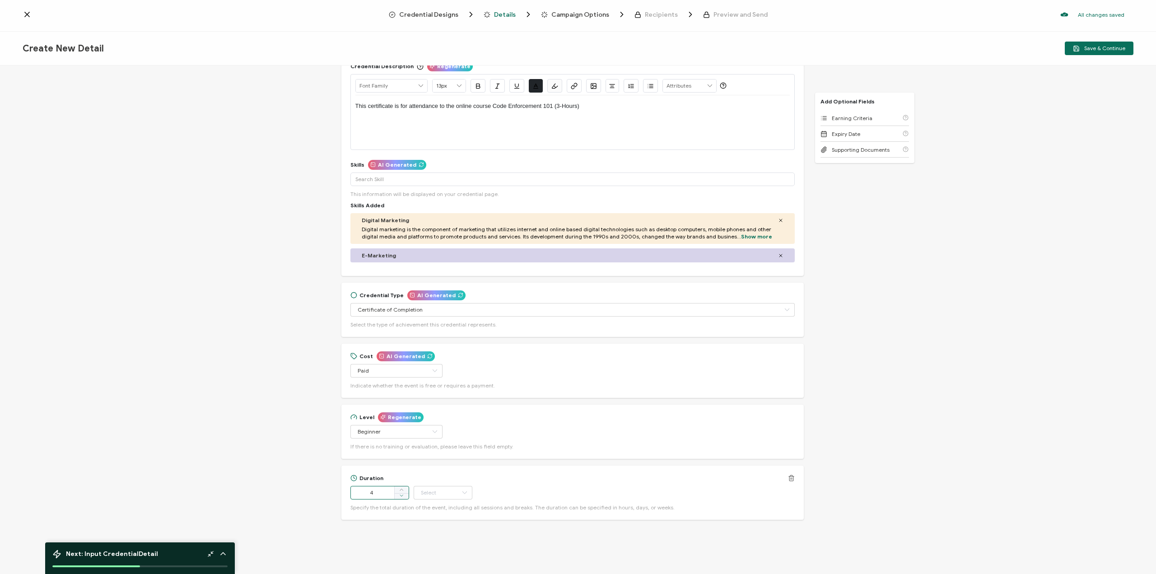
type input "3"
click at [428, 492] on input "text" at bounding box center [443, 493] width 59 height 14
click at [449, 393] on li "Hour" at bounding box center [443, 391] width 61 height 15
type input "Hour"
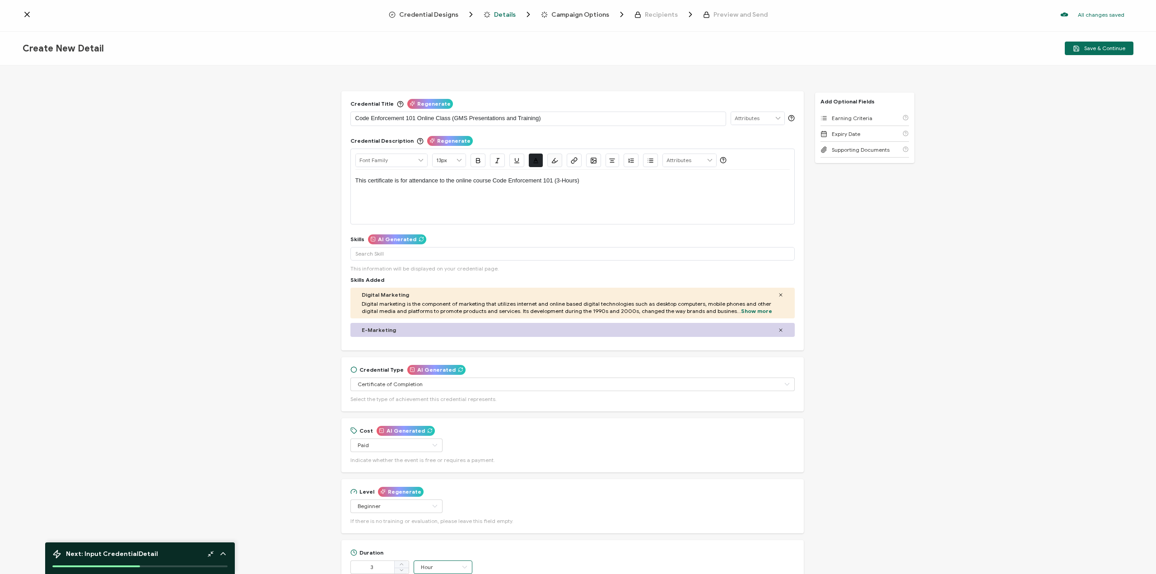
scroll to position [0, 0]
click at [1087, 44] on button "Save & Continue" at bounding box center [1099, 49] width 69 height 14
